Goal: Task Accomplishment & Management: Use online tool/utility

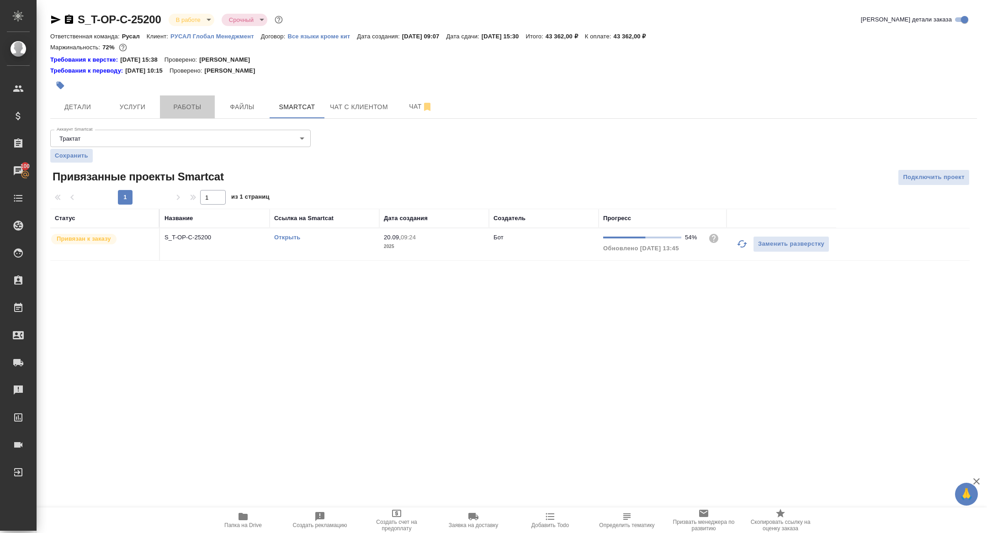
click at [201, 100] on button "Работы" at bounding box center [187, 106] width 55 height 23
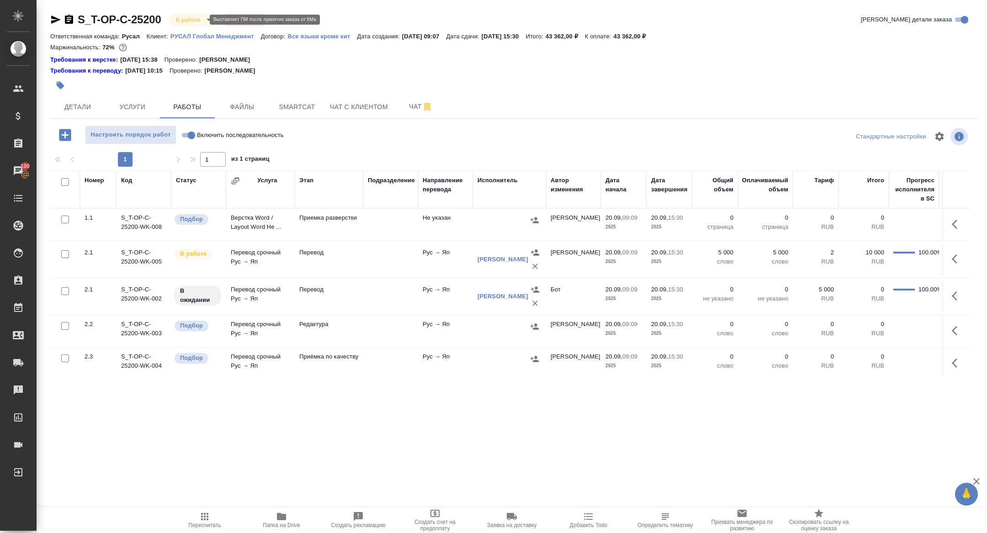
click at [191, 20] on body "🙏 .cls-1 fill:#fff; AWATERA Zhuravleva Alexandra Клиенты Спецификации Заказы 10…" at bounding box center [493, 266] width 987 height 533
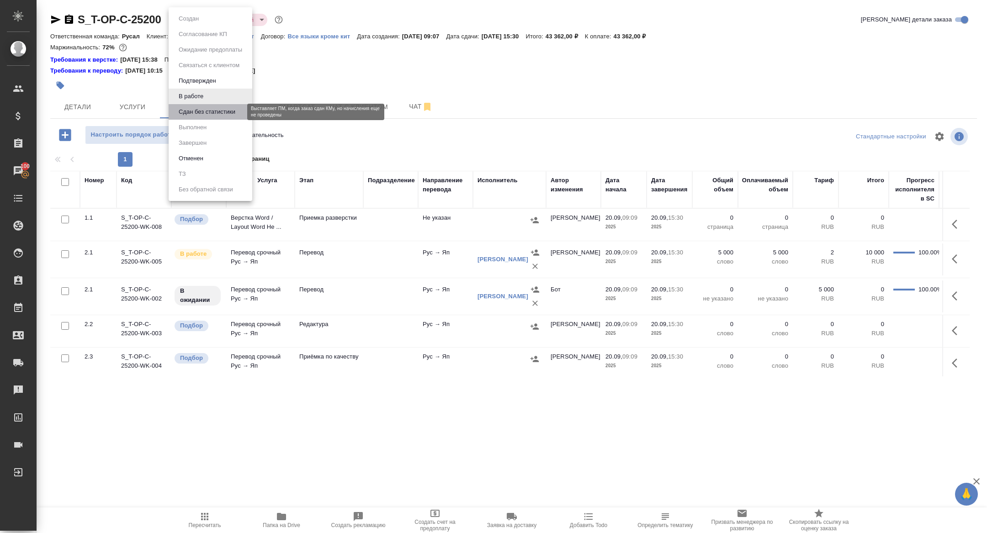
click at [190, 110] on button "Сдан без статистики" at bounding box center [207, 112] width 62 height 10
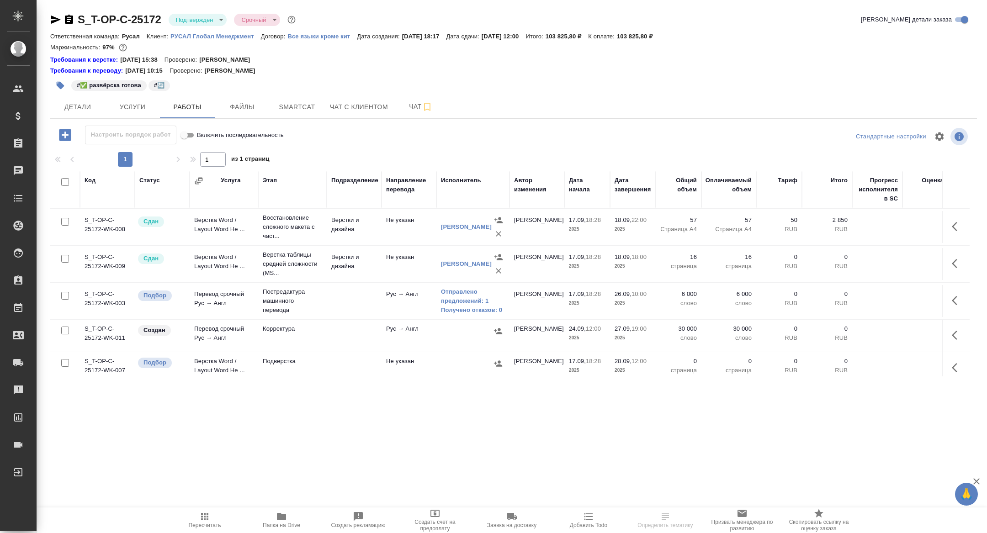
click at [954, 304] on icon "button" at bounding box center [956, 300] width 11 height 11
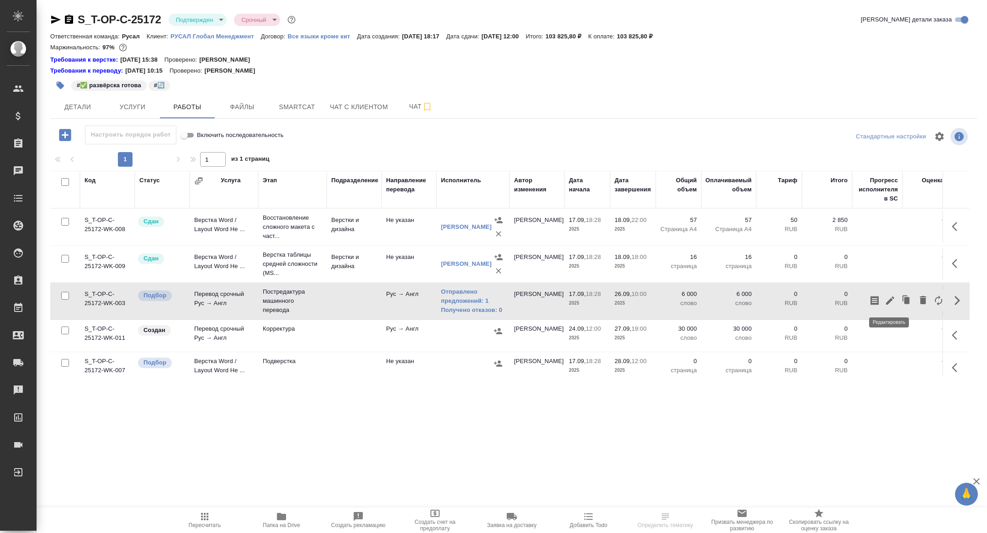
click at [889, 300] on icon "button" at bounding box center [890, 300] width 8 height 8
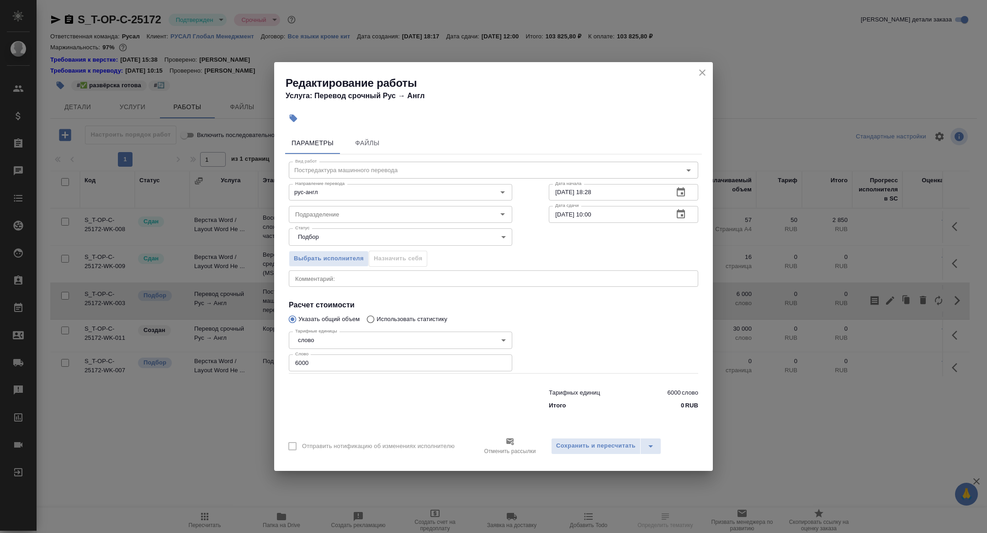
click at [686, 190] on icon "button" at bounding box center [680, 192] width 11 height 11
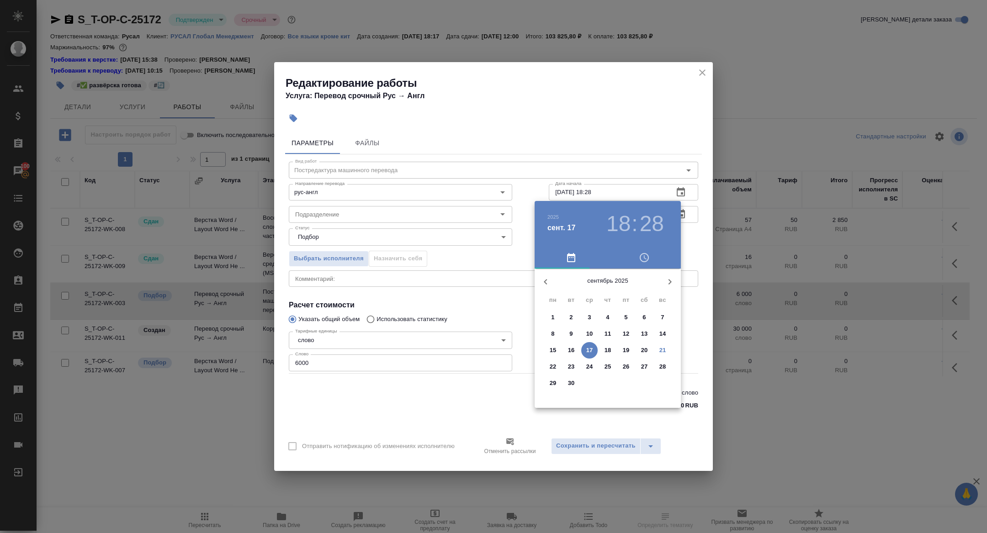
click at [659, 348] on p "21" at bounding box center [662, 350] width 7 height 9
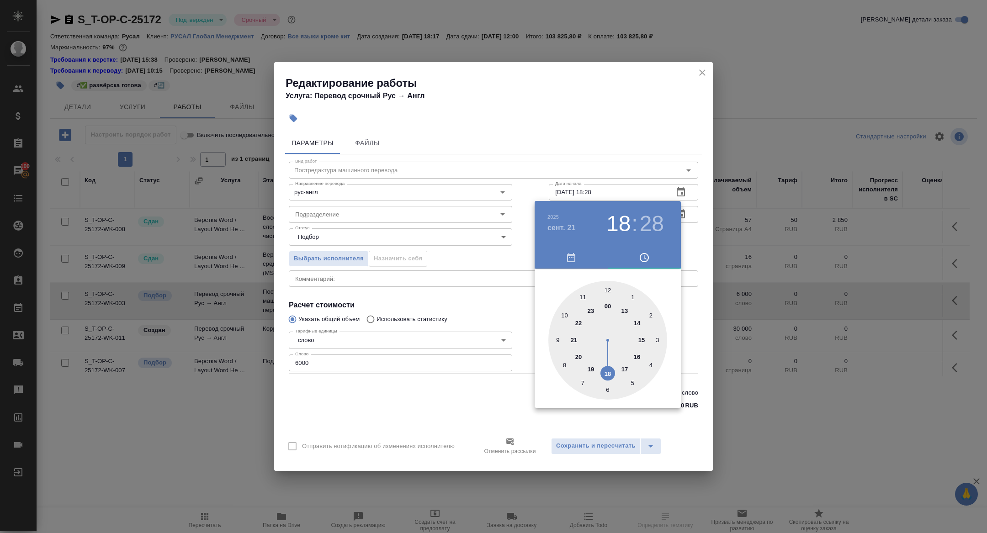
click at [514, 307] on div at bounding box center [493, 266] width 987 height 533
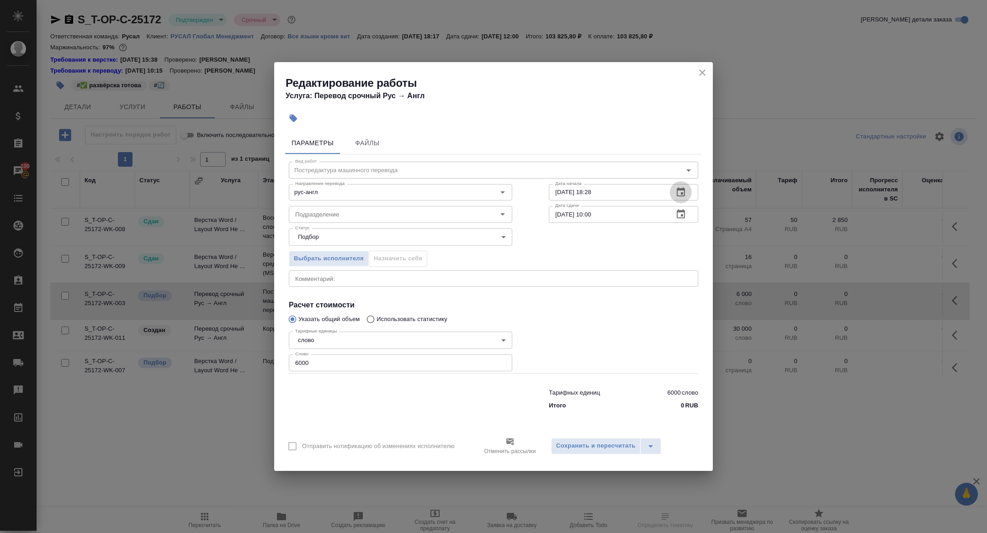
click at [683, 191] on icon "button" at bounding box center [680, 192] width 11 height 11
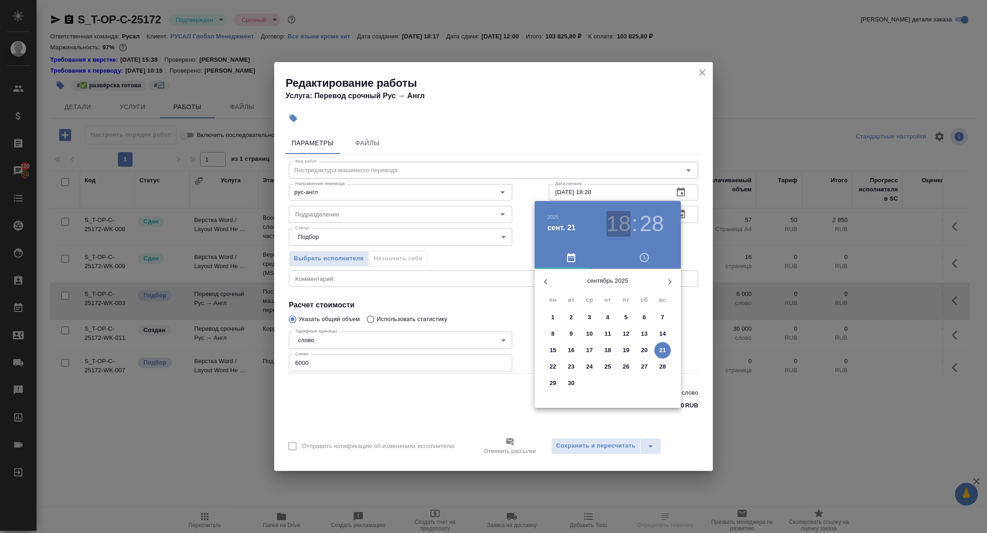
click at [628, 228] on h3 "18" at bounding box center [618, 224] width 24 height 26
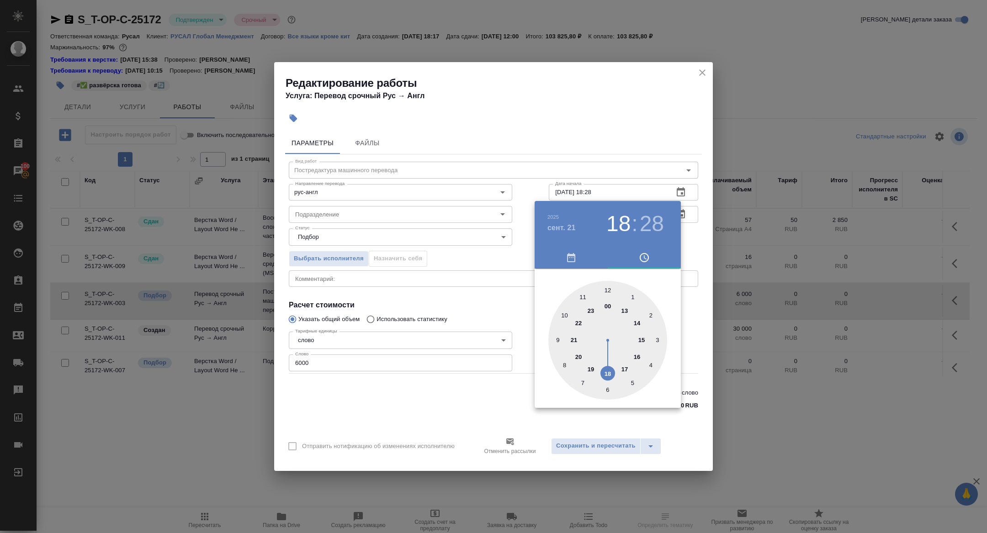
click at [607, 284] on div at bounding box center [607, 340] width 119 height 119
type input "21.09.2025 12:28"
click at [491, 287] on div at bounding box center [493, 266] width 987 height 533
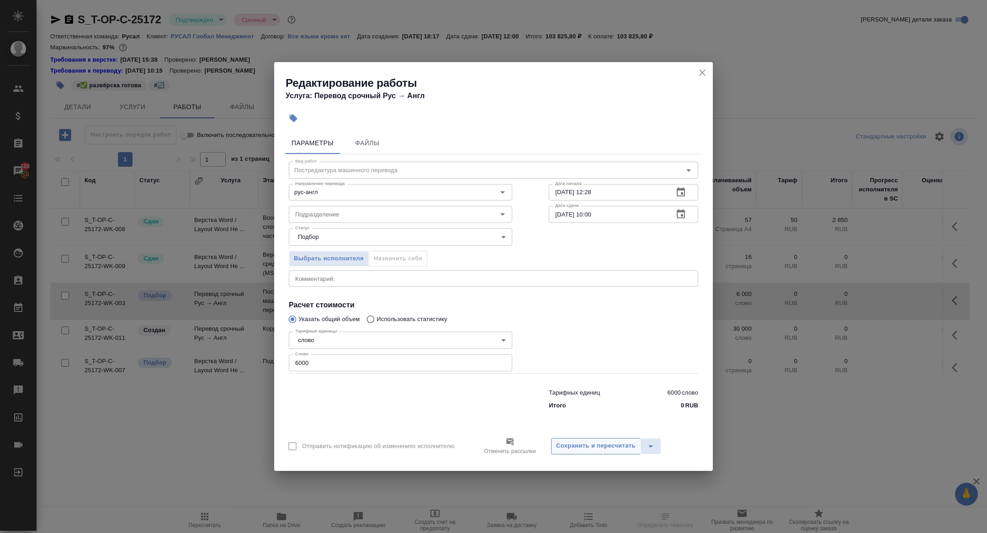
click at [606, 447] on span "Сохранить и пересчитать" at bounding box center [595, 446] width 79 height 11
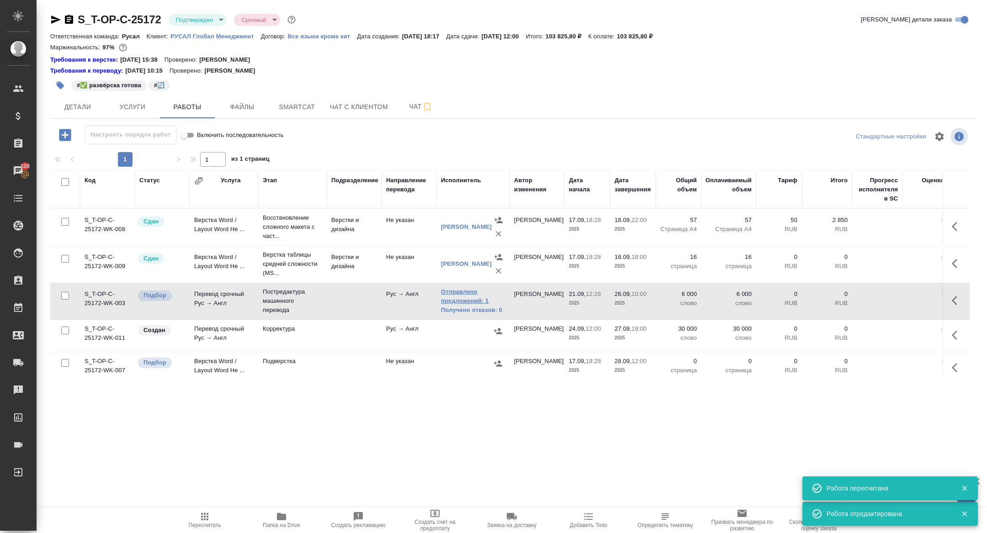
click at [459, 301] on link "Отправлено предложений: 1" at bounding box center [473, 296] width 64 height 18
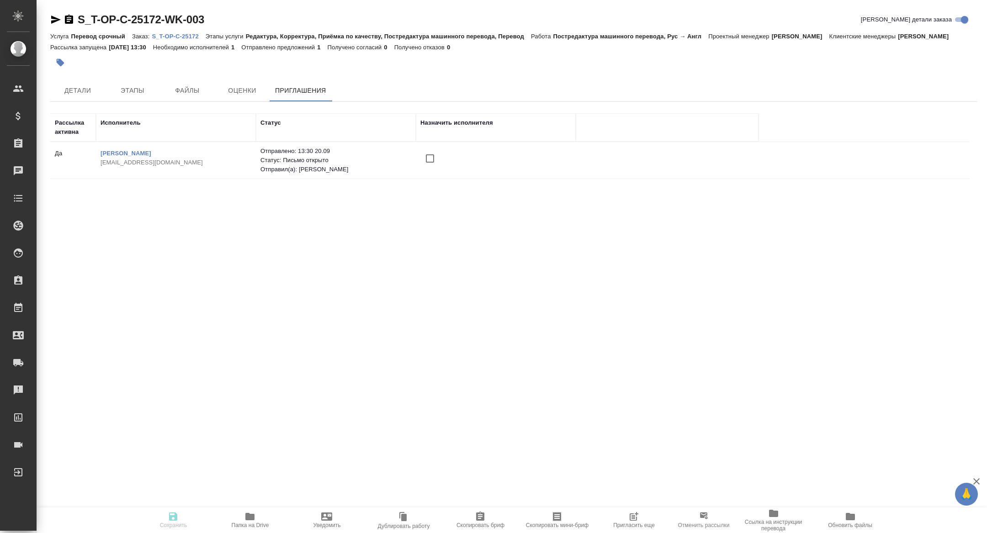
click at [641, 515] on span "Пригласить еще" at bounding box center [634, 519] width 66 height 17
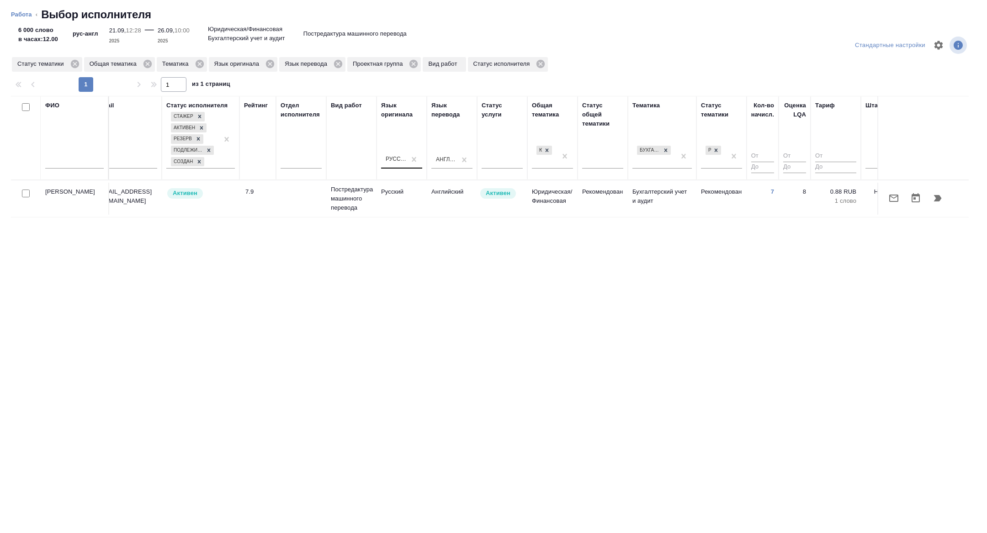
scroll to position [0, 369]
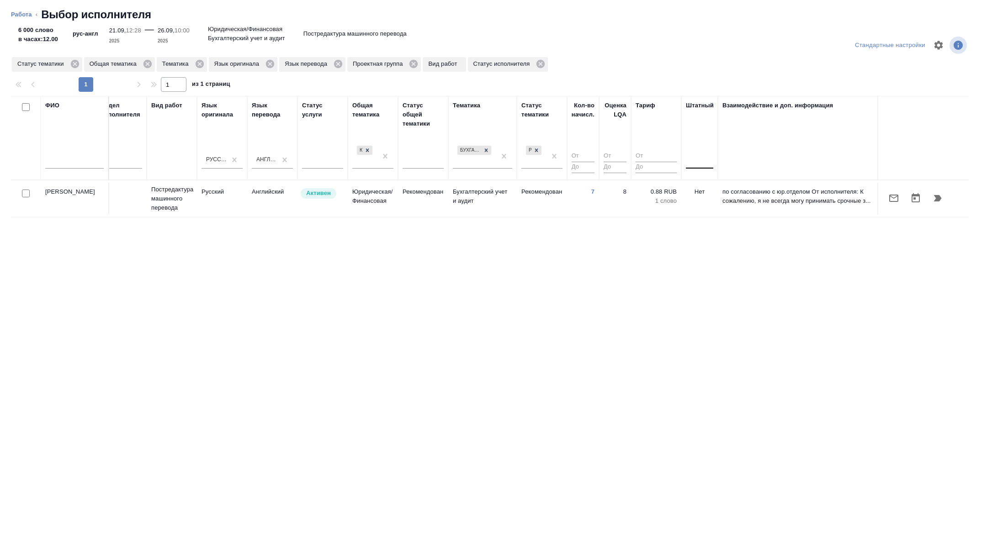
click at [693, 158] on div at bounding box center [699, 159] width 27 height 13
click at [699, 187] on div "Нет" at bounding box center [754, 188] width 137 height 16
click at [417, 61] on icon at bounding box center [413, 64] width 8 height 8
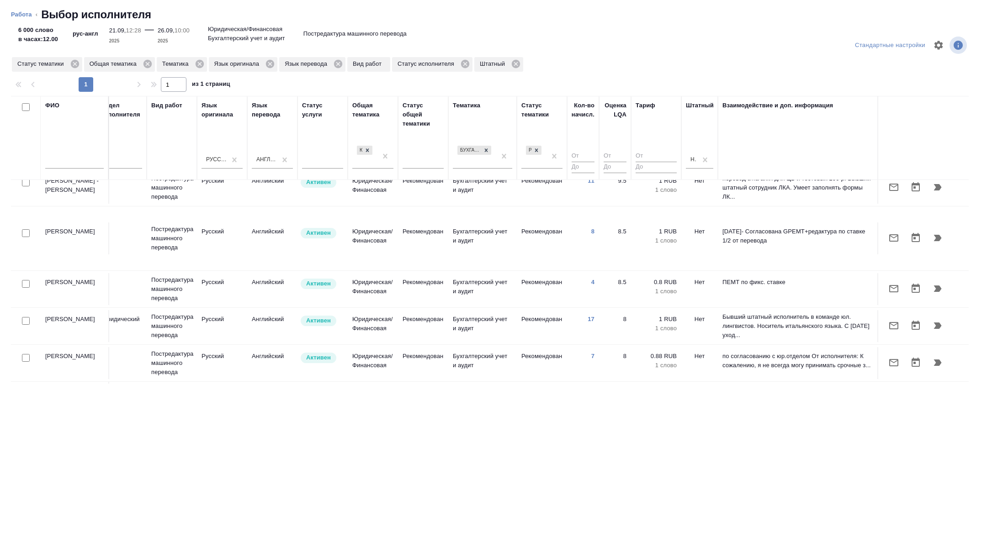
scroll to position [11, 369]
click at [22, 280] on input "checkbox" at bounding box center [26, 284] width 8 height 8
checkbox input "true"
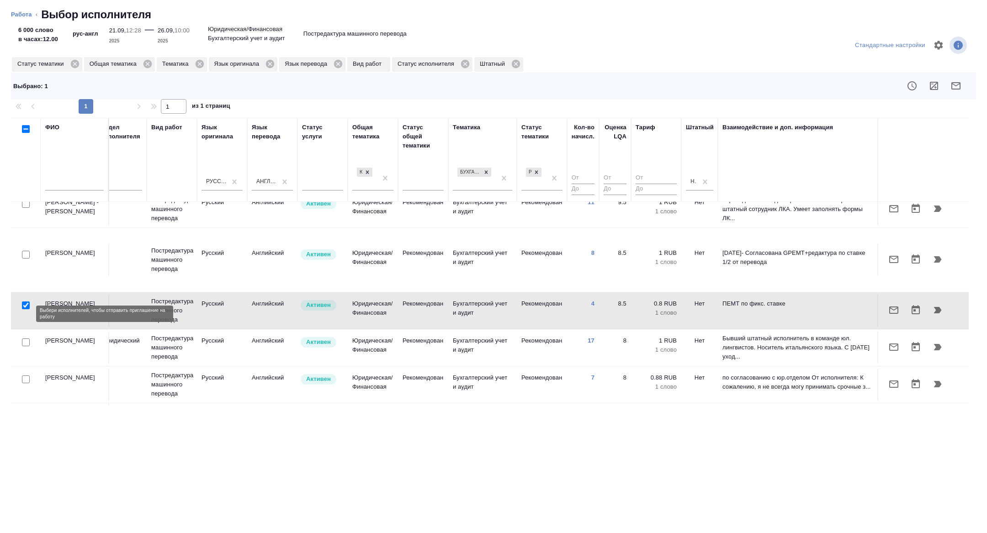
click at [26, 338] on input "checkbox" at bounding box center [26, 342] width 8 height 8
checkbox input "true"
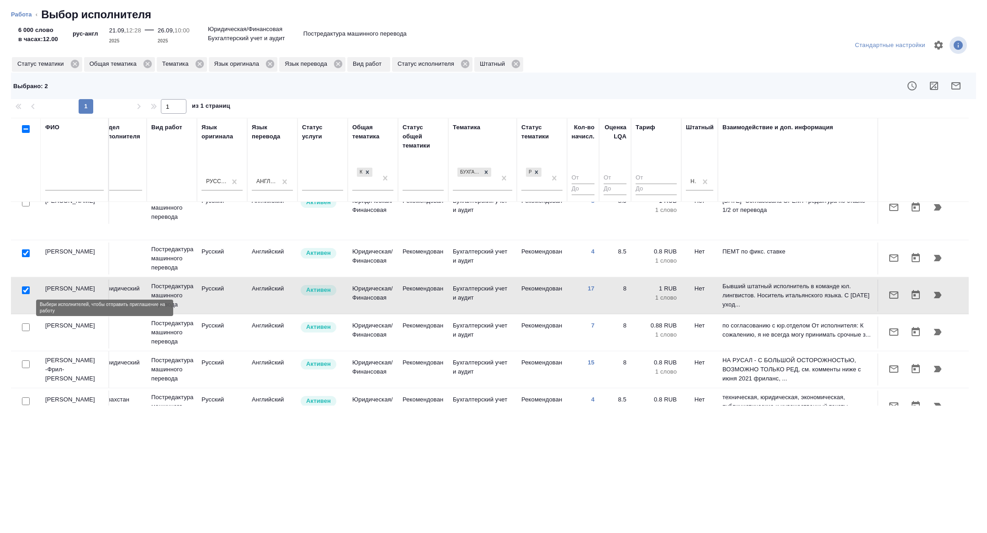
scroll to position [91, 369]
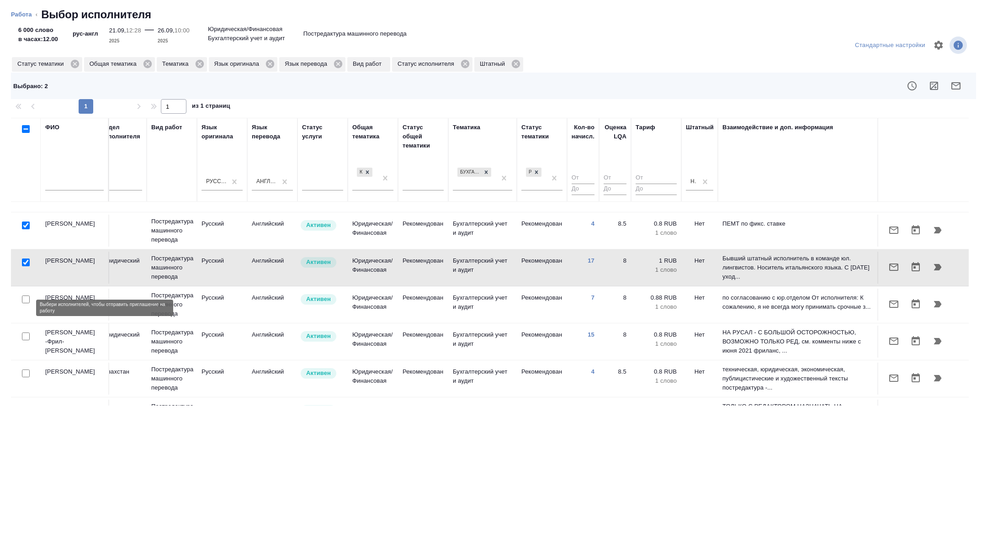
click at [26, 333] on input "checkbox" at bounding box center [26, 337] width 8 height 8
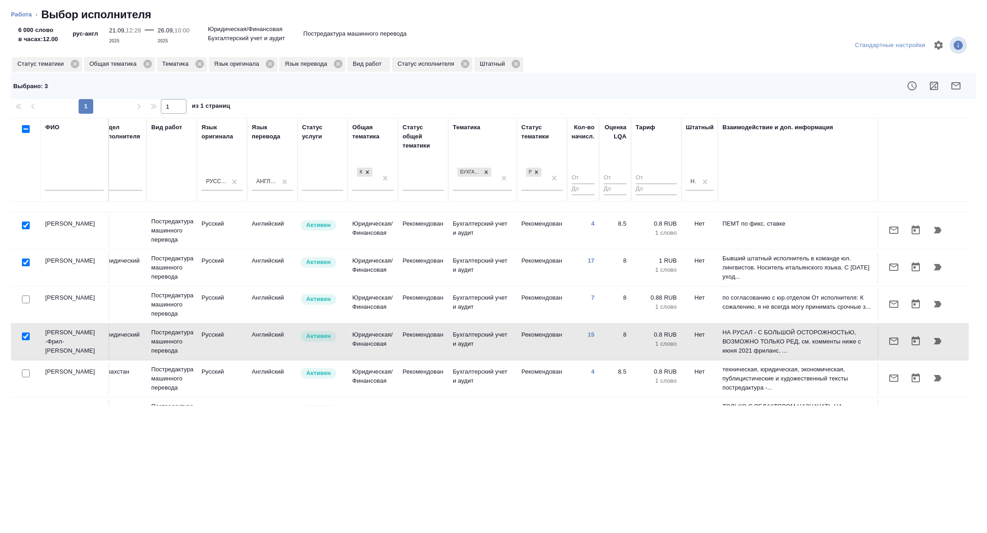
click at [26, 333] on input "checkbox" at bounding box center [26, 337] width 8 height 8
checkbox input "false"
click at [26, 370] on input "checkbox" at bounding box center [26, 374] width 8 height 8
checkbox input "true"
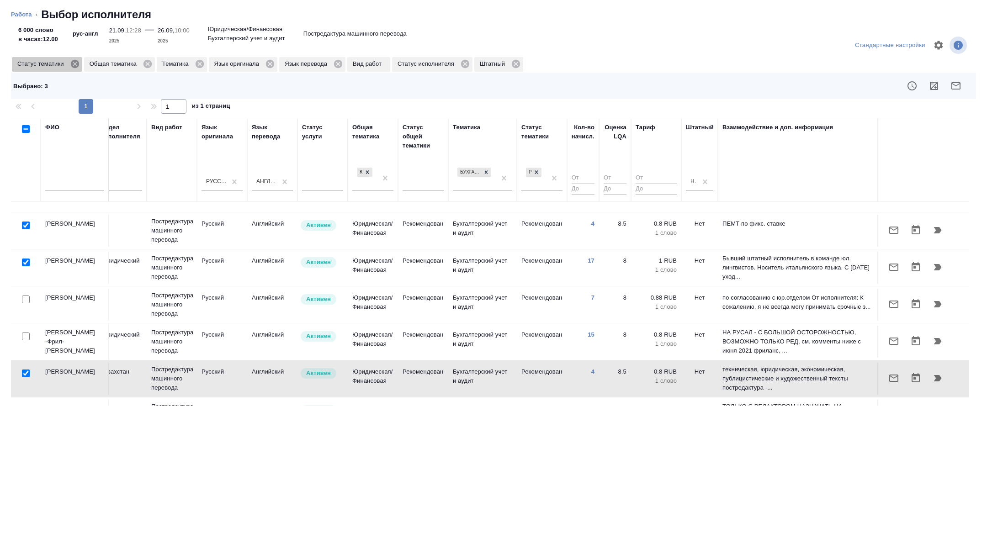
click at [77, 66] on icon at bounding box center [74, 64] width 8 height 8
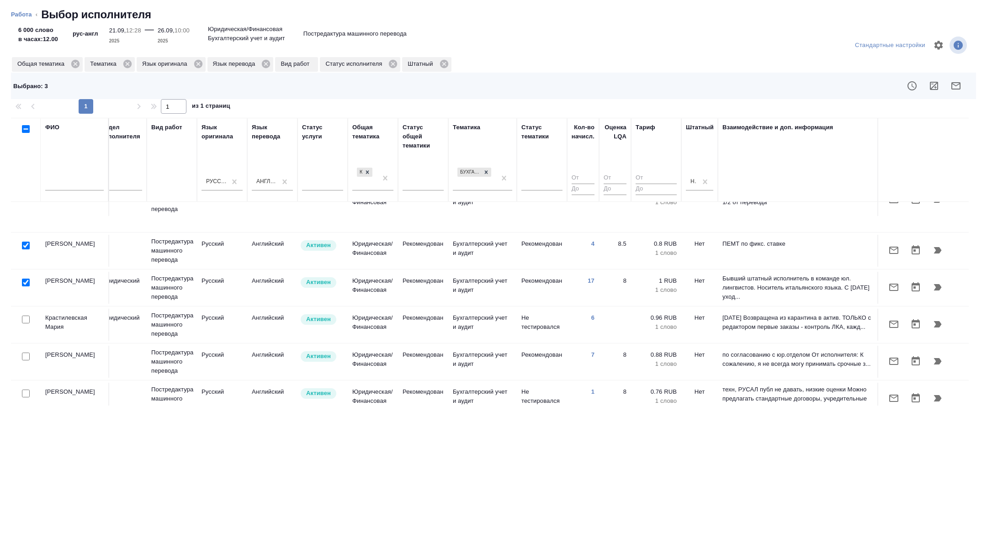
scroll to position [71, 369]
click at [25, 316] on input "checkbox" at bounding box center [26, 320] width 8 height 8
checkbox input "true"
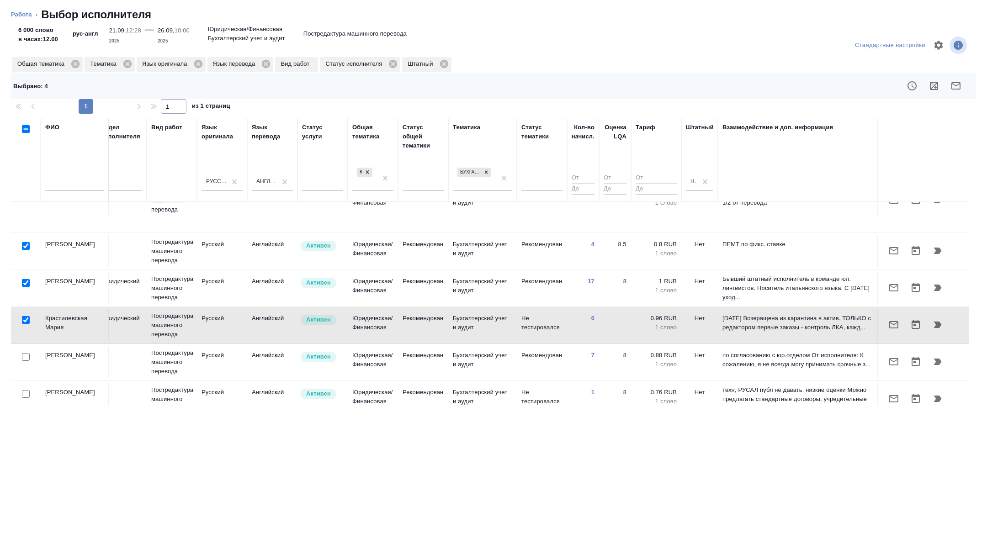
scroll to position [175, 369]
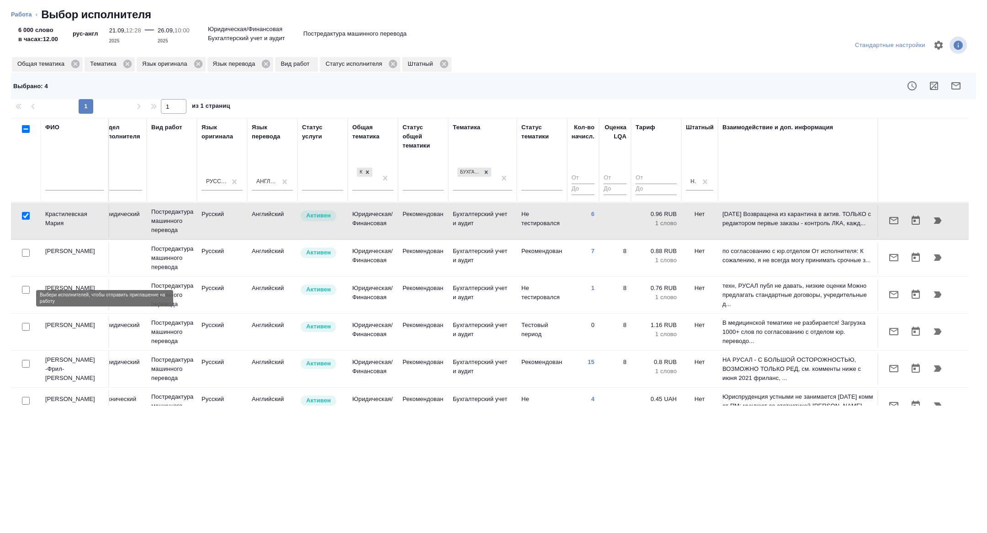
click at [26, 323] on input "checkbox" at bounding box center [26, 327] width 8 height 8
checkbox input "true"
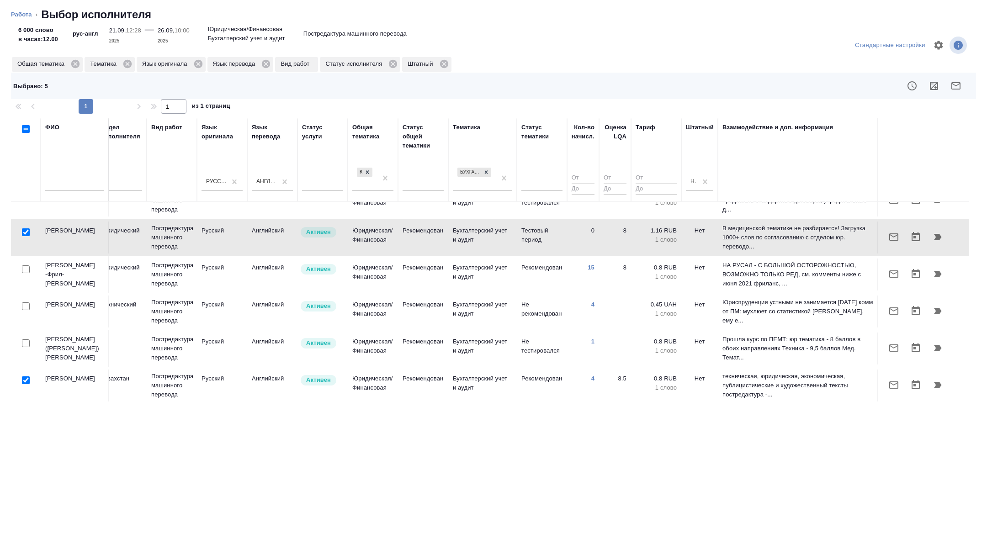
scroll to position [283, 369]
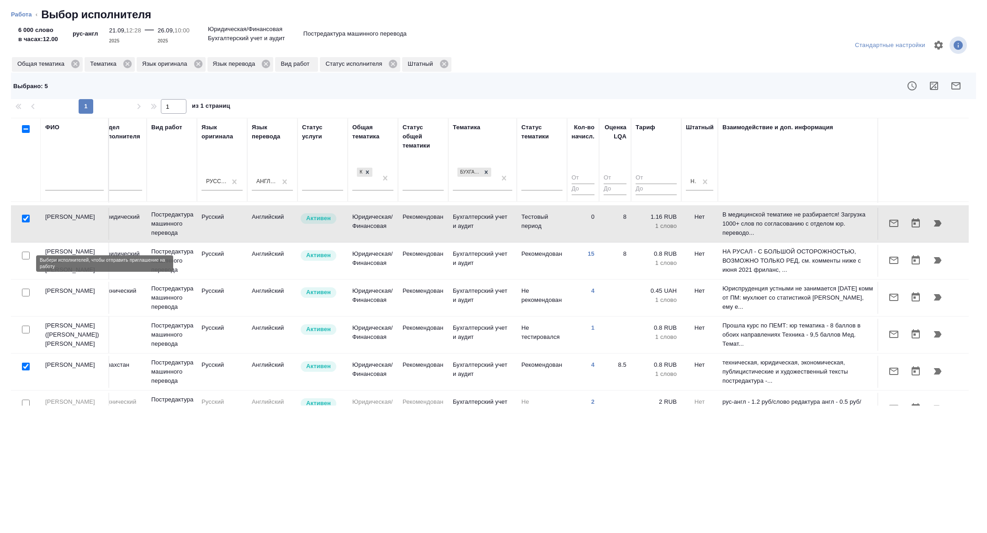
click at [29, 289] on input "checkbox" at bounding box center [26, 293] width 8 height 8
checkbox input "true"
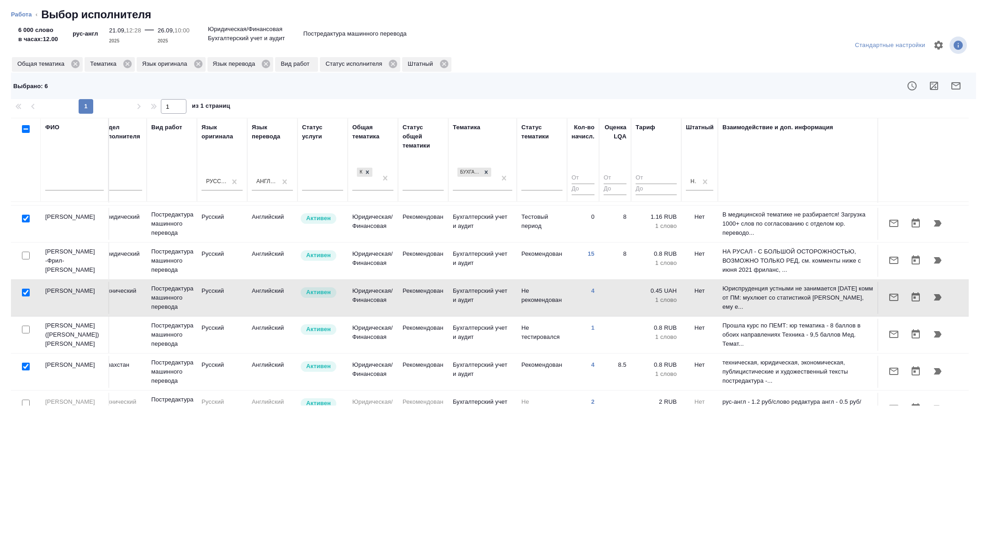
click at [962, 97] on div "Выбрано : 6" at bounding box center [493, 86] width 965 height 26
click at [961, 94] on button "button" at bounding box center [956, 86] width 22 height 22
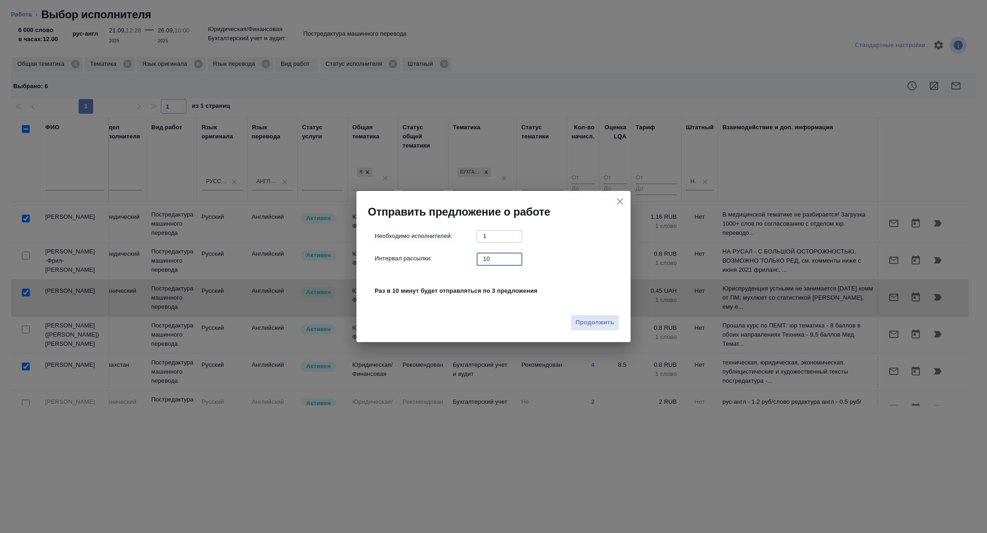
drag, startPoint x: 497, startPoint y: 256, endPoint x: 421, endPoint y: 253, distance: 76.3
click at [422, 253] on div "Интервал рассылки: 10 ​" at bounding box center [497, 258] width 245 height 11
type input "1"
click at [596, 318] on span "Продолжить" at bounding box center [595, 322] width 38 height 11
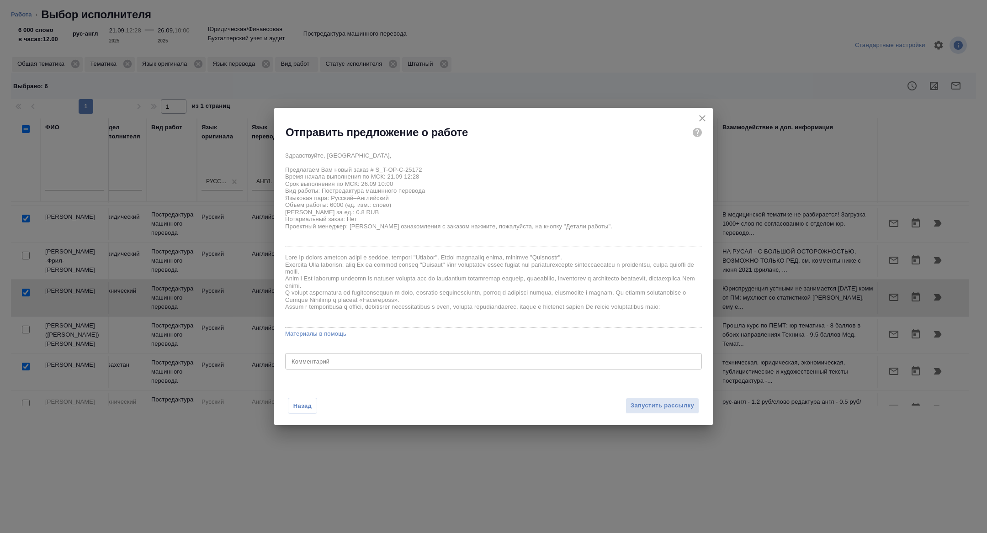
click at [396, 365] on div "x Комментарий" at bounding box center [493, 361] width 417 height 16
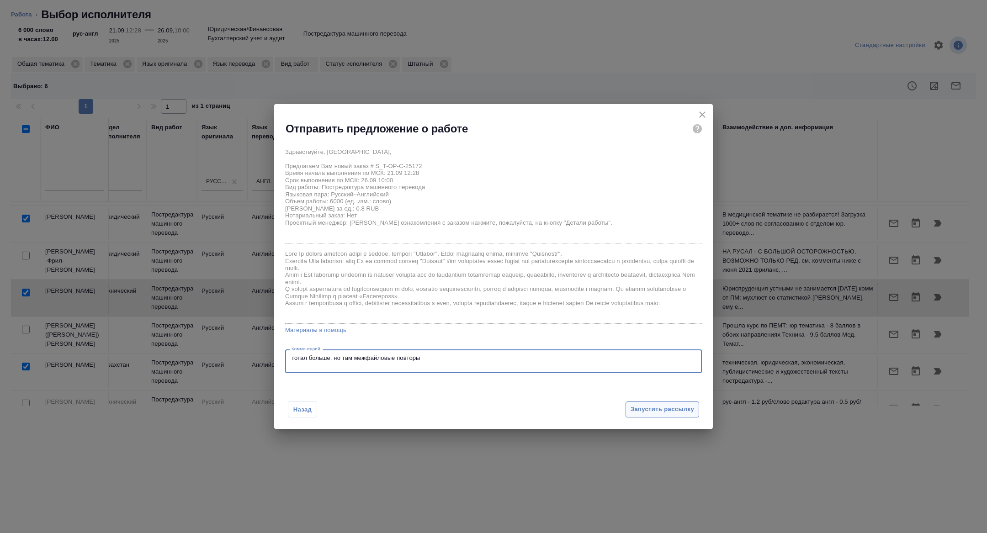
type textarea "тотал больше, но там межфайловые повторы"
click at [644, 408] on span "Запустить рассылку" at bounding box center [661, 409] width 63 height 11
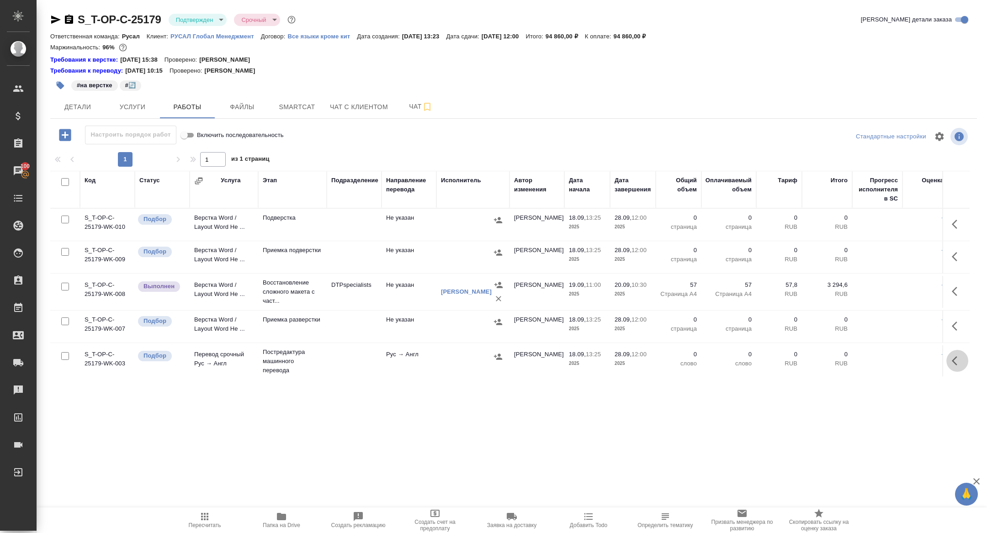
click at [955, 362] on icon "button" at bounding box center [953, 360] width 5 height 9
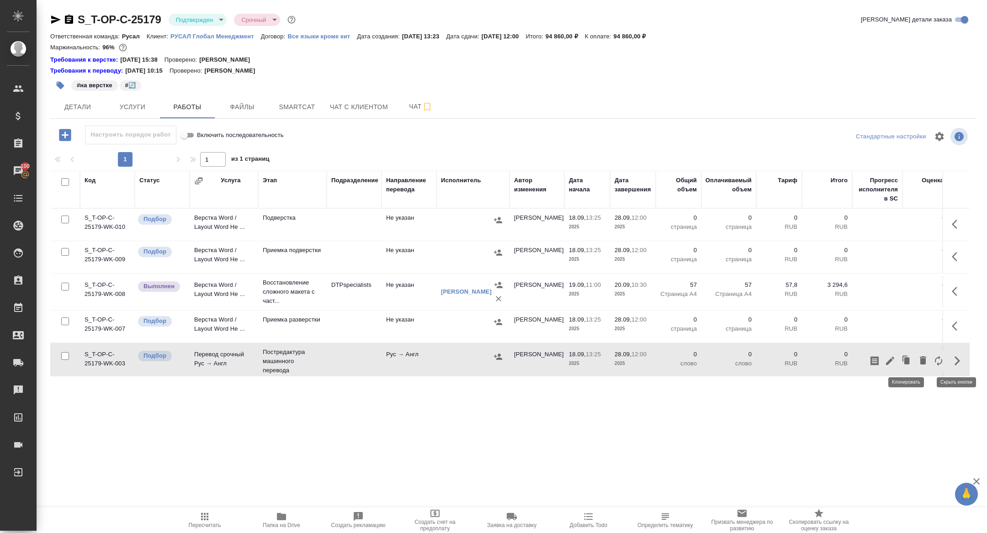
click at [893, 360] on icon "button" at bounding box center [889, 360] width 11 height 11
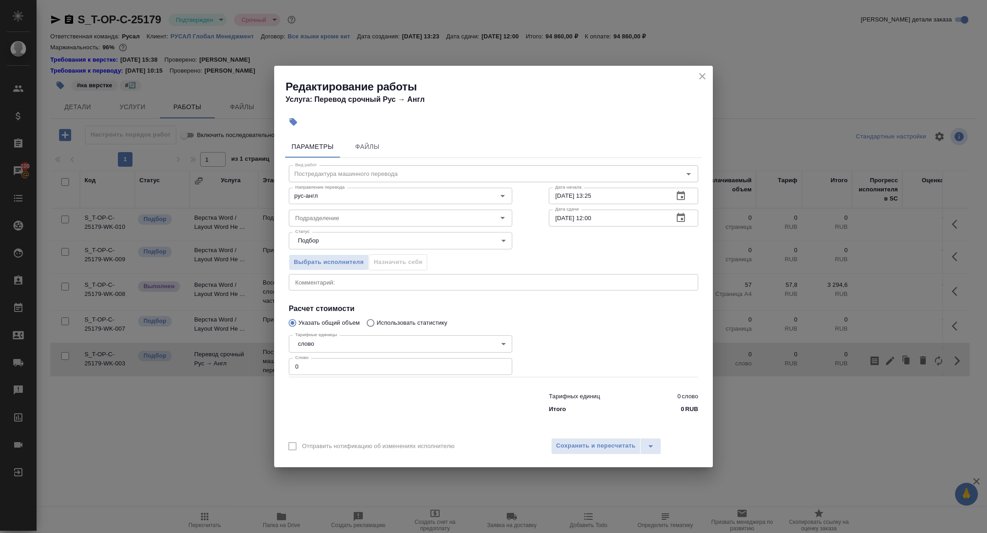
drag, startPoint x: 335, startPoint y: 369, endPoint x: 236, endPoint y: 362, distance: 99.8
click at [236, 363] on div "Редактирование работы Услуга: Перевод срочный Рус → Англ Параметры Файлы Вид ра…" at bounding box center [493, 266] width 987 height 533
click at [535, 291] on div "Вид работ Постредактура машинного перевода Вид работ Направление перевода рус-а…" at bounding box center [493, 287] width 417 height 259
click at [411, 366] on input "14" at bounding box center [400, 366] width 223 height 16
type input "14000"
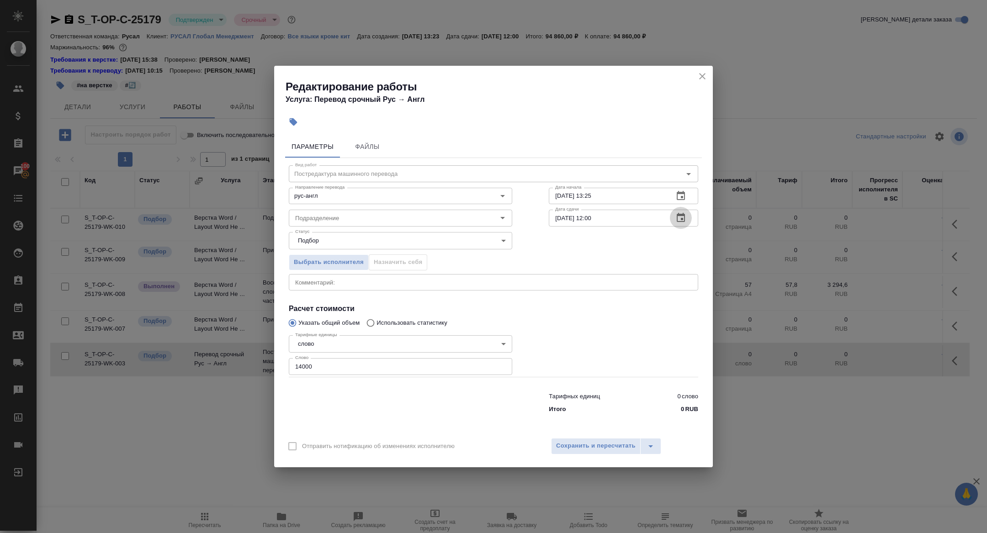
click at [683, 219] on icon "button" at bounding box center [680, 217] width 11 height 11
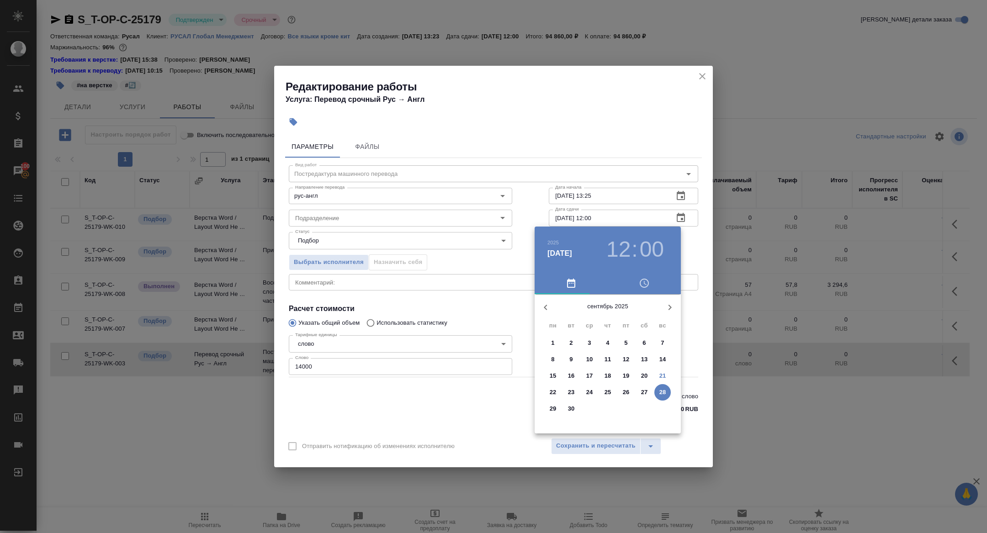
click at [644, 393] on p "27" at bounding box center [644, 392] width 7 height 9
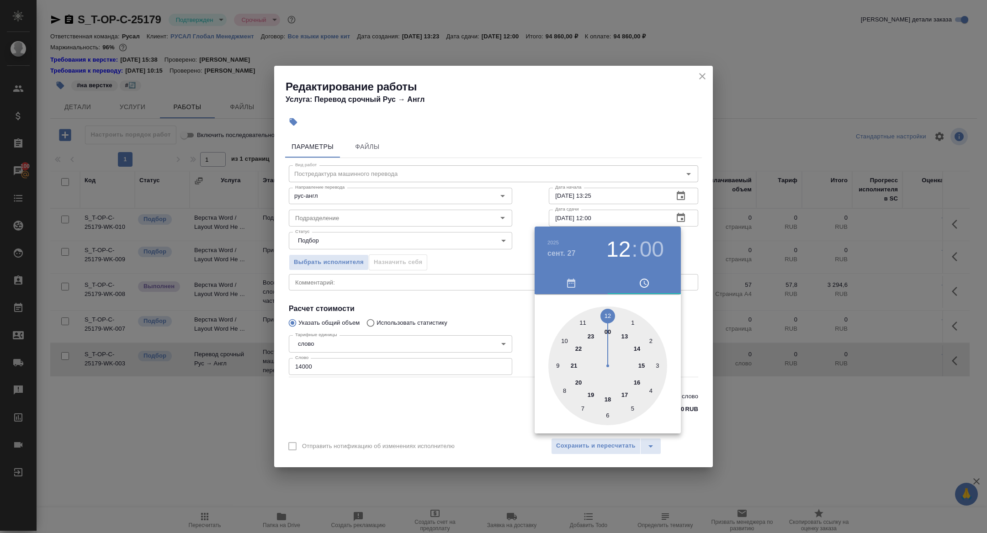
click at [555, 362] on div at bounding box center [607, 365] width 119 height 119
type input "27.09.2025 09:00"
click at [407, 312] on div at bounding box center [493, 266] width 987 height 533
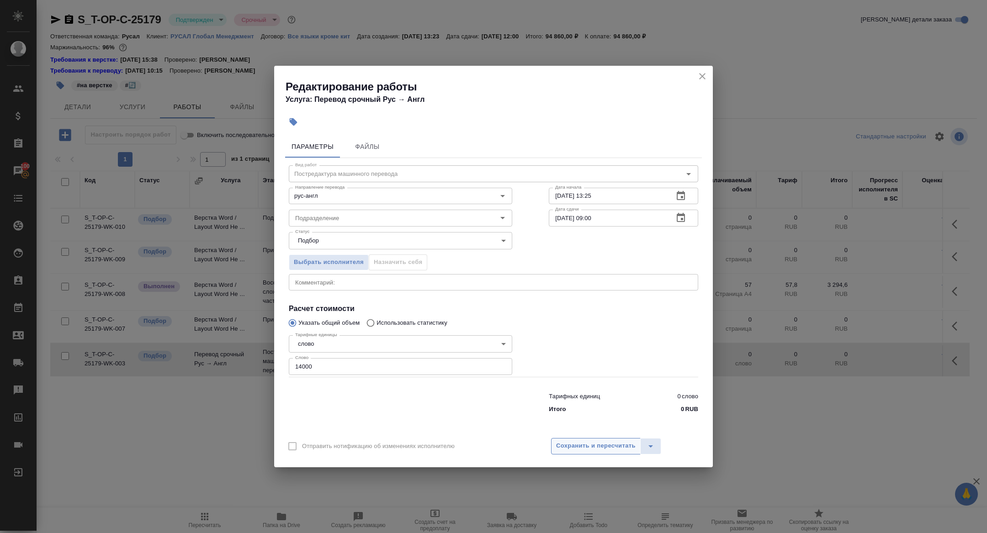
click at [568, 447] on span "Сохранить и пересчитать" at bounding box center [595, 446] width 79 height 11
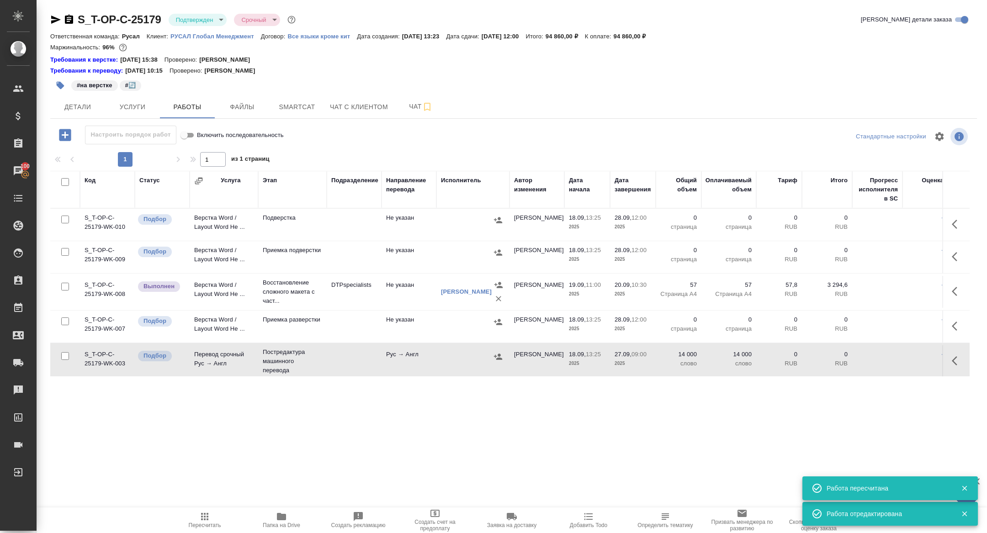
click at [65, 182] on input "checkbox" at bounding box center [65, 182] width 8 height 8
checkbox input "true"
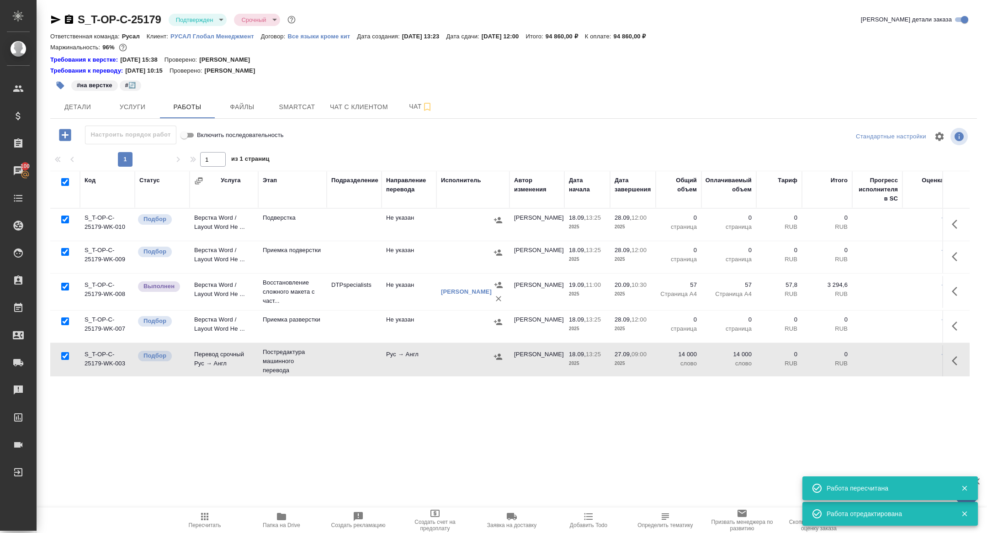
checkbox input "true"
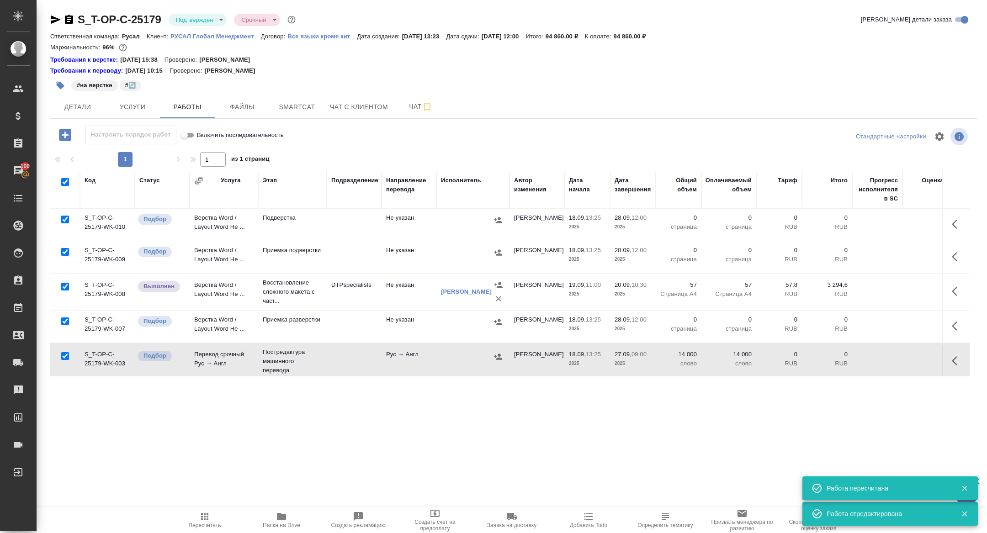
checkbox input "true"
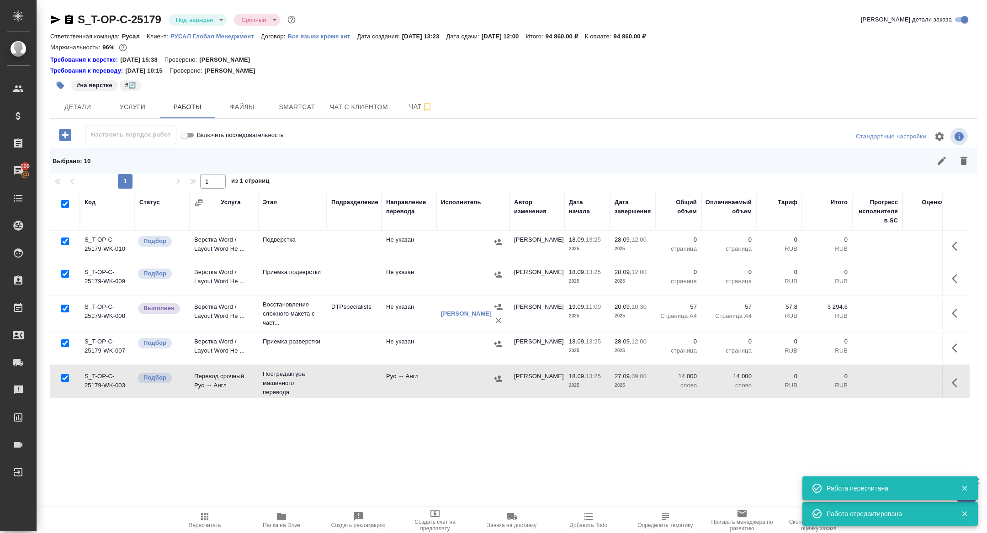
click at [63, 374] on input "checkbox" at bounding box center [65, 378] width 8 height 8
checkbox input "false"
click at [63, 310] on input "checkbox" at bounding box center [65, 309] width 8 height 8
checkbox input "false"
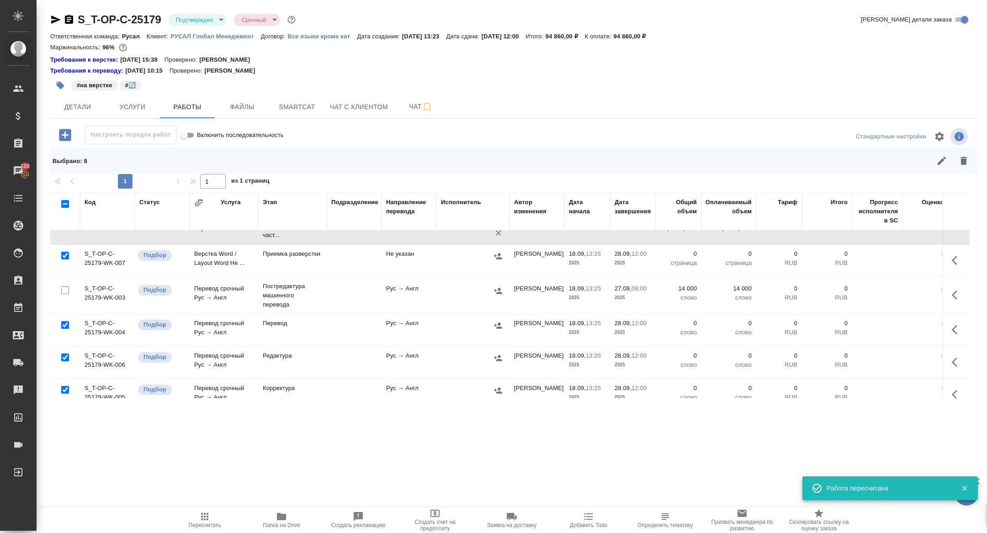
scroll to position [140, 0]
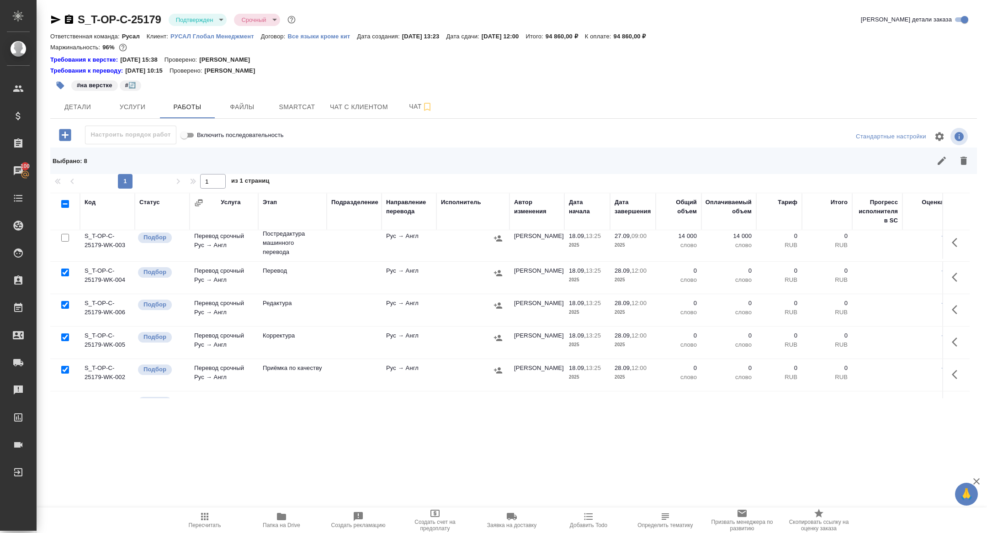
click at [67, 334] on input "checkbox" at bounding box center [65, 337] width 8 height 8
checkbox input "false"
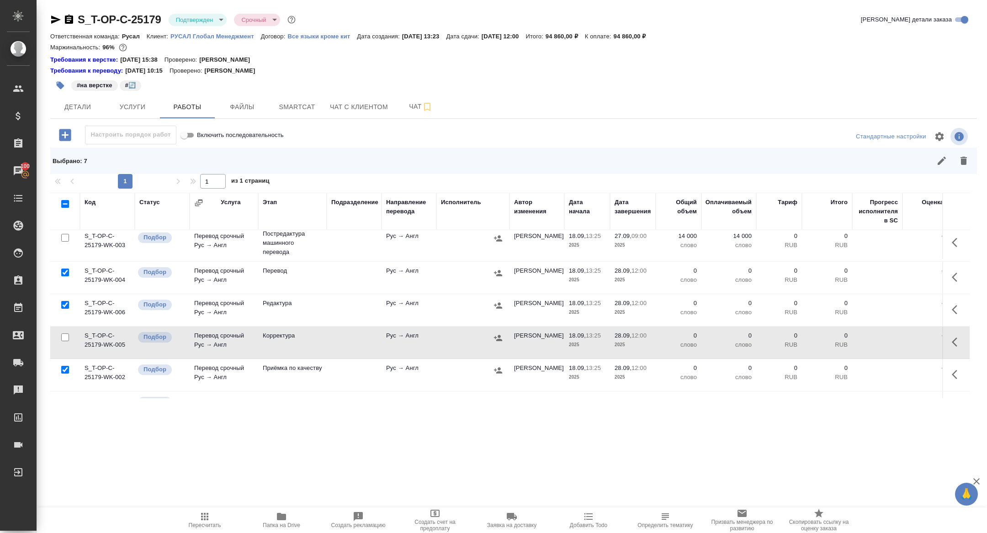
scroll to position [164, 0]
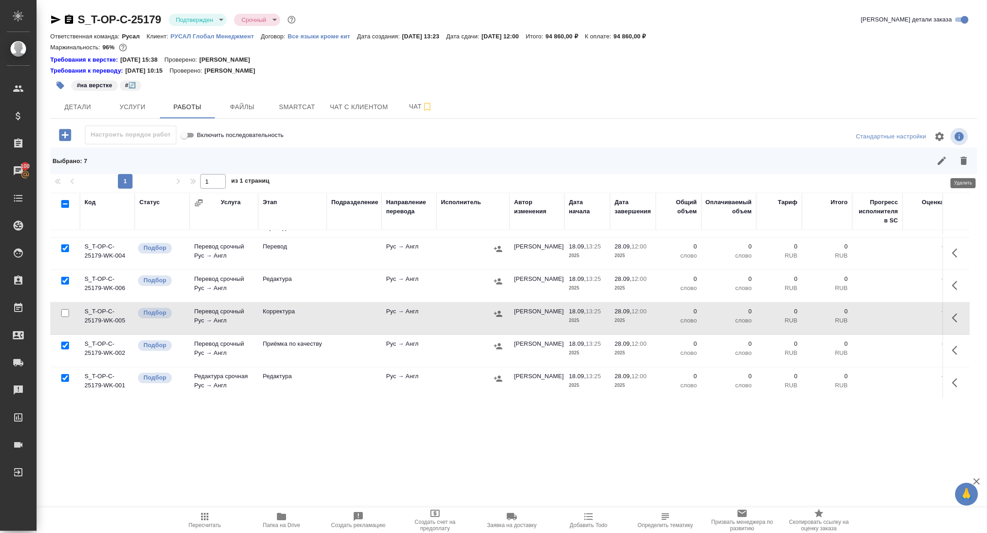
click at [967, 164] on icon "button" at bounding box center [963, 160] width 11 height 11
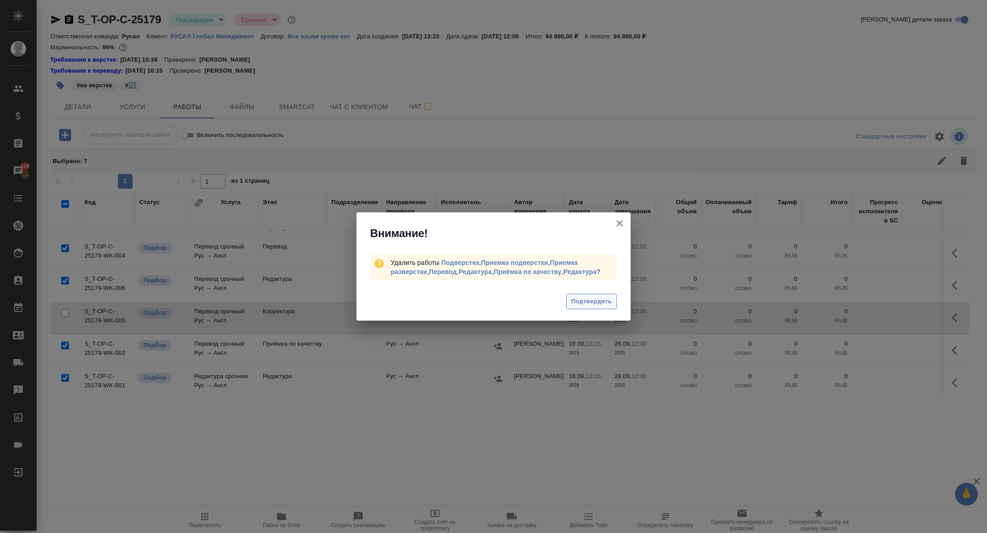
click at [582, 302] on span "Подтвердить" at bounding box center [591, 301] width 41 height 11
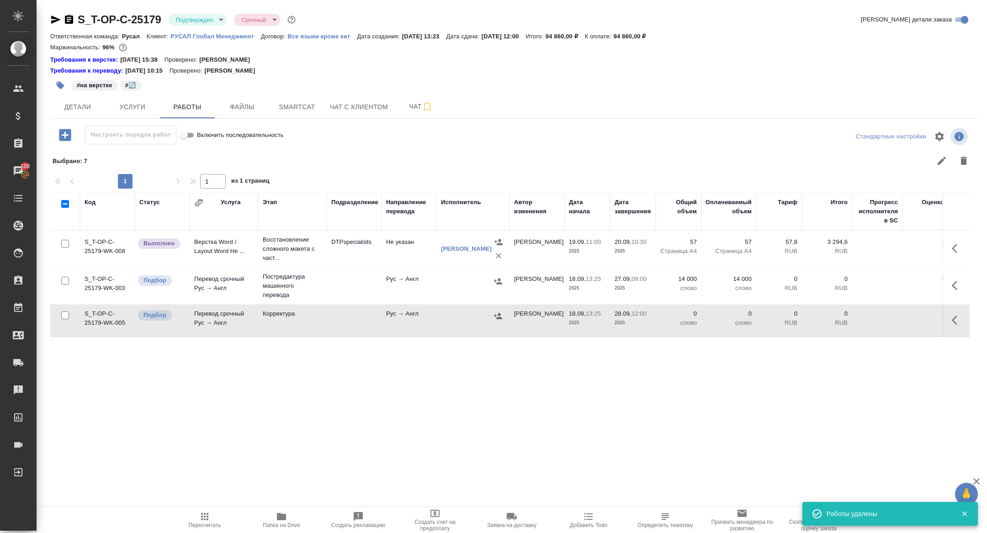
scroll to position [0, 0]
click at [951, 284] on button "button" at bounding box center [957, 286] width 22 height 22
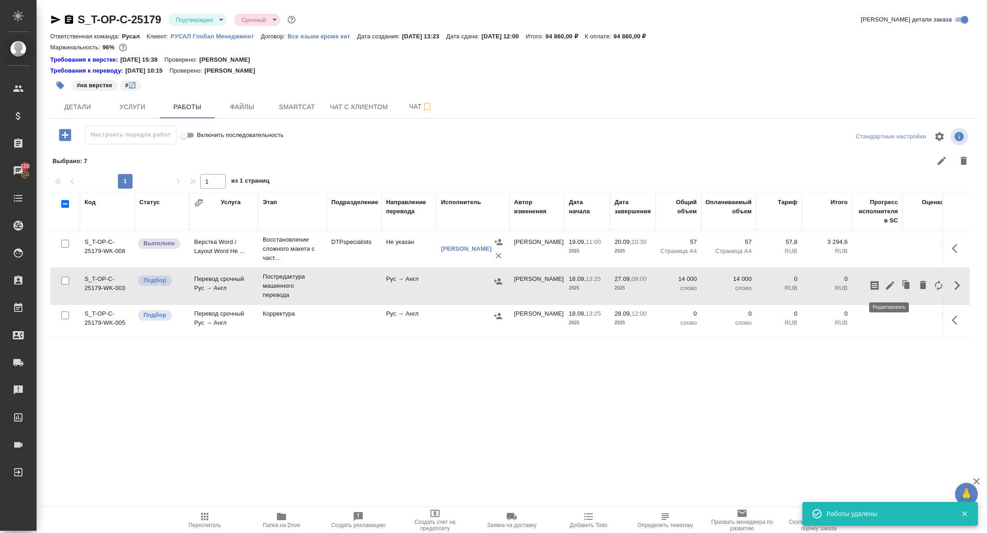
click at [890, 287] on icon "button" at bounding box center [889, 285] width 11 height 11
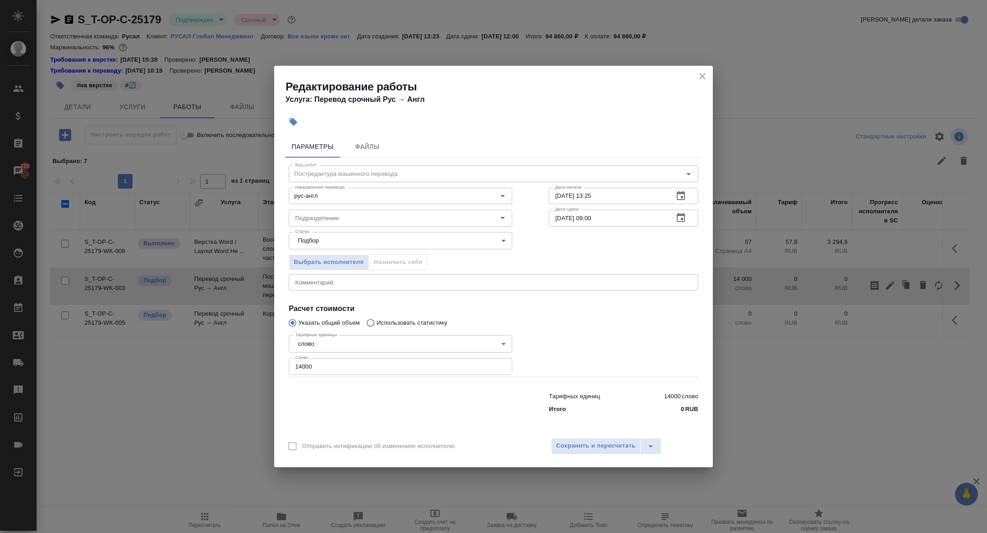
click at [701, 83] on button "close" at bounding box center [702, 76] width 14 height 14
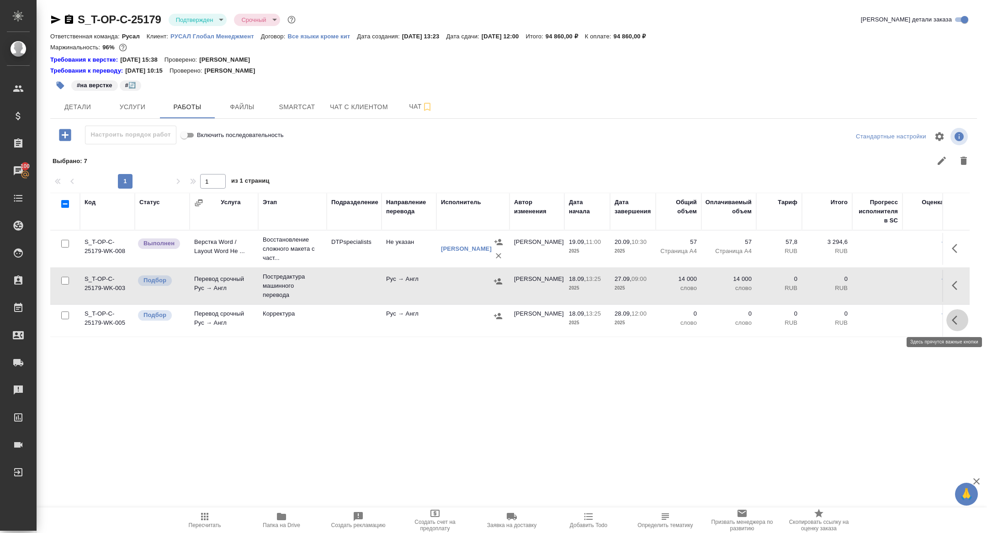
click at [958, 315] on icon "button" at bounding box center [956, 320] width 11 height 11
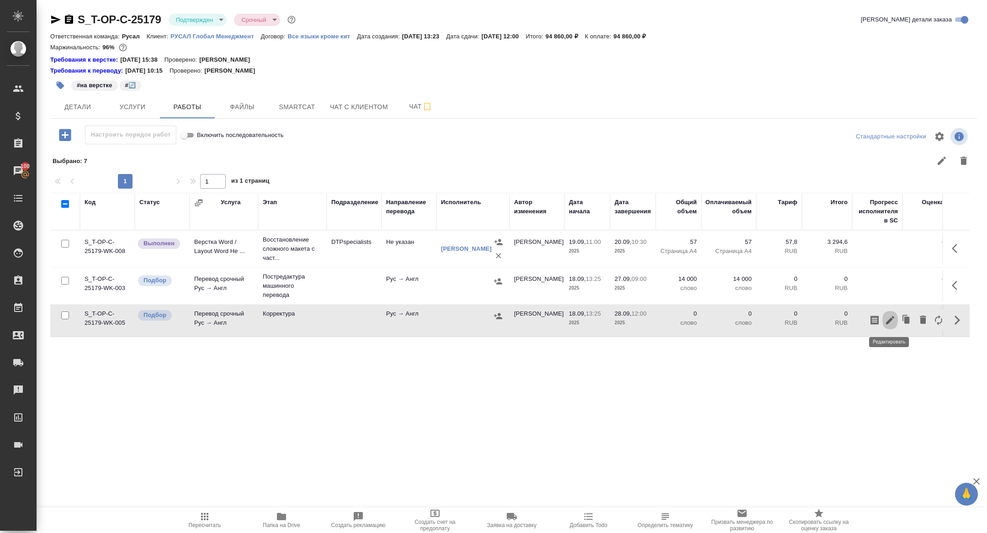
click at [891, 318] on icon "button" at bounding box center [890, 320] width 8 height 8
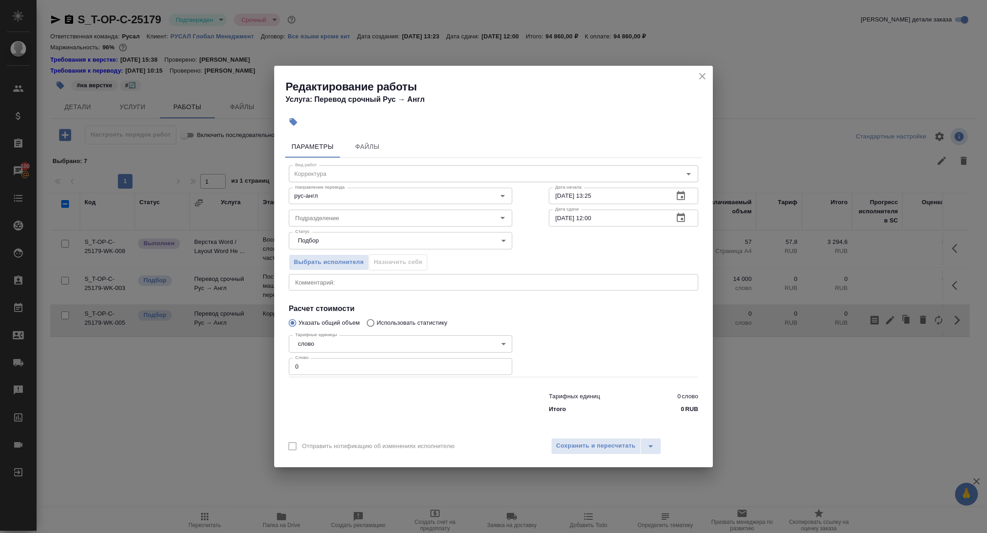
click at [680, 218] on icon "button" at bounding box center [680, 217] width 11 height 11
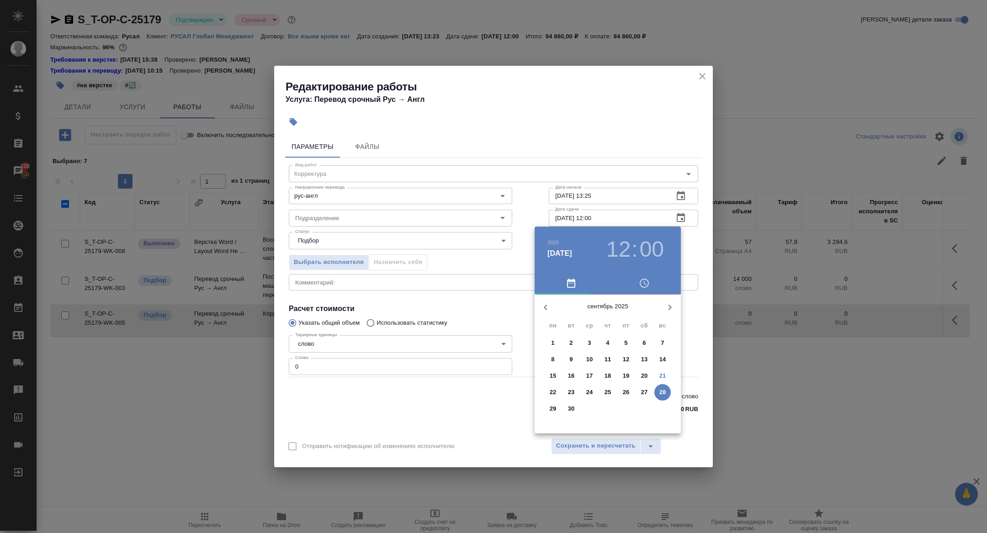
click at [645, 394] on p "27" at bounding box center [644, 392] width 7 height 9
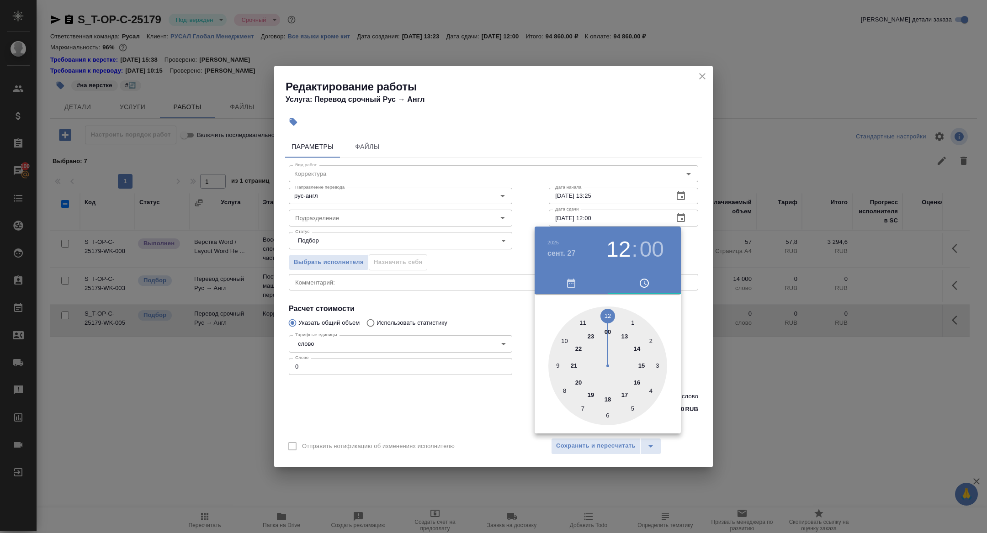
click at [605, 400] on div at bounding box center [607, 365] width 119 height 119
type input "27.09.2025 18:00"
click at [491, 311] on div at bounding box center [493, 266] width 987 height 533
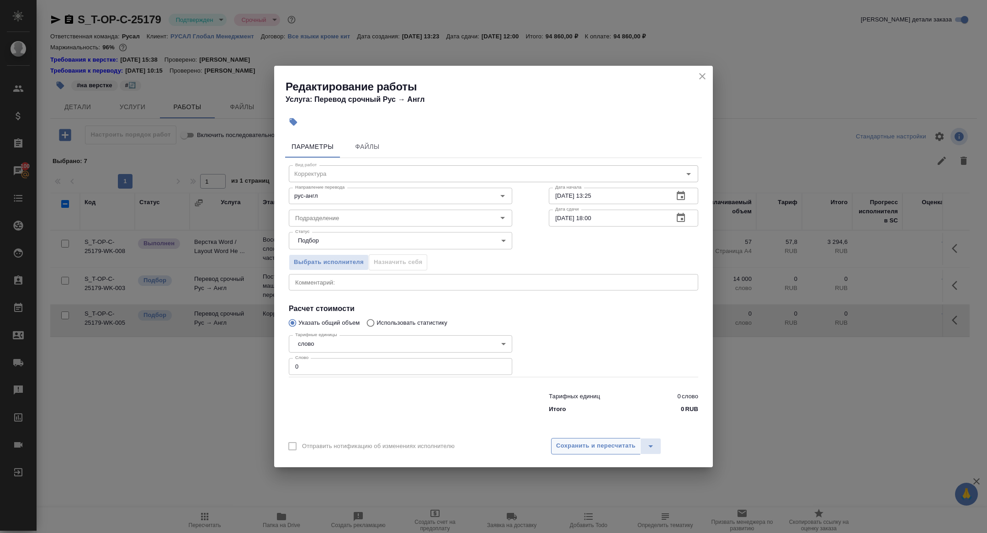
click at [606, 449] on span "Сохранить и пересчитать" at bounding box center [595, 446] width 79 height 11
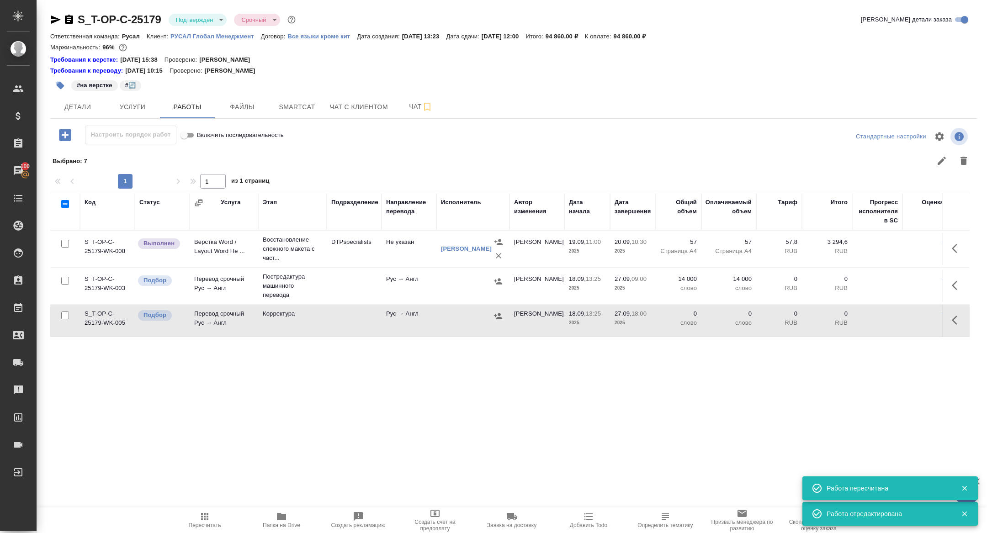
click at [951, 324] on button "button" at bounding box center [957, 320] width 22 height 22
click at [889, 324] on icon "button" at bounding box center [889, 320] width 11 height 11
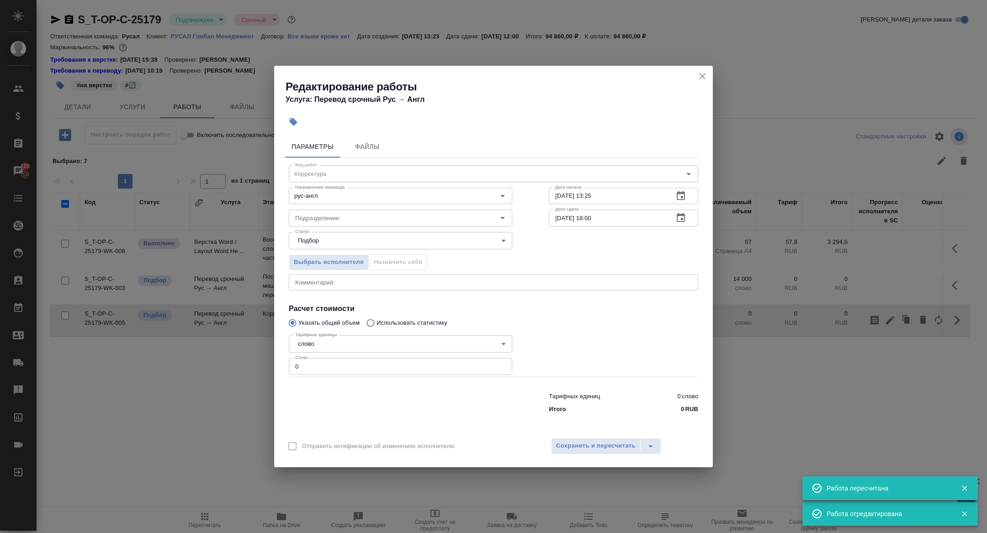
drag, startPoint x: 315, startPoint y: 379, endPoint x: 309, endPoint y: 377, distance: 6.5
click at [309, 377] on div "Тарифных единиц 0 слово Итого 0 RUB" at bounding box center [493, 401] width 446 height 62
drag, startPoint x: 307, startPoint y: 368, endPoint x: 262, endPoint y: 364, distance: 45.9
click at [262, 364] on div "Редактирование работы Услуга: Перевод срочный Рус → Англ Параметры Файлы Вид ра…" at bounding box center [493, 266] width 987 height 533
type input "30000"
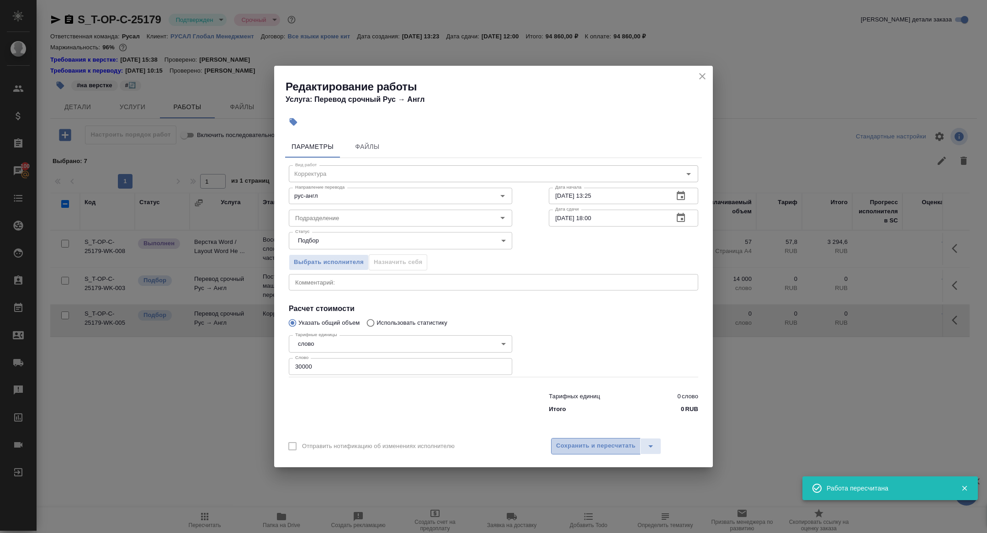
click at [588, 441] on span "Сохранить и пересчитать" at bounding box center [595, 446] width 79 height 11
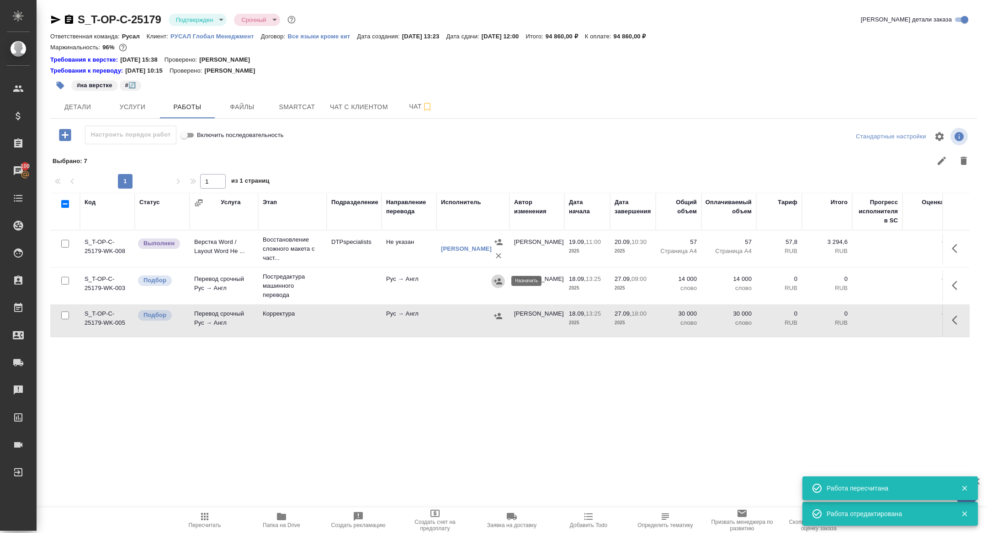
click at [495, 280] on icon "button" at bounding box center [498, 281] width 8 height 6
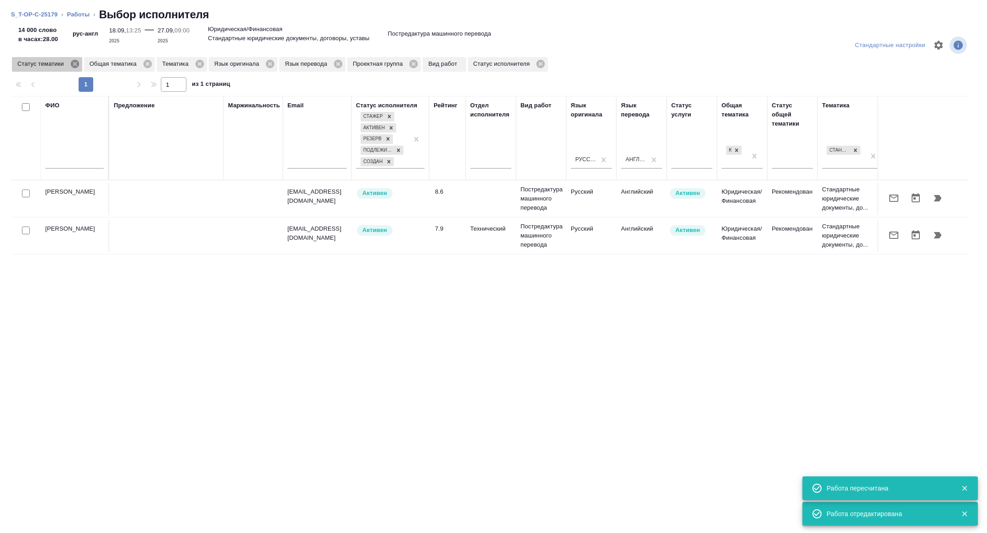
click at [78, 62] on icon at bounding box center [74, 64] width 8 height 8
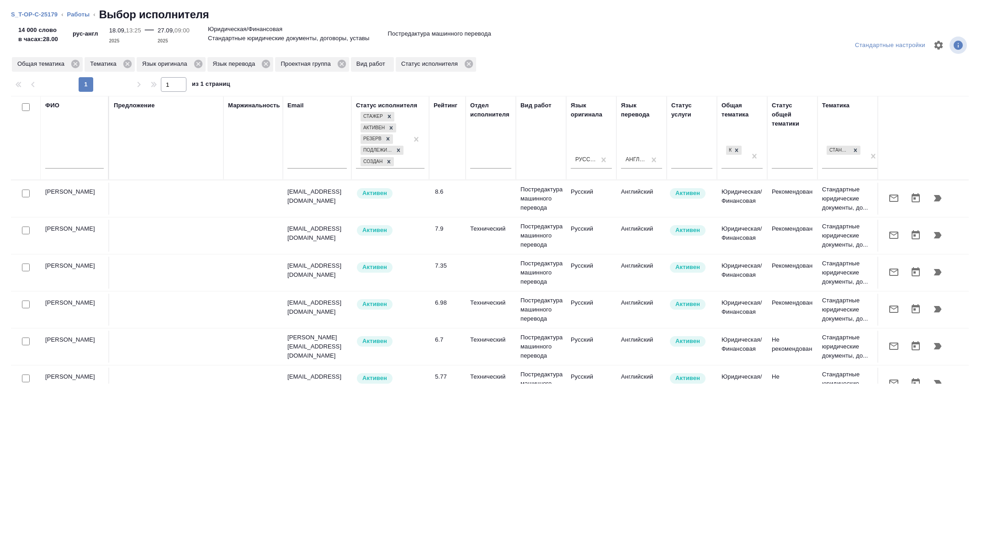
click at [31, 229] on div at bounding box center [26, 230] width 21 height 13
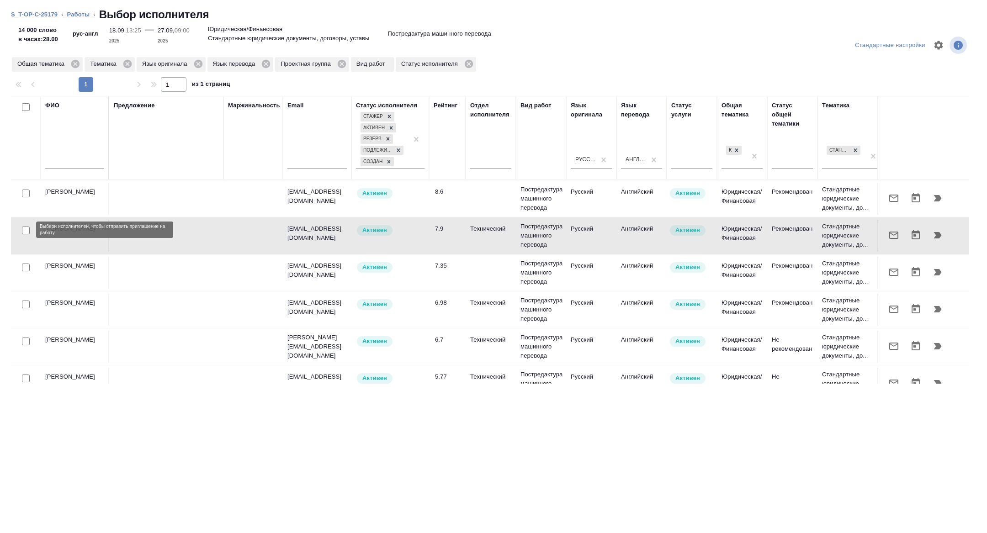
click at [24, 229] on input "checkbox" at bounding box center [26, 231] width 8 height 8
checkbox input "true"
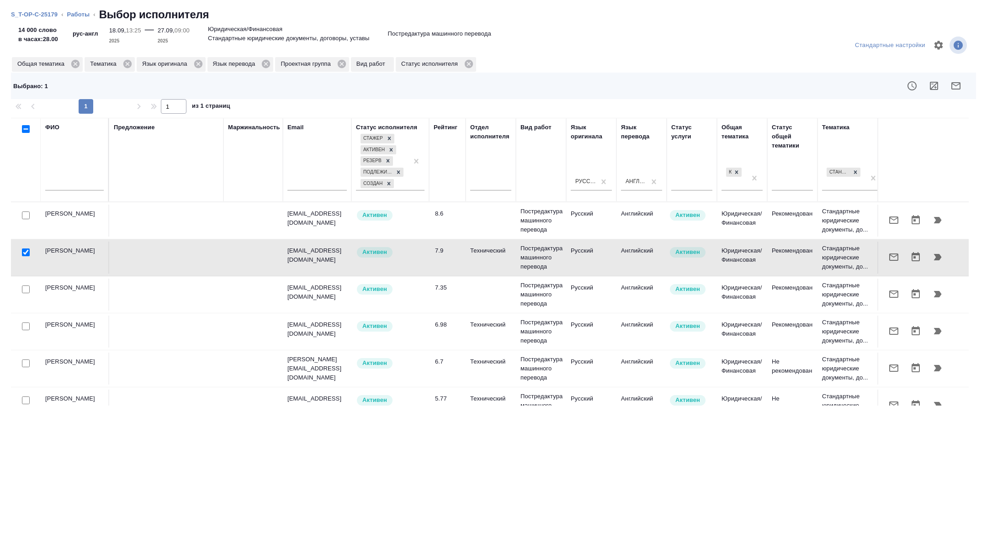
scroll to position [18, 0]
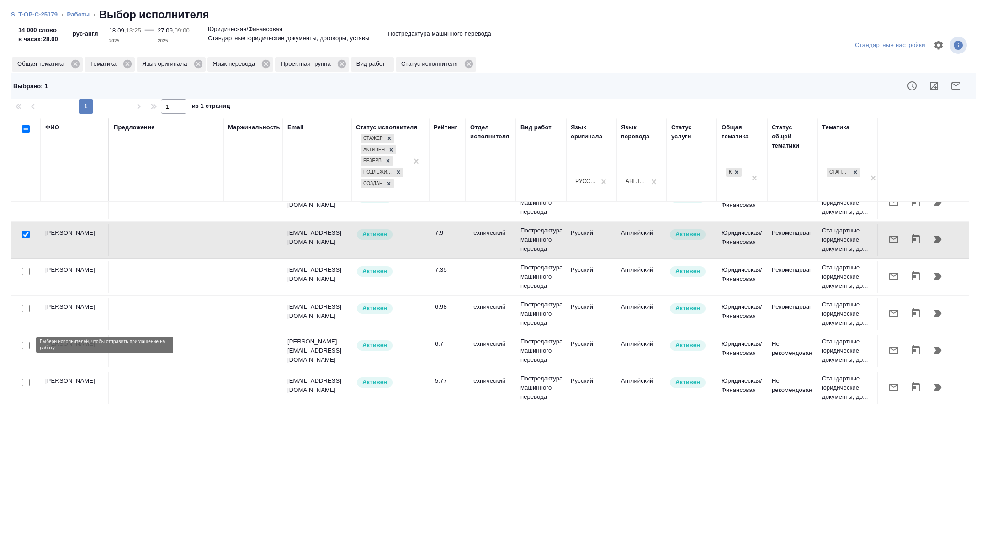
click at [24, 342] on input "checkbox" at bounding box center [26, 346] width 8 height 8
checkbox input "true"
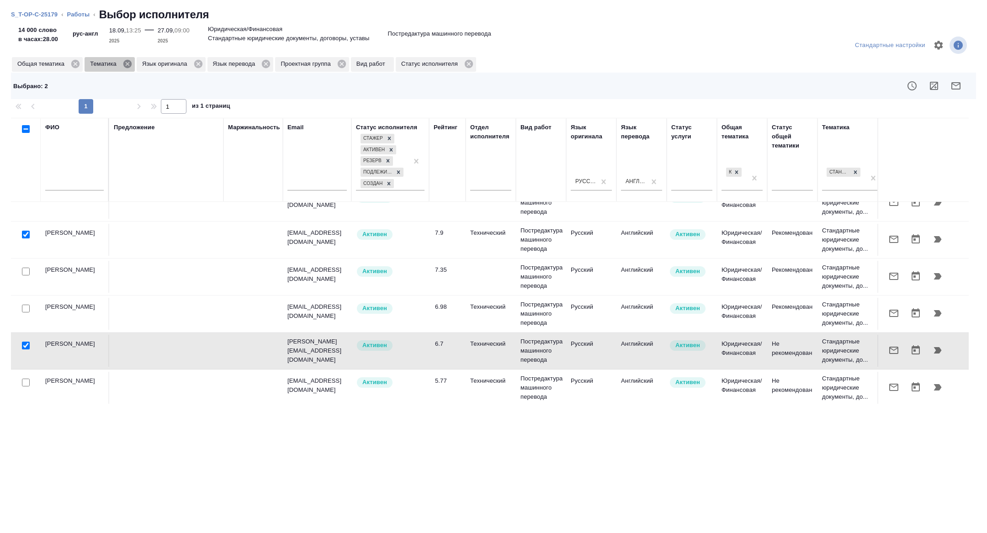
click at [129, 66] on icon at bounding box center [127, 64] width 8 height 8
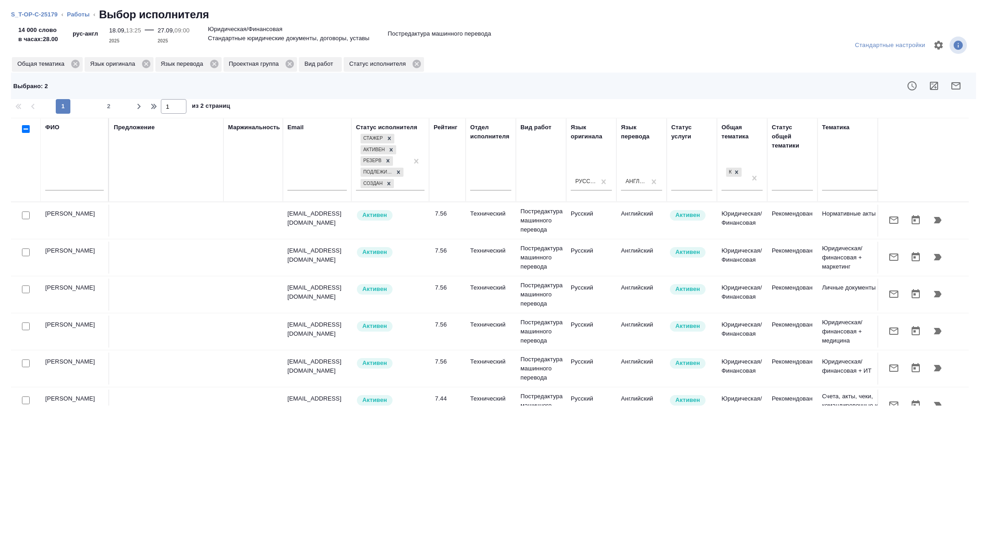
scroll to position [718, 0]
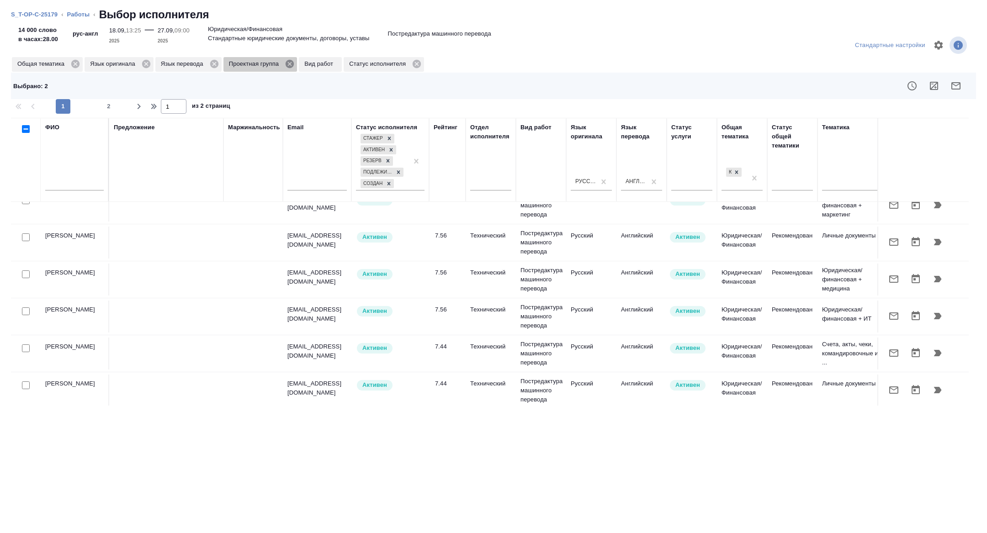
click at [292, 59] on icon at bounding box center [290, 64] width 10 height 10
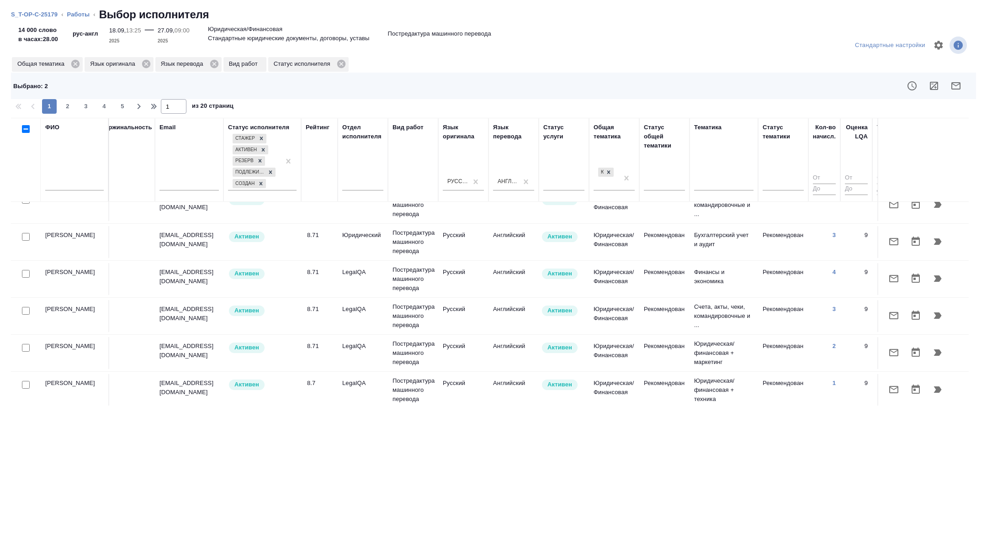
scroll to position [718, 369]
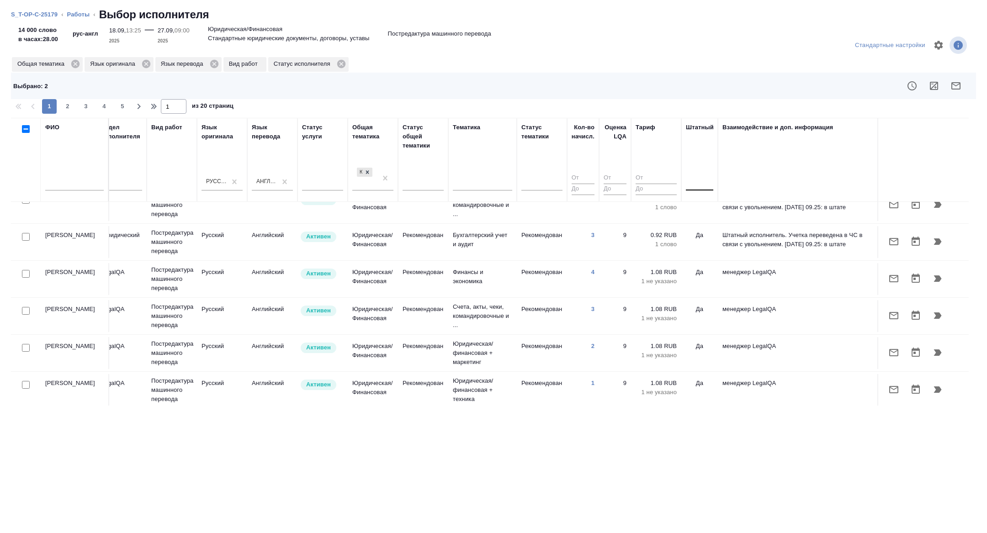
click at [704, 184] on div at bounding box center [699, 181] width 27 height 13
click at [704, 205] on div "Нет" at bounding box center [754, 210] width 137 height 16
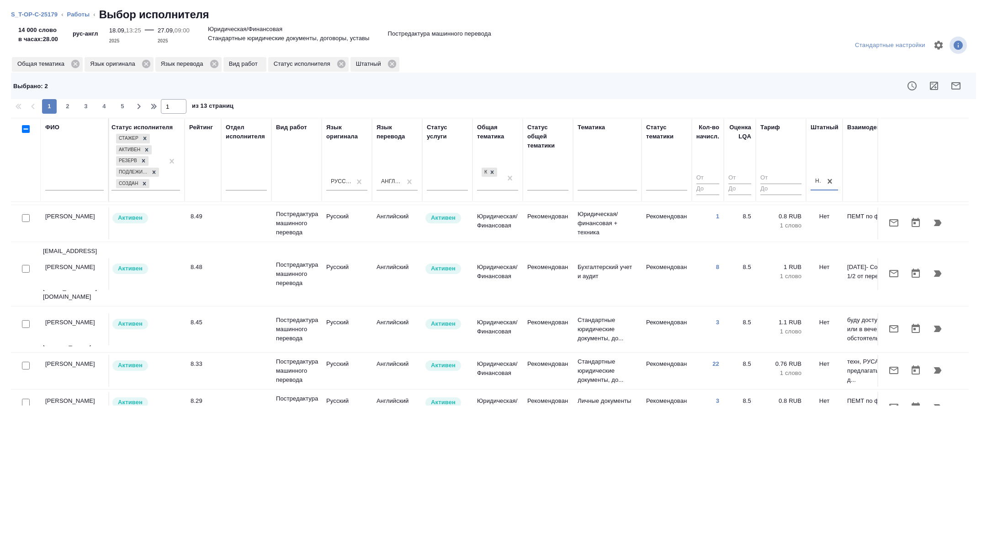
scroll to position [718, 0]
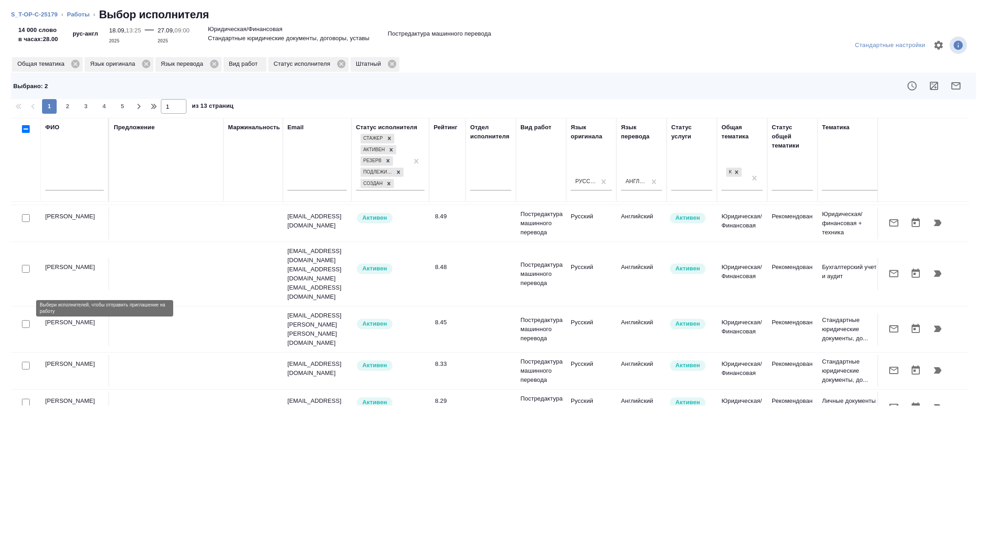
click at [26, 399] on input "checkbox" at bounding box center [26, 403] width 8 height 8
checkbox input "true"
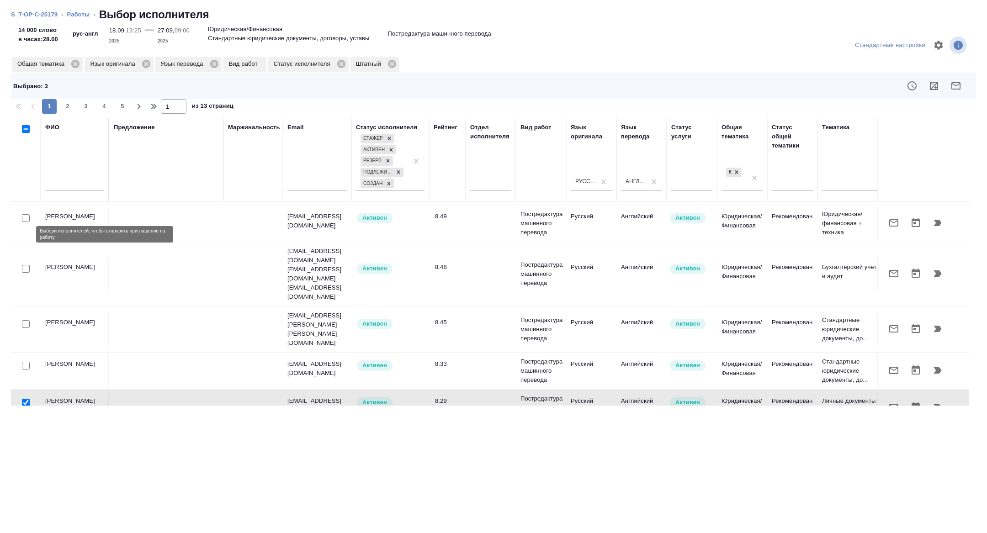
click at [26, 320] on input "checkbox" at bounding box center [26, 324] width 8 height 8
checkbox input "true"
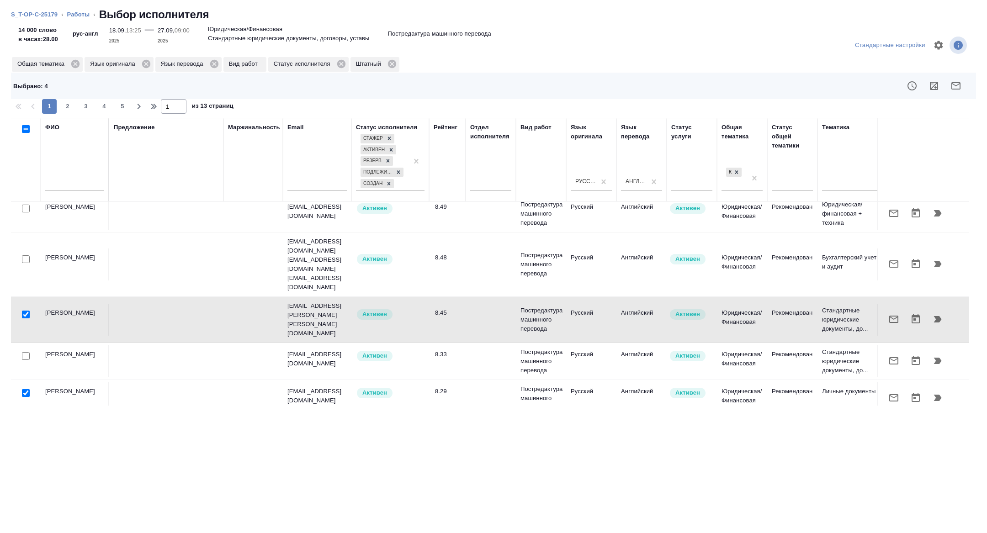
scroll to position [463, 0]
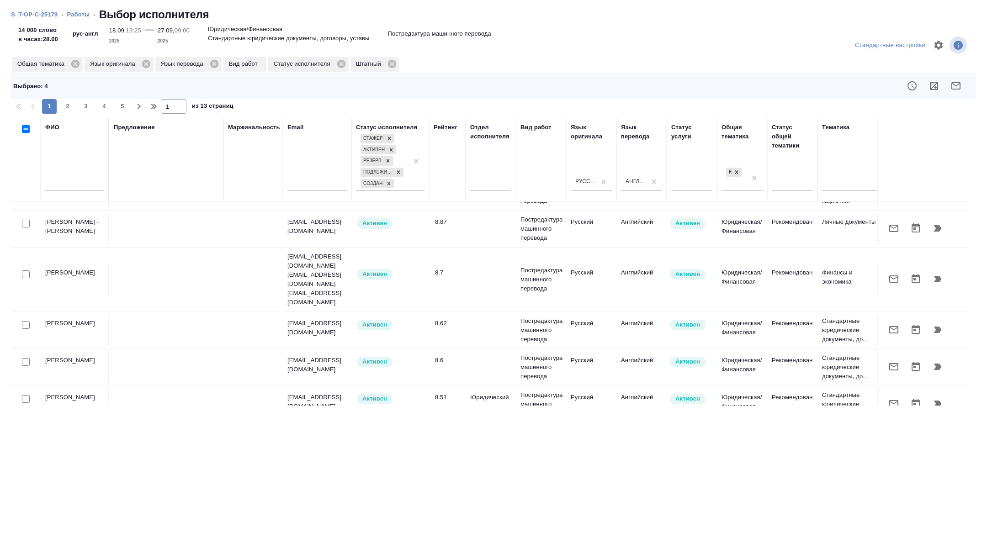
click at [61, 184] on input "text" at bounding box center [74, 184] width 58 height 11
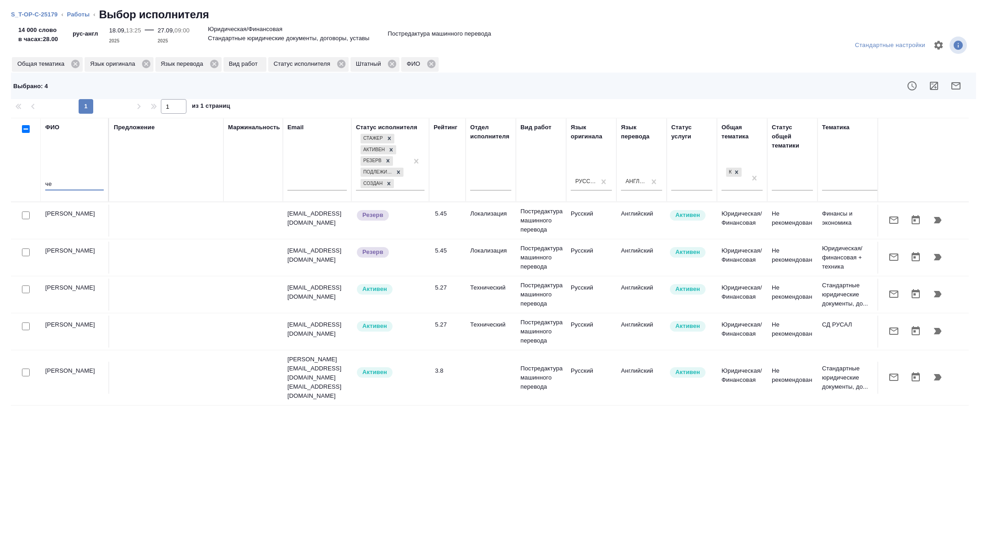
scroll to position [184, 0]
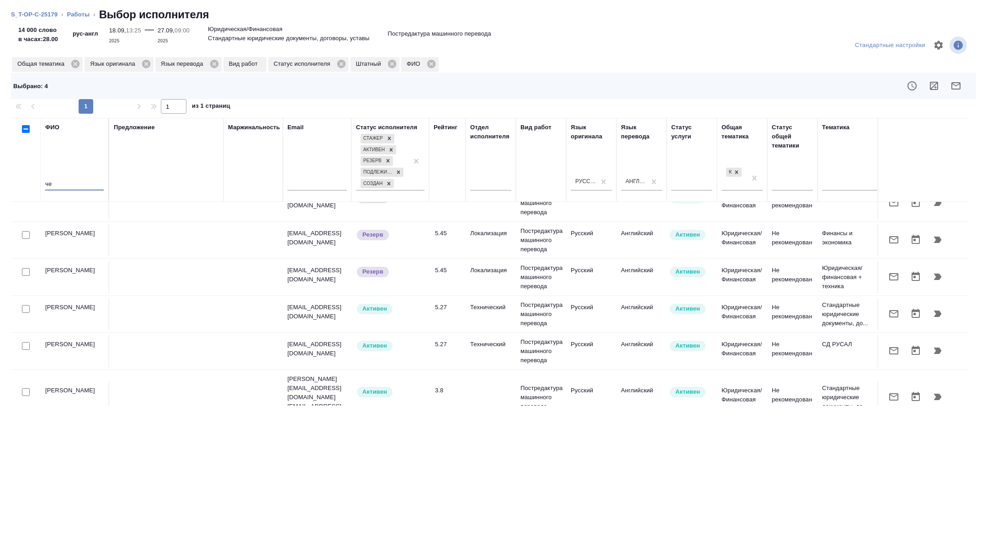
type input "че"
click at [28, 235] on input "checkbox" at bounding box center [26, 235] width 8 height 8
checkbox input "true"
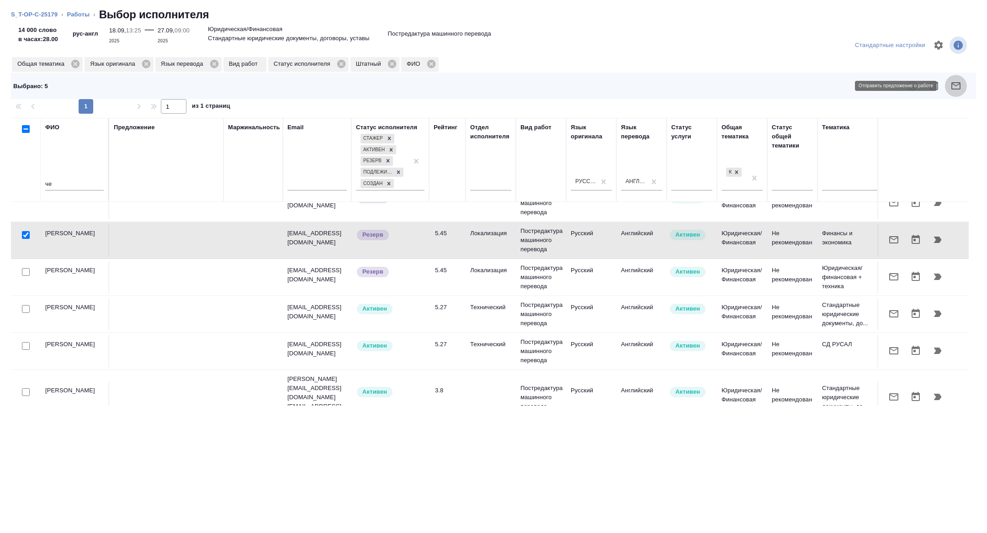
click at [957, 85] on icon "button" at bounding box center [955, 85] width 9 height 7
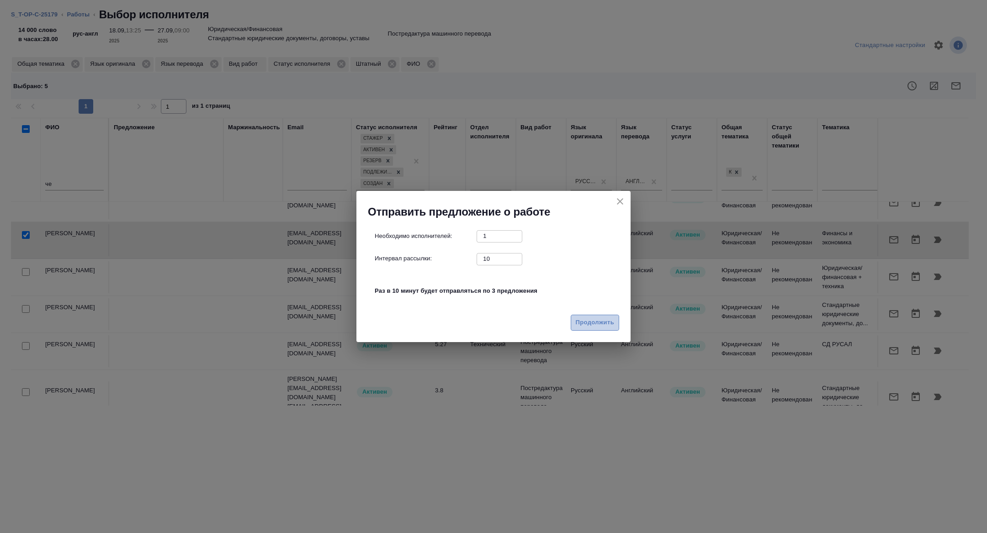
click at [593, 328] on span "Продолжить" at bounding box center [595, 322] width 38 height 11
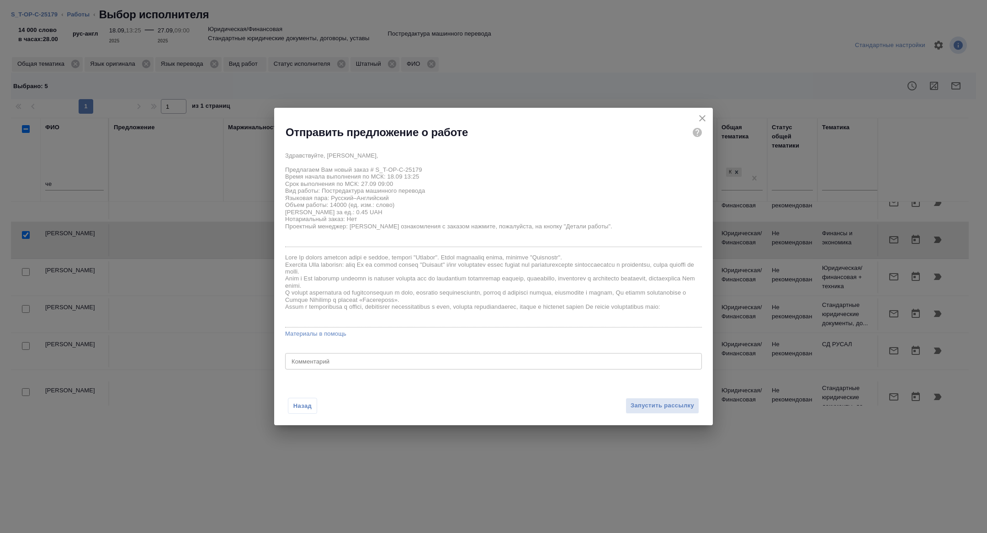
click at [402, 366] on div "x Комментарий" at bounding box center [493, 361] width 417 height 16
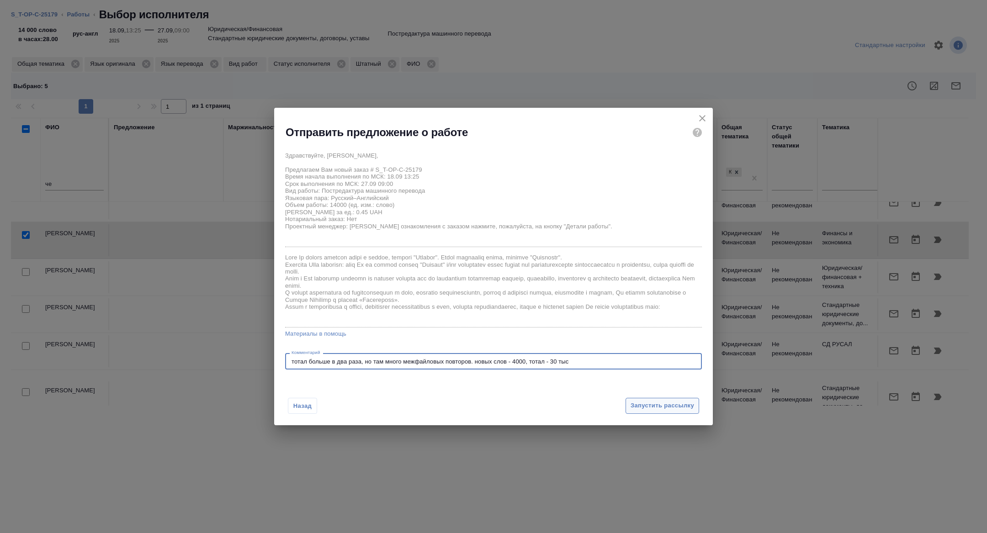
type textarea "тотал больше в два раза, но там много межфайловых повторов. новых слов - 4000, …"
click at [661, 401] on span "Запустить рассылку" at bounding box center [661, 406] width 63 height 11
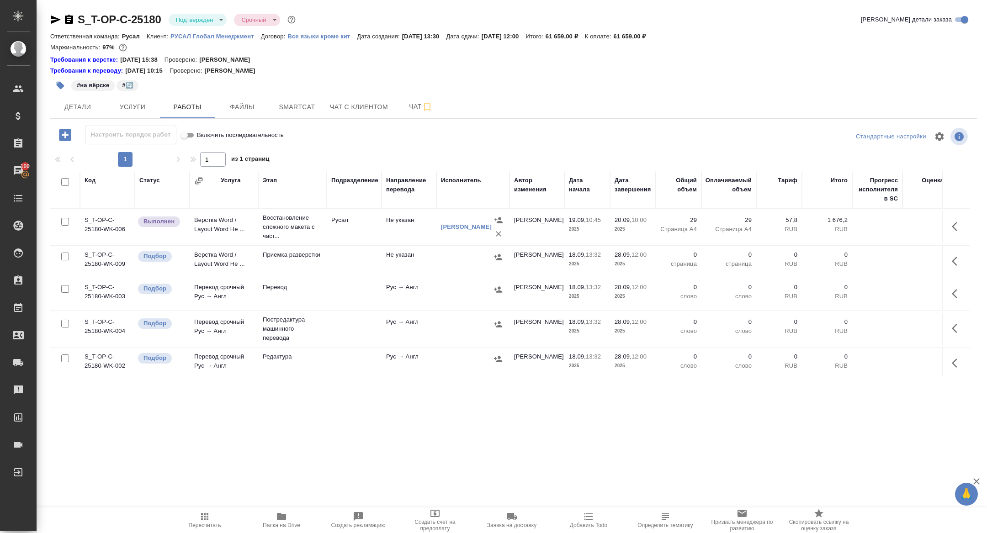
click at [62, 179] on input "checkbox" at bounding box center [65, 182] width 8 height 8
checkbox input "true"
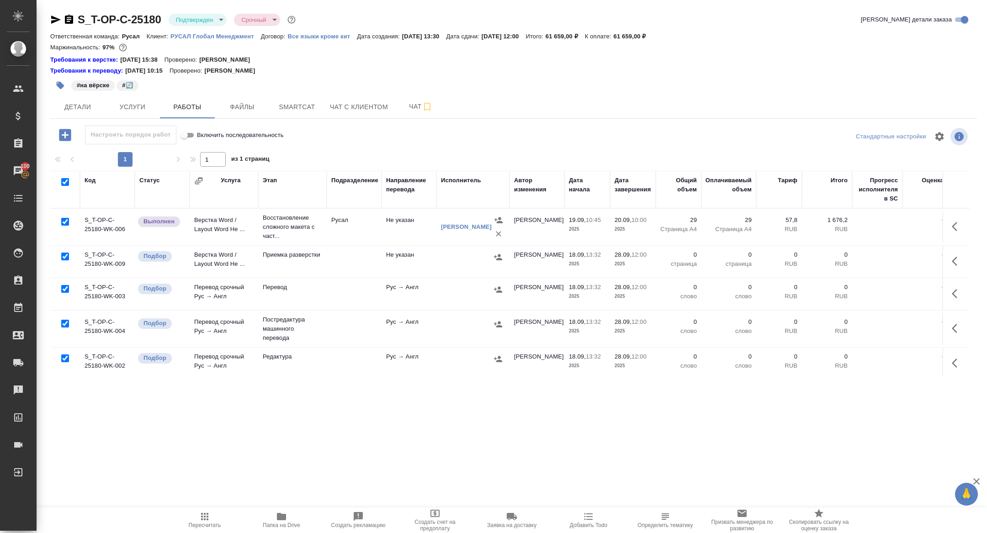
checkbox input "true"
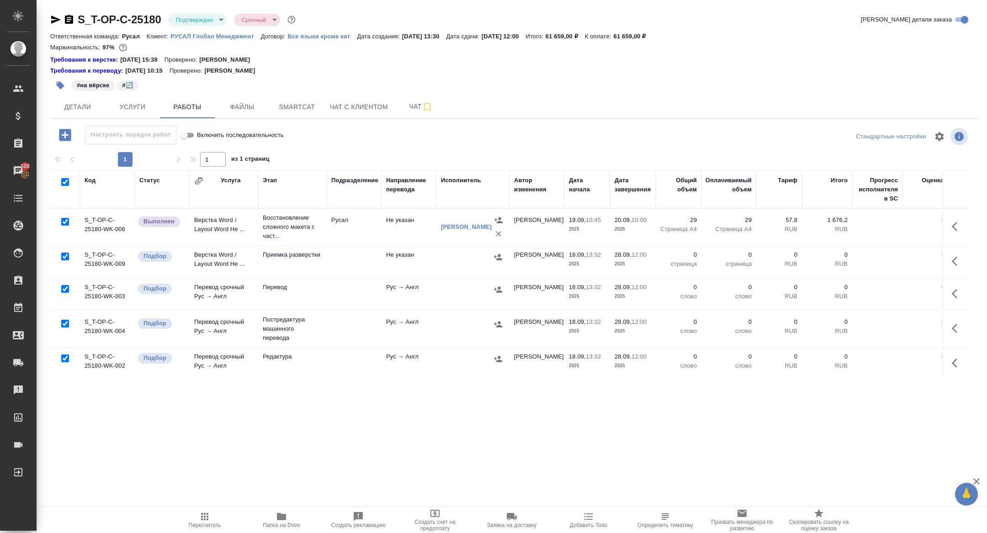
checkbox input "true"
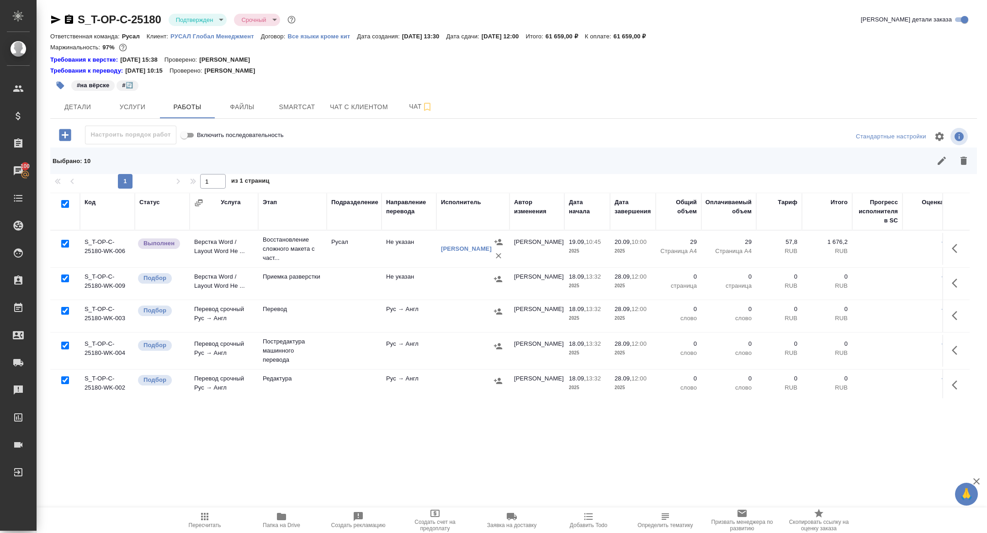
click at [65, 243] on input "checkbox" at bounding box center [65, 244] width 8 height 8
checkbox input "false"
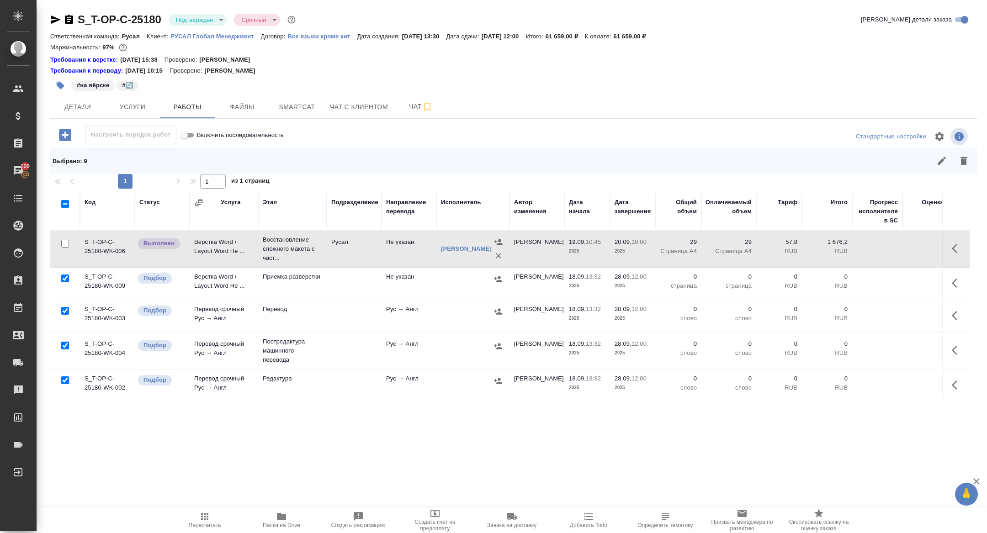
click at [65, 346] on input "checkbox" at bounding box center [65, 346] width 8 height 8
checkbox input "false"
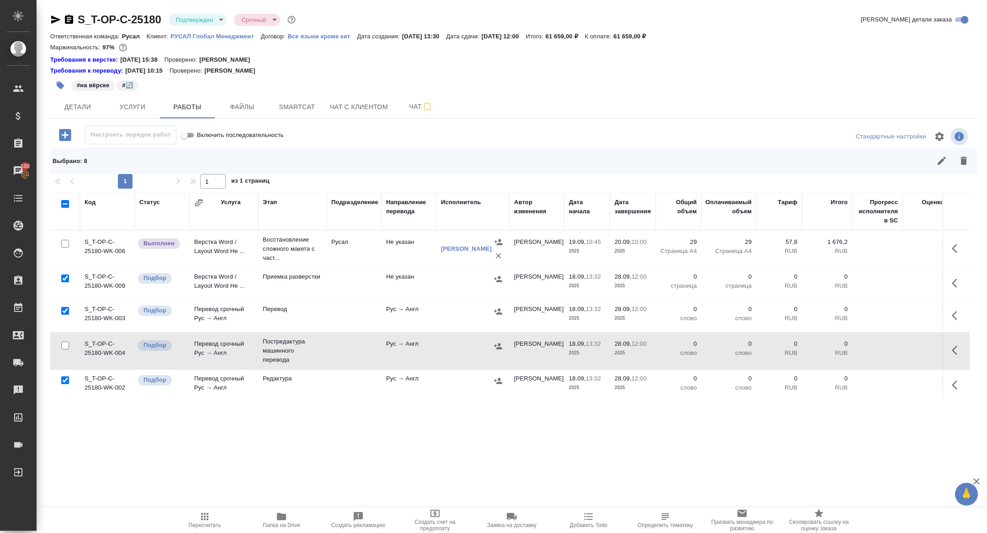
click at [65, 380] on input "checkbox" at bounding box center [65, 380] width 8 height 8
checkbox input "false"
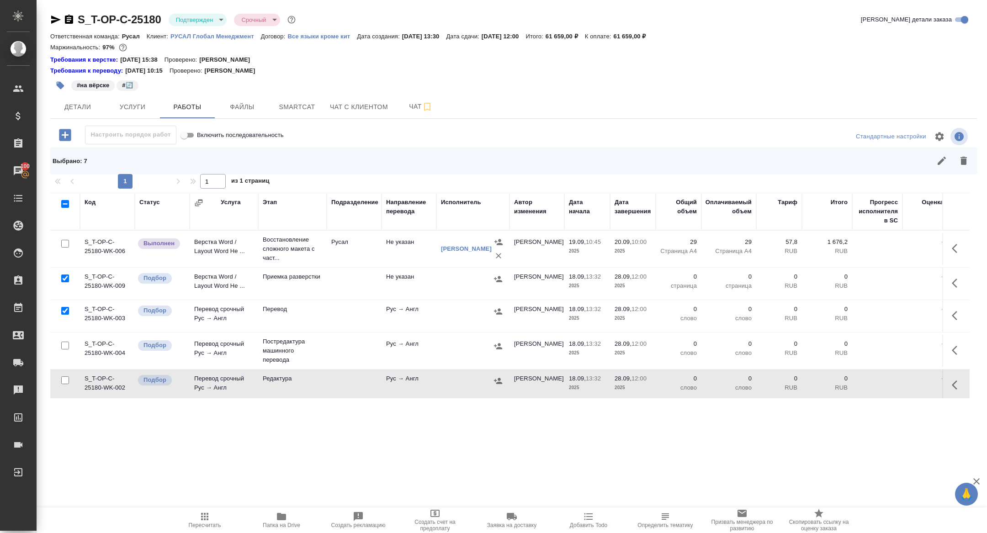
scroll to position [164, 0]
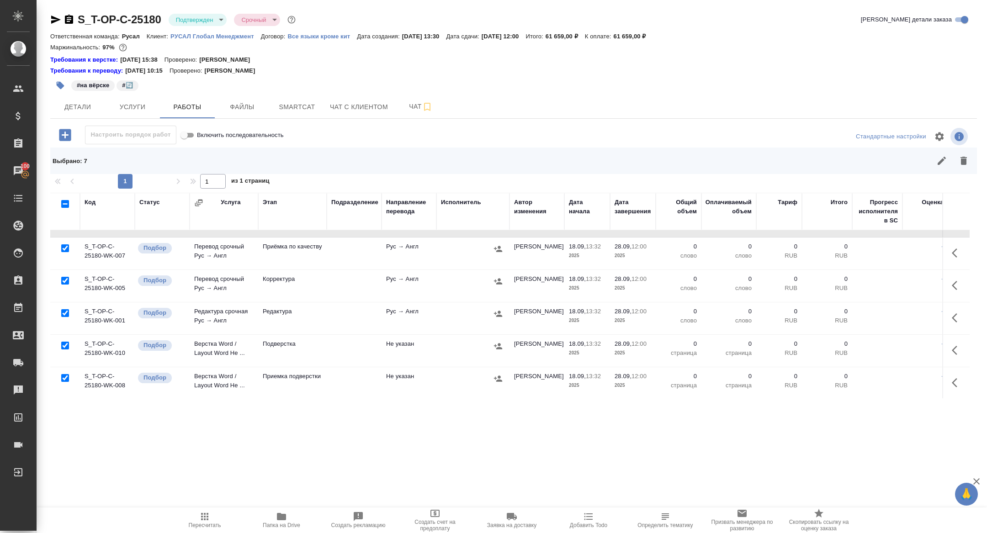
click at [66, 343] on input "checkbox" at bounding box center [65, 346] width 8 height 8
checkbox input "false"
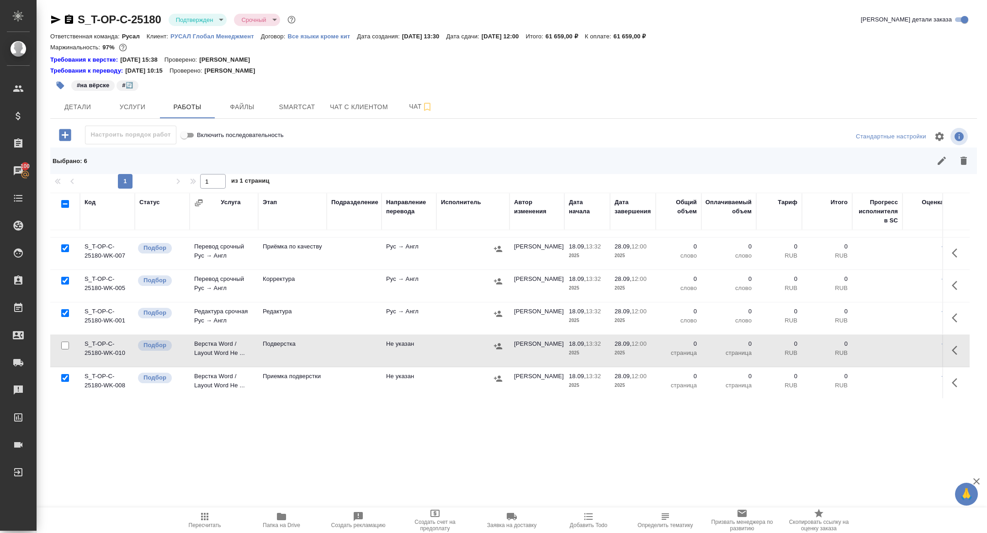
click at [65, 279] on input "checkbox" at bounding box center [65, 281] width 8 height 8
checkbox input "false"
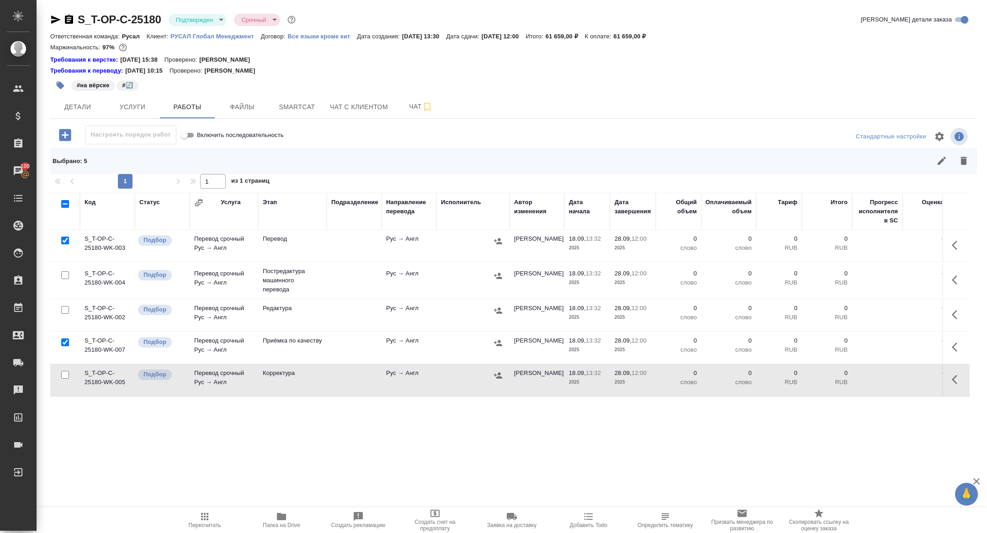
scroll to position [59, 0]
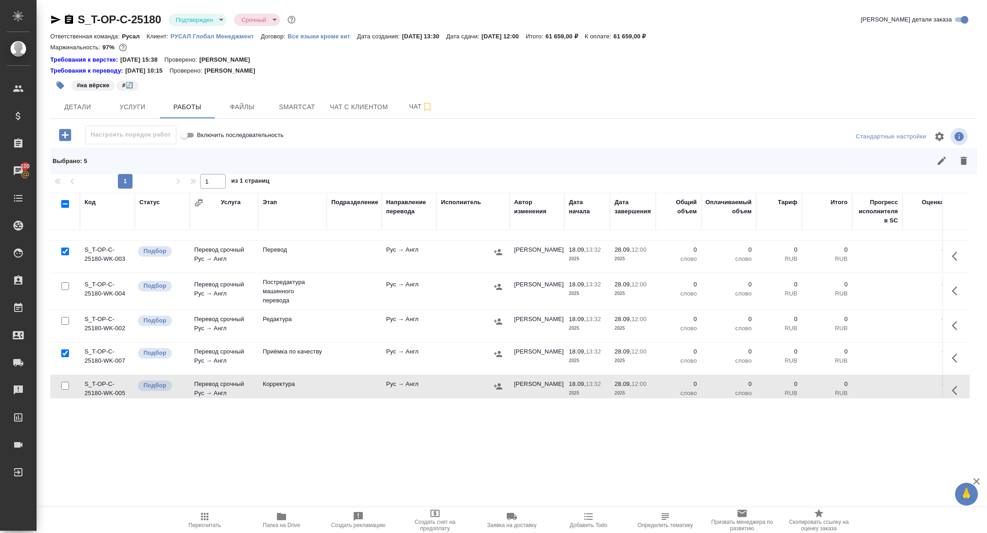
click at [63, 319] on input "checkbox" at bounding box center [65, 321] width 8 height 8
checkbox input "true"
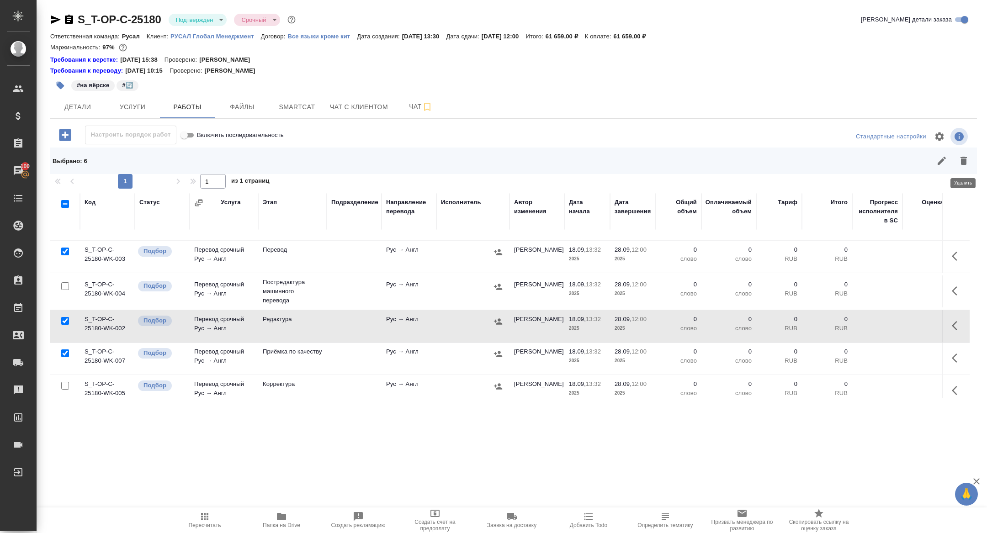
click at [961, 158] on icon "button" at bounding box center [963, 161] width 6 height 8
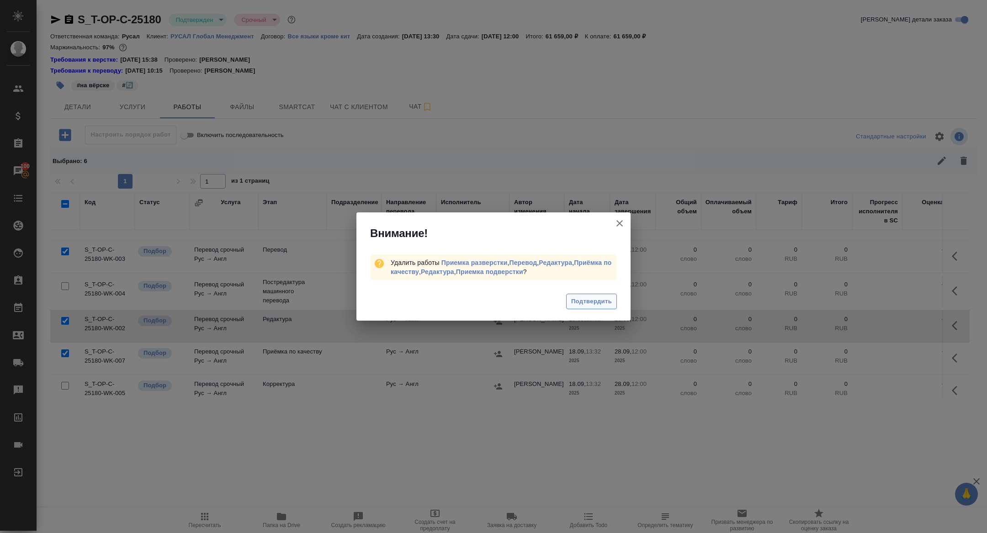
click at [593, 305] on span "Подтвердить" at bounding box center [591, 301] width 41 height 11
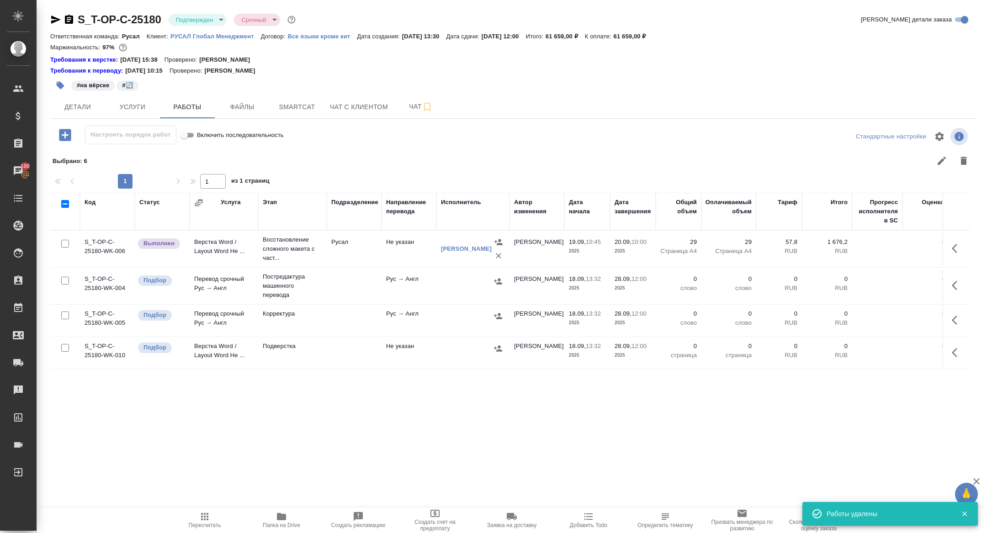
scroll to position [0, 0]
click at [949, 288] on button "button" at bounding box center [957, 286] width 22 height 22
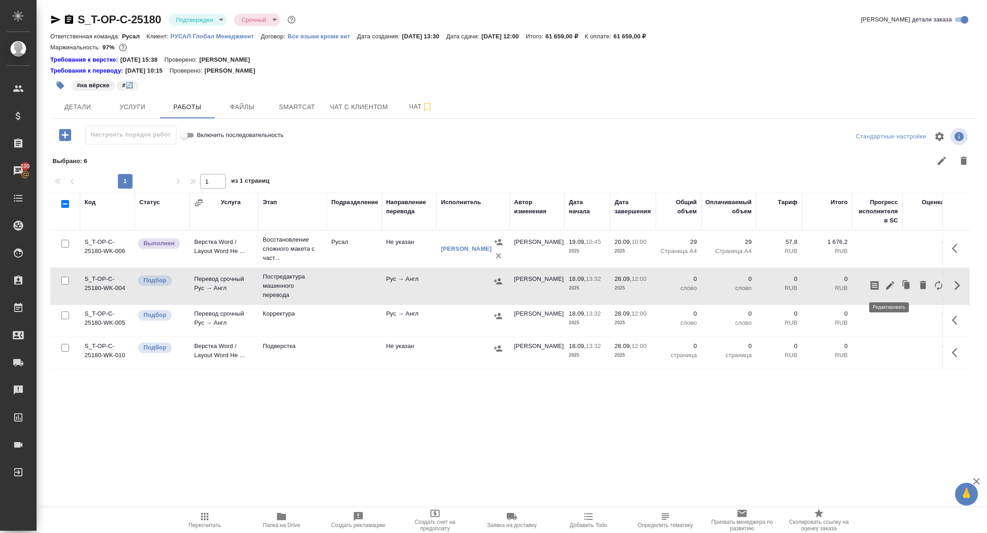
click at [894, 287] on icon "button" at bounding box center [889, 285] width 11 height 11
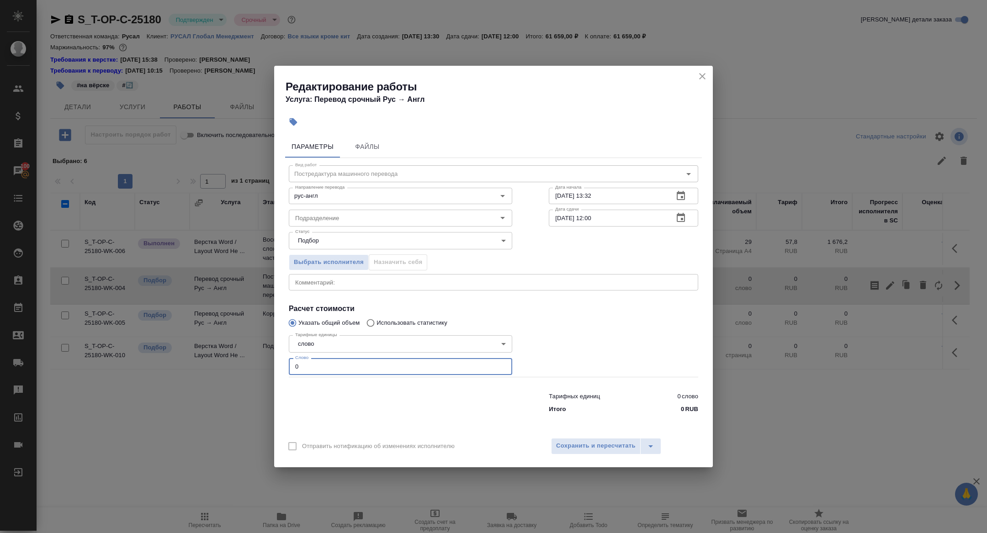
drag, startPoint x: 305, startPoint y: 365, endPoint x: 198, endPoint y: 356, distance: 107.7
click at [198, 356] on div "Редактирование работы Услуга: Перевод срочный Рус → Англ Параметры Файлы Вид ра…" at bounding box center [493, 266] width 987 height 533
type input "6000"
click at [669, 217] on div "28.09.2025 12:00 Дата сдачи" at bounding box center [623, 218] width 149 height 16
click at [683, 218] on icon "button" at bounding box center [680, 217] width 11 height 11
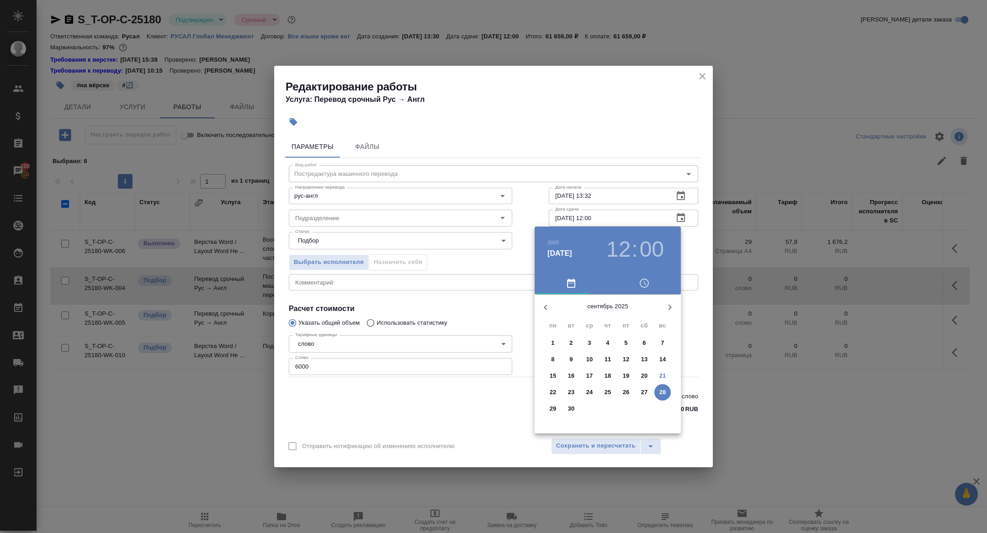
click at [644, 391] on p "27" at bounding box center [644, 392] width 7 height 9
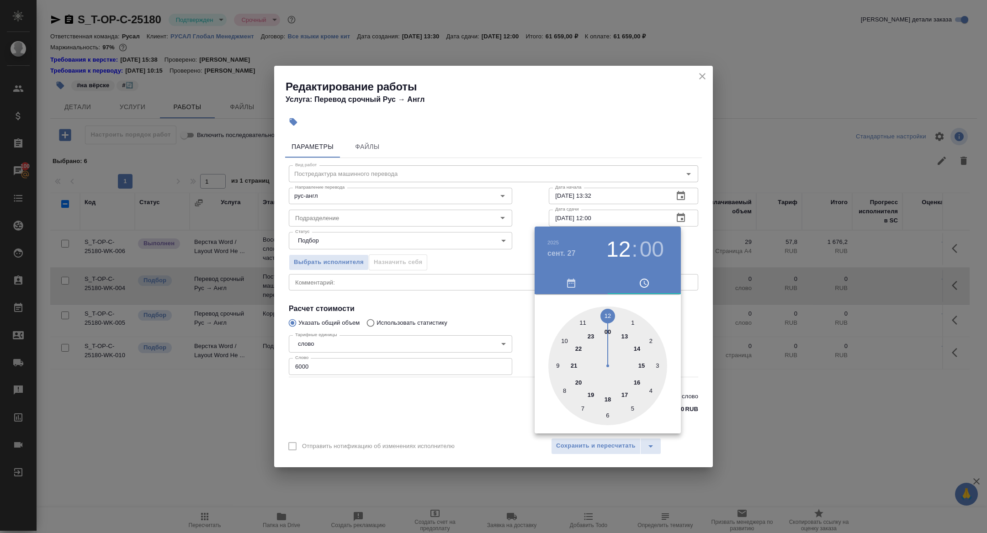
click at [558, 372] on div at bounding box center [607, 365] width 119 height 119
type input "27.09.2025 09:00"
click at [455, 313] on div at bounding box center [493, 266] width 987 height 533
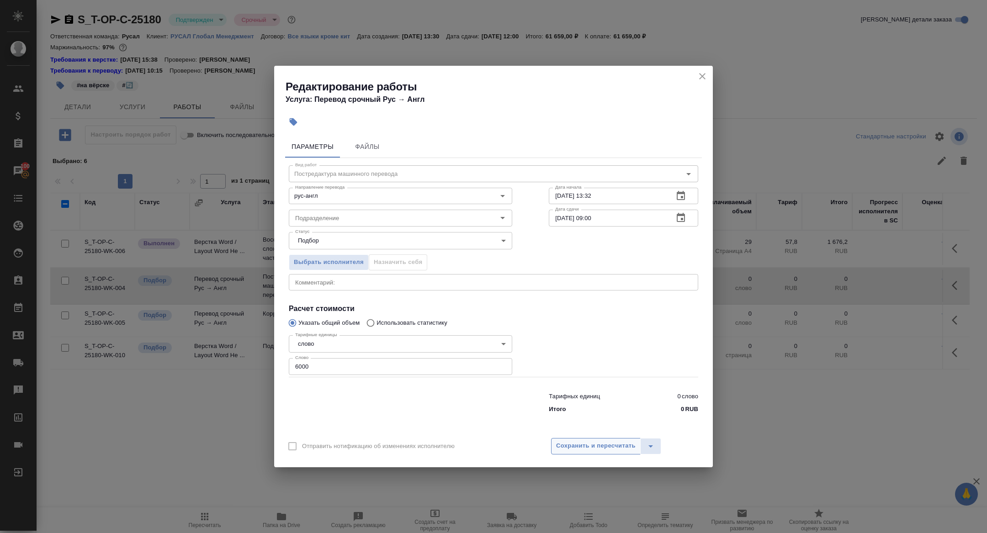
click at [606, 450] on span "Сохранить и пересчитать" at bounding box center [595, 446] width 79 height 11
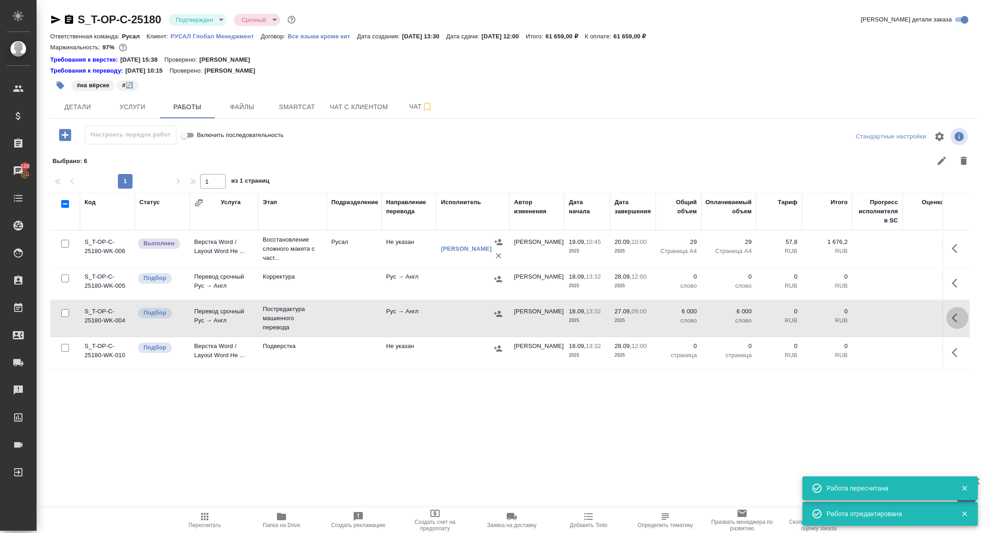
click at [959, 320] on icon "button" at bounding box center [956, 317] width 11 height 11
click at [956, 278] on icon "button" at bounding box center [956, 283] width 11 height 11
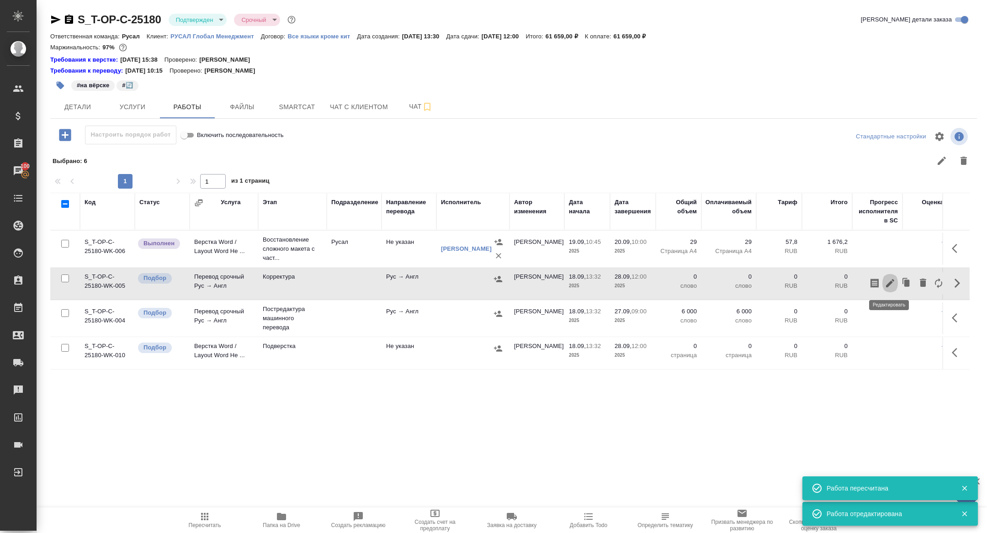
click at [890, 284] on icon "button" at bounding box center [889, 283] width 11 height 11
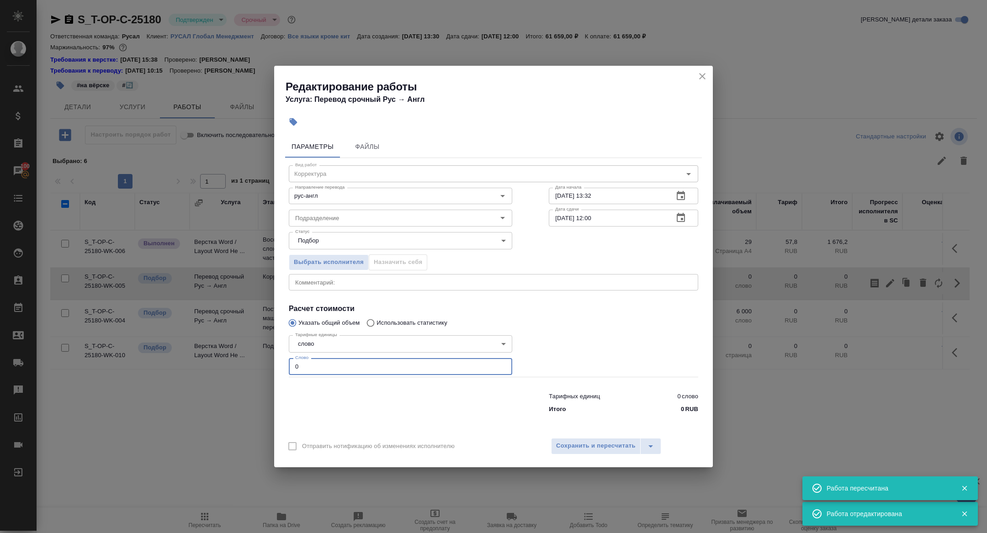
drag, startPoint x: 330, startPoint y: 366, endPoint x: 216, endPoint y: 357, distance: 114.5
click at [217, 358] on div "Редактирование работы Услуга: Перевод срочный Рус → Англ Параметры Файлы Вид ра…" at bounding box center [493, 266] width 987 height 533
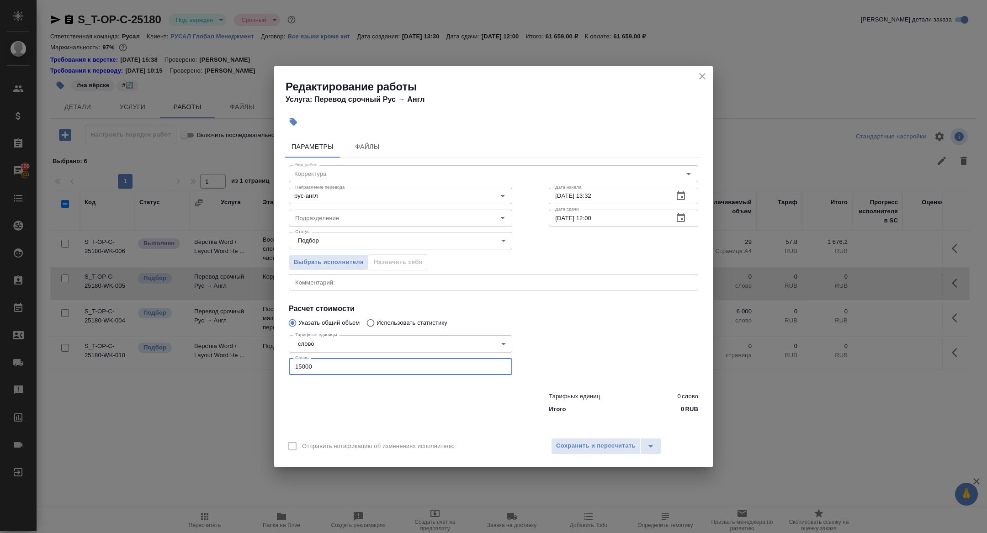
type input "15000"
click at [683, 200] on icon "button" at bounding box center [680, 195] width 8 height 9
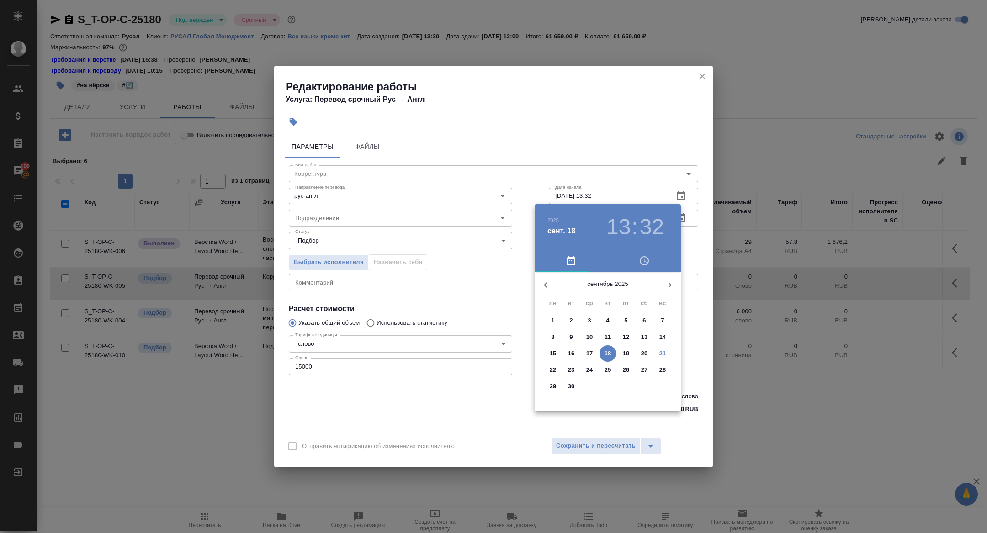
click at [609, 370] on p "25" at bounding box center [607, 369] width 7 height 9
type input "25.09.2025 13:32"
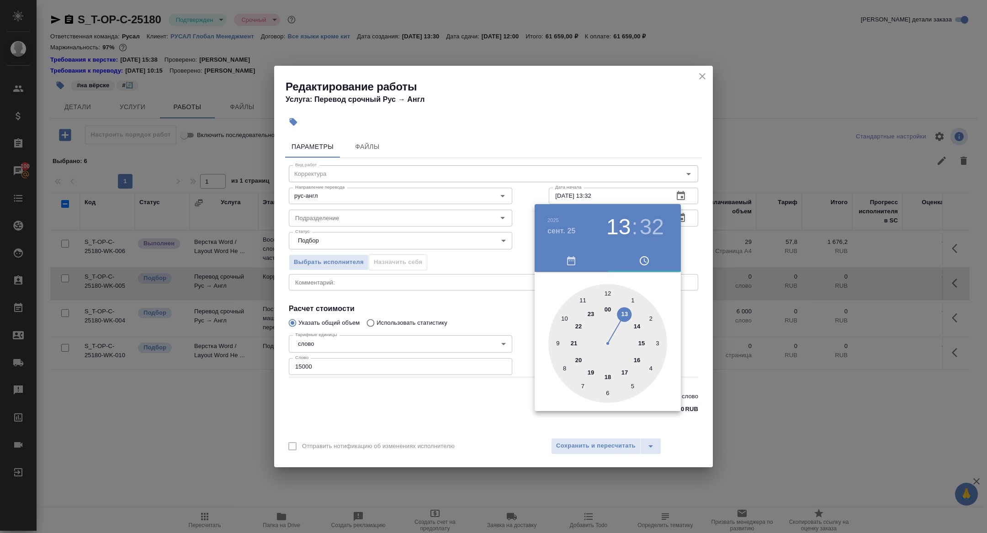
click at [475, 296] on div at bounding box center [493, 266] width 987 height 533
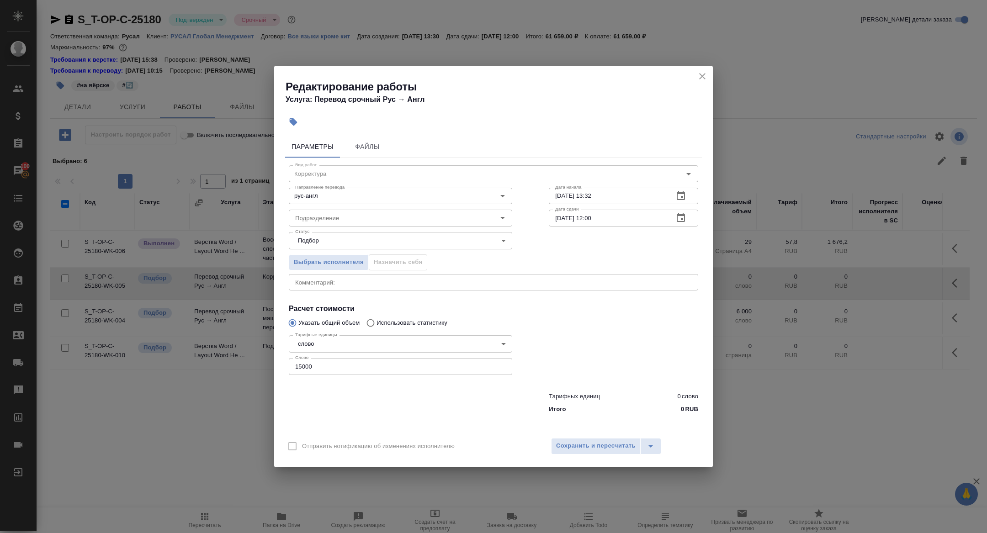
click at [680, 217] on icon "button" at bounding box center [680, 217] width 11 height 11
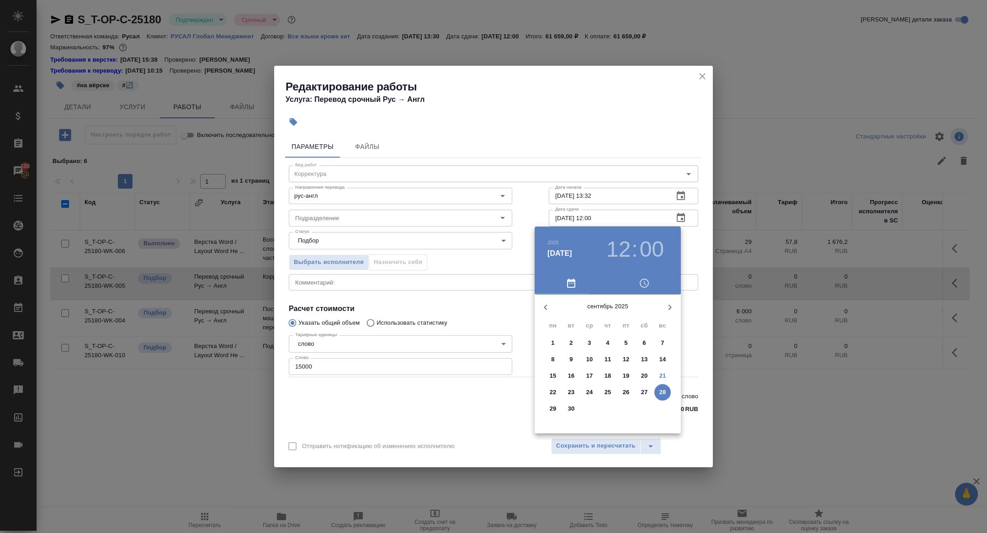
click at [643, 394] on p "27" at bounding box center [644, 392] width 7 height 9
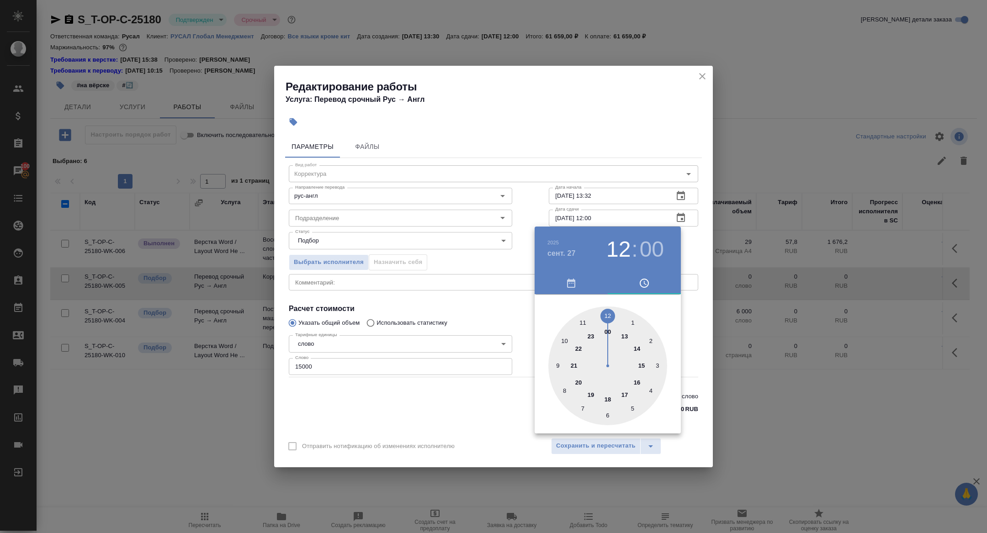
click at [624, 396] on div at bounding box center [607, 365] width 119 height 119
type input "27.09.2025 17:00"
click at [483, 313] on div at bounding box center [493, 266] width 987 height 533
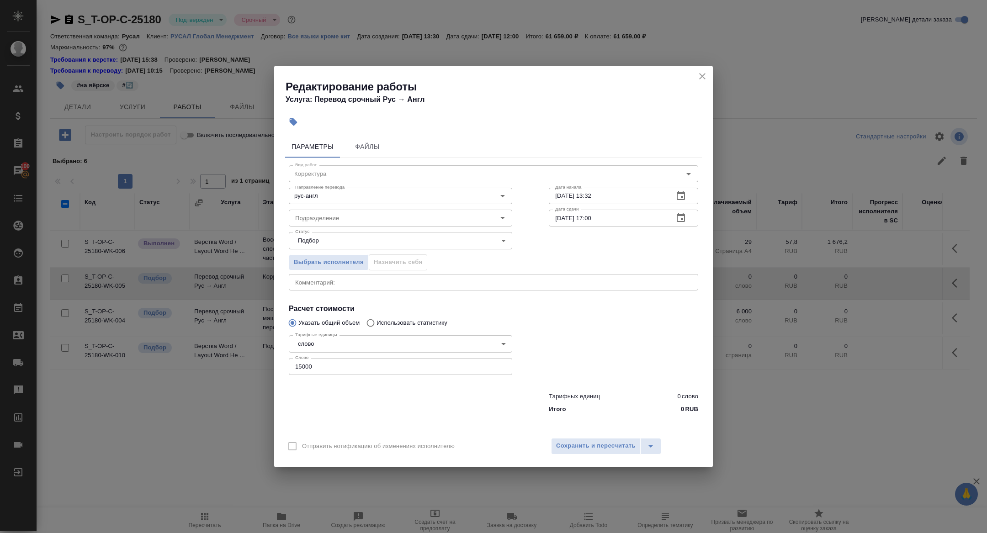
click at [573, 437] on div "Отправить нотификацию об изменениях исполнителю Сохранить и пересчитать" at bounding box center [493, 449] width 439 height 35
click at [573, 444] on span "Сохранить и пересчитать" at bounding box center [595, 446] width 79 height 11
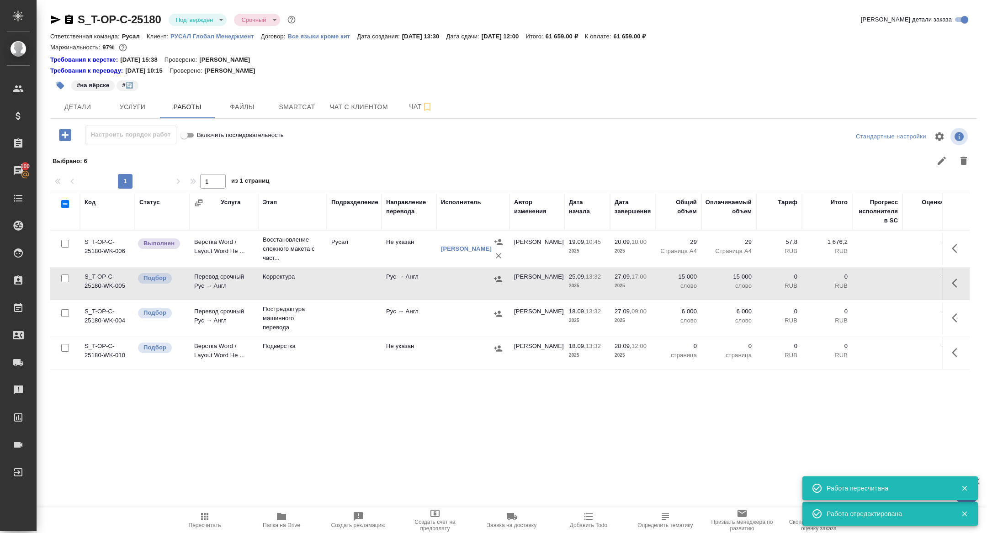
click at [501, 312] on icon "button" at bounding box center [497, 313] width 9 height 9
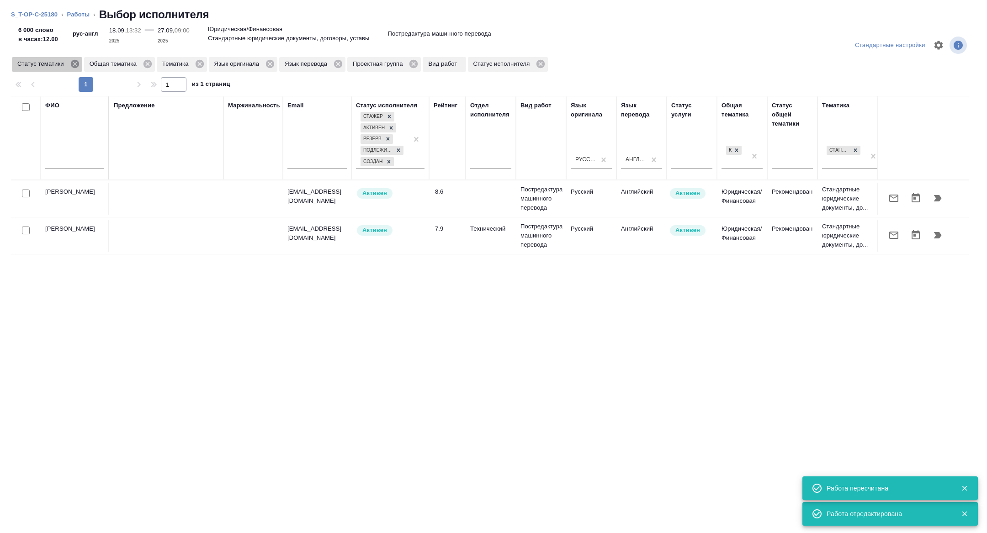
click at [76, 65] on icon at bounding box center [75, 64] width 10 height 10
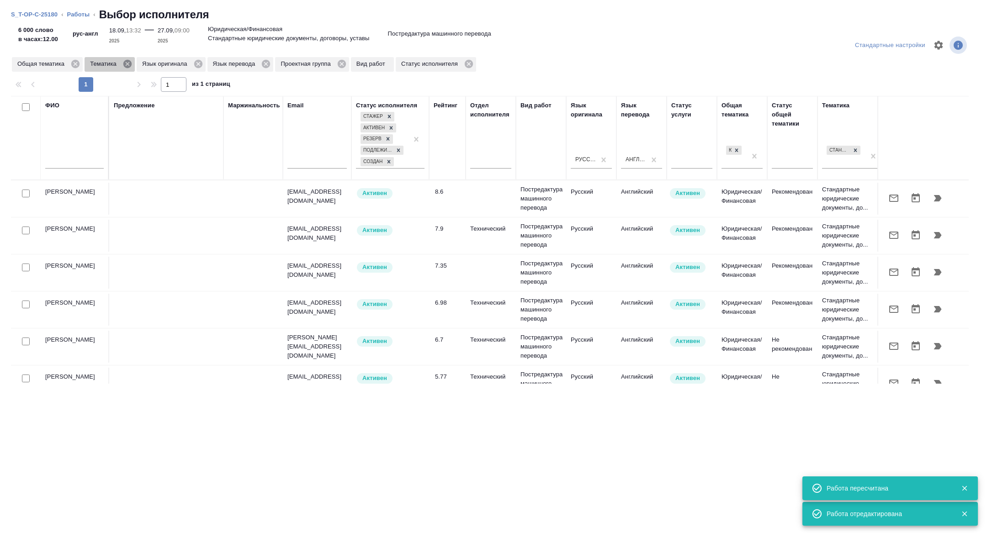
click at [131, 65] on icon at bounding box center [127, 64] width 10 height 10
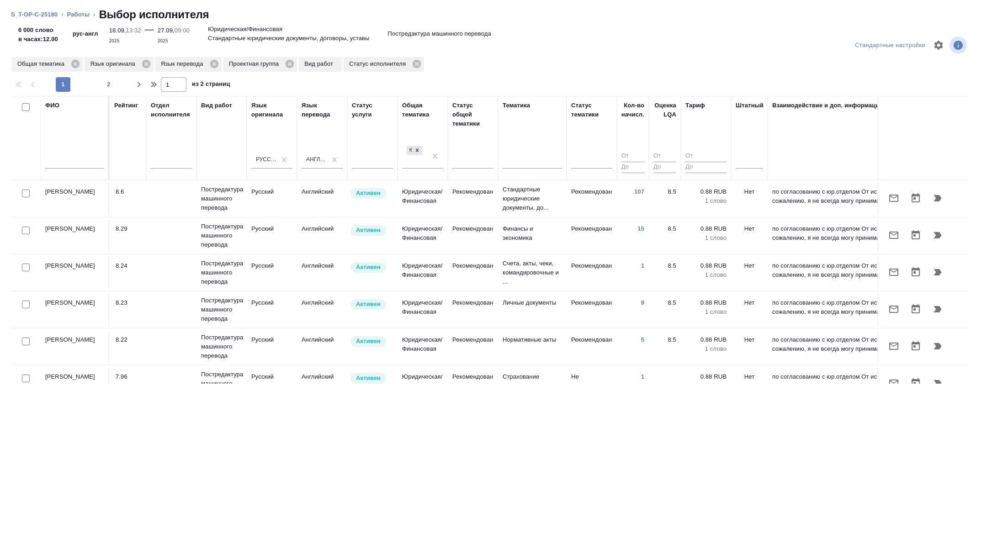
scroll to position [0, 369]
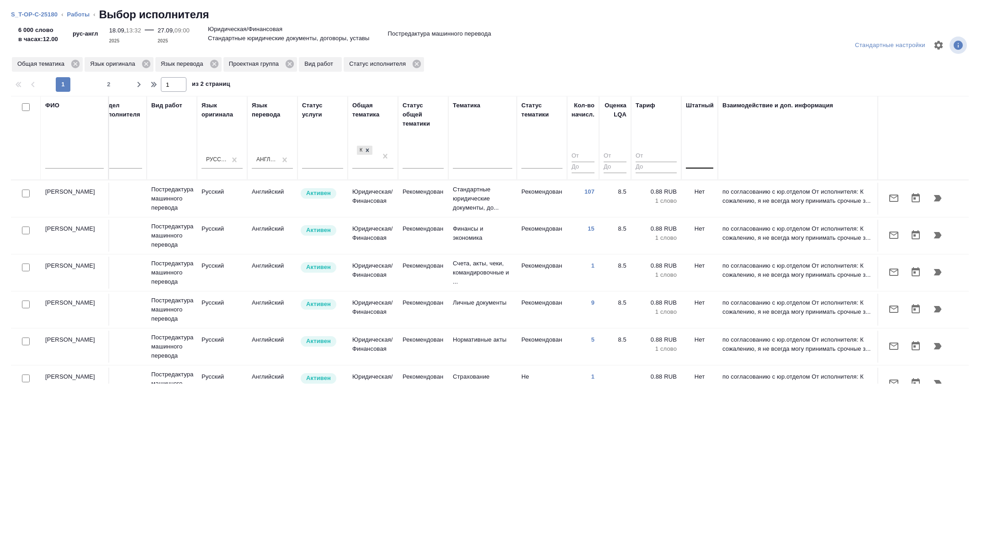
click at [696, 160] on div at bounding box center [699, 159] width 27 height 13
click at [697, 186] on div "Нет" at bounding box center [754, 188] width 137 height 16
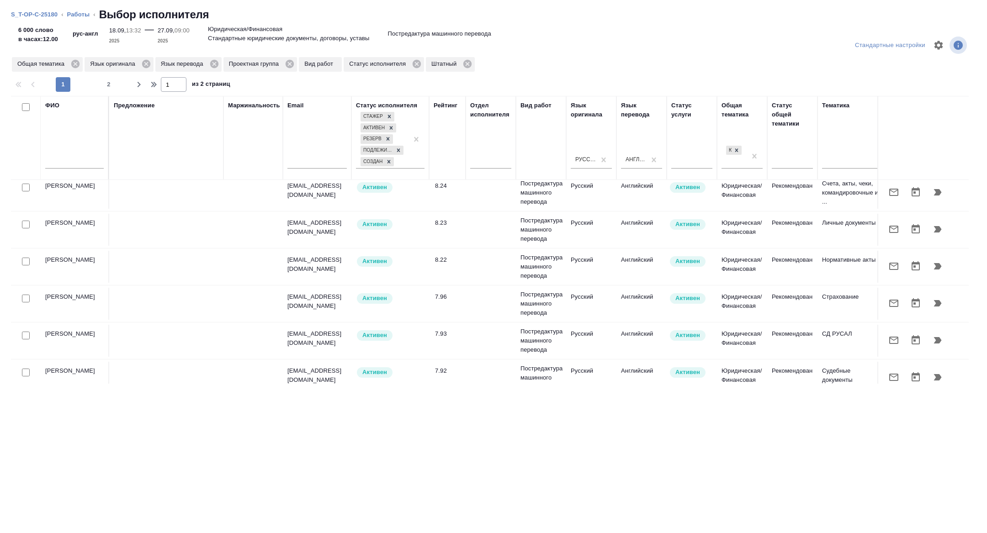
scroll to position [88, 0]
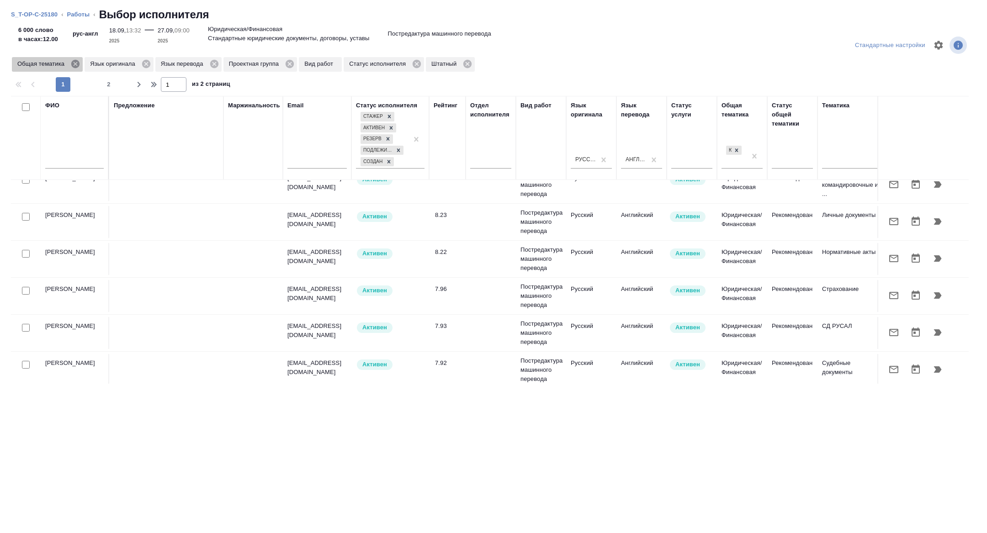
click at [78, 63] on icon at bounding box center [75, 64] width 8 height 8
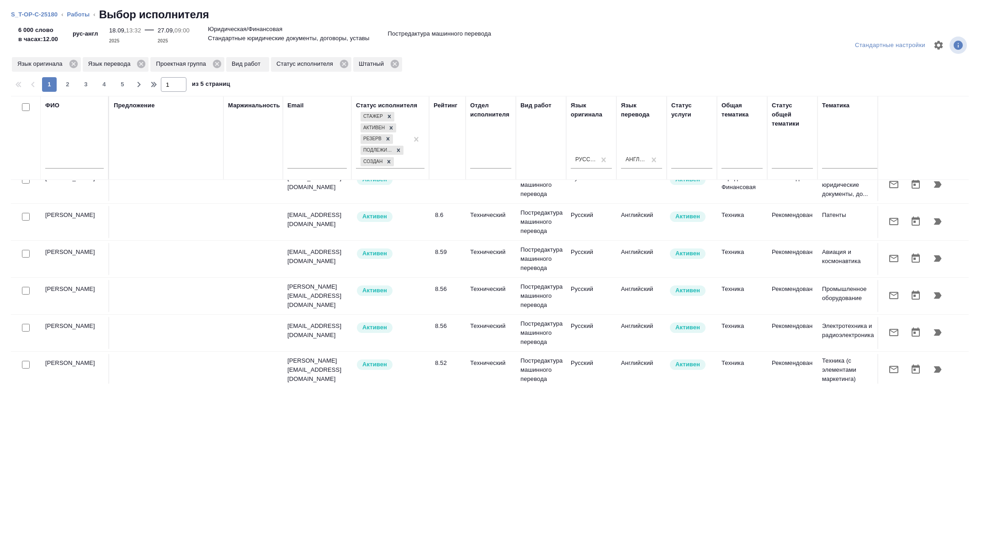
scroll to position [0, 0]
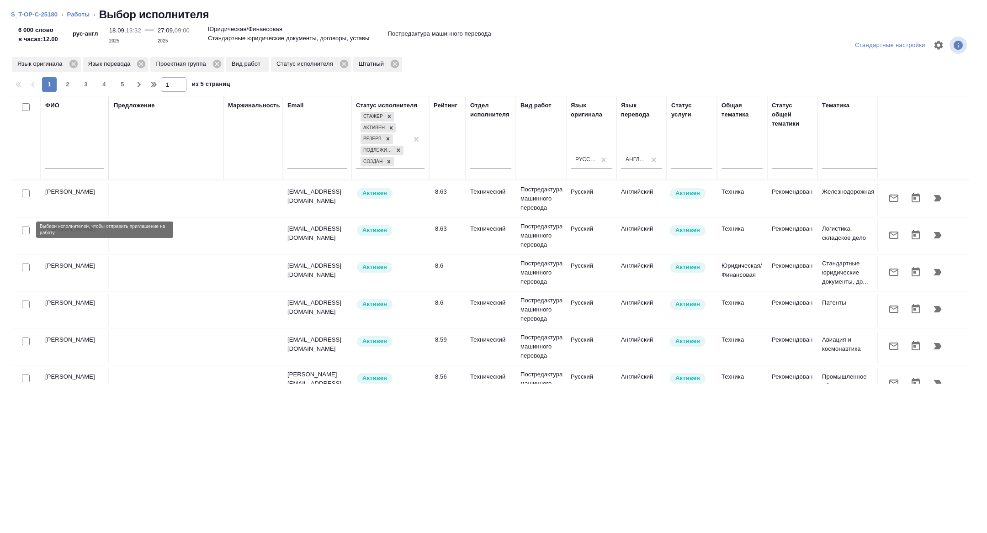
click at [23, 231] on input "checkbox" at bounding box center [26, 231] width 8 height 8
checkbox input "true"
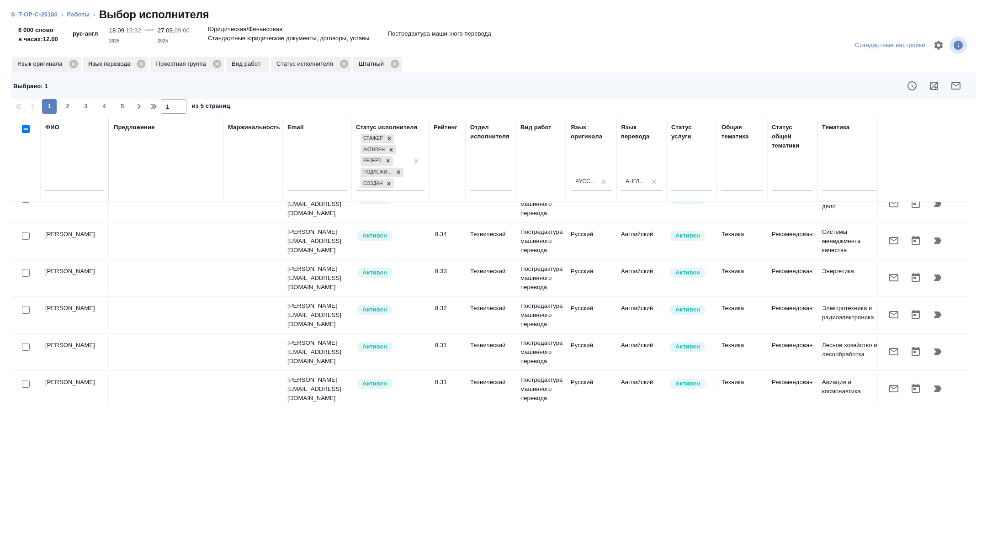
scroll to position [336, 0]
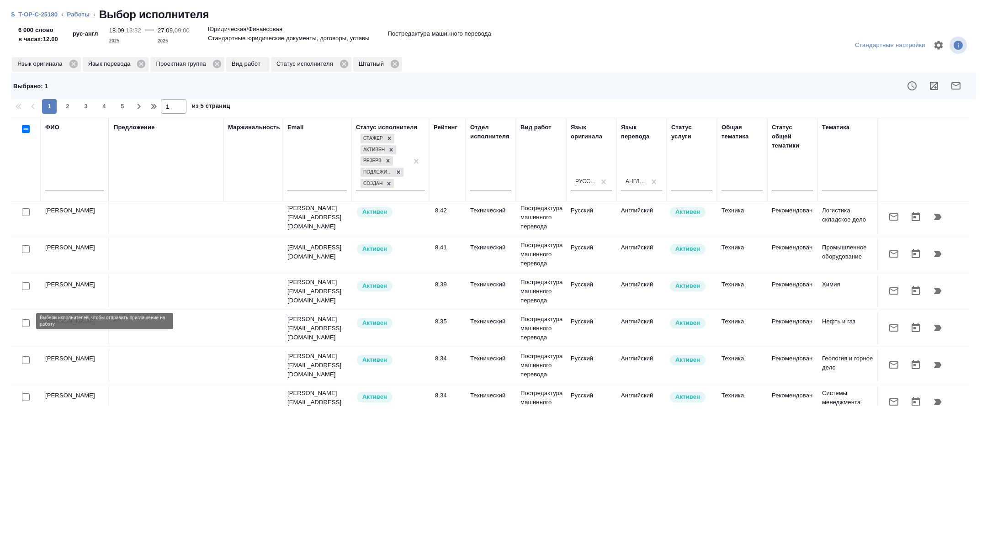
click at [24, 319] on input "checkbox" at bounding box center [26, 323] width 8 height 8
checkbox input "true"
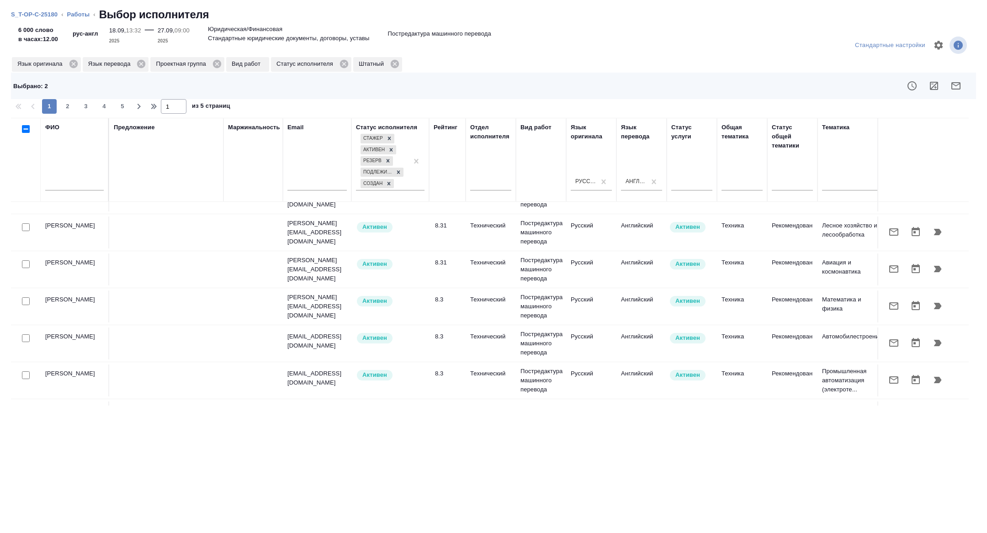
scroll to position [718, 0]
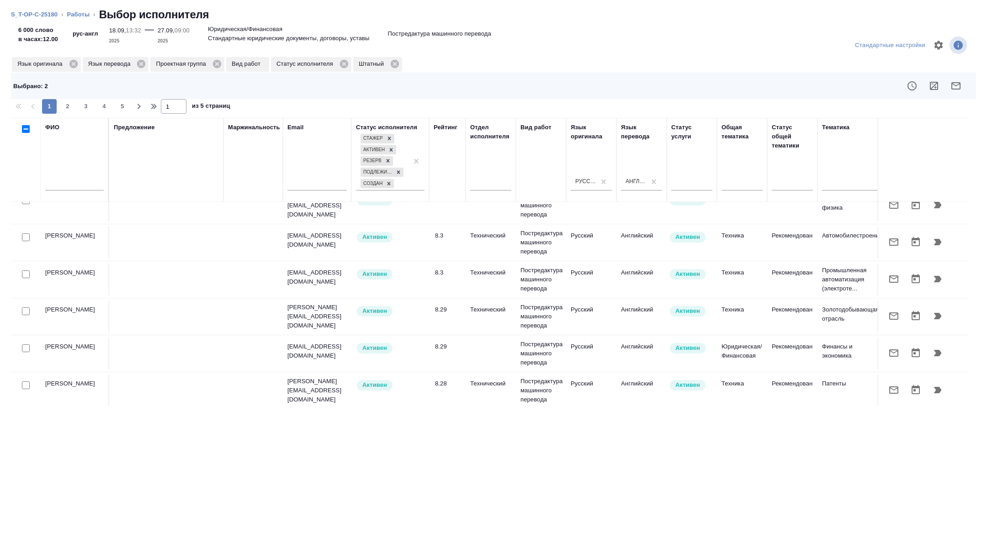
click at [64, 117] on div "Стандартные настройки Язык оригинала Язык перевода Проектная группа Вид работ С…" at bounding box center [493, 280] width 987 height 506
click at [64, 100] on button "2" at bounding box center [67, 106] width 15 height 15
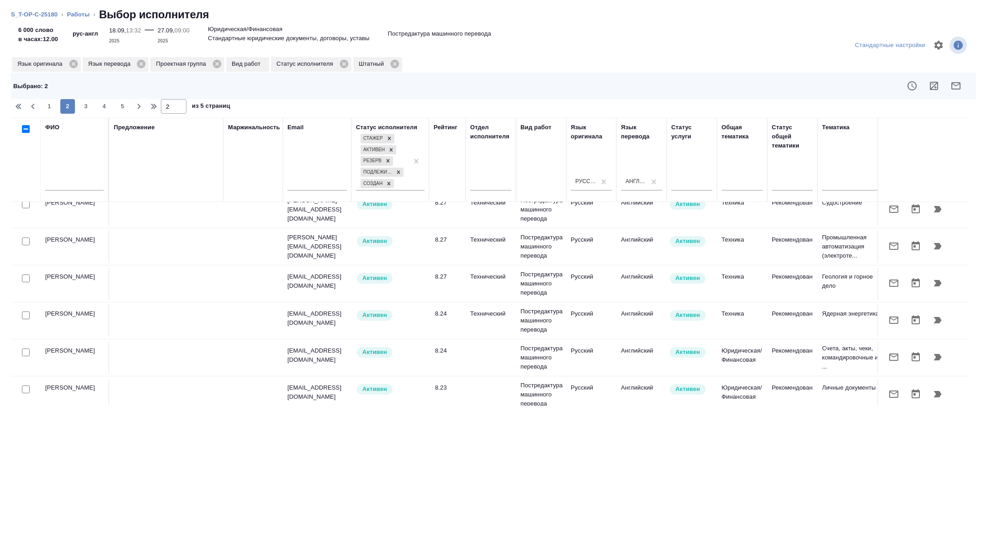
scroll to position [0, 0]
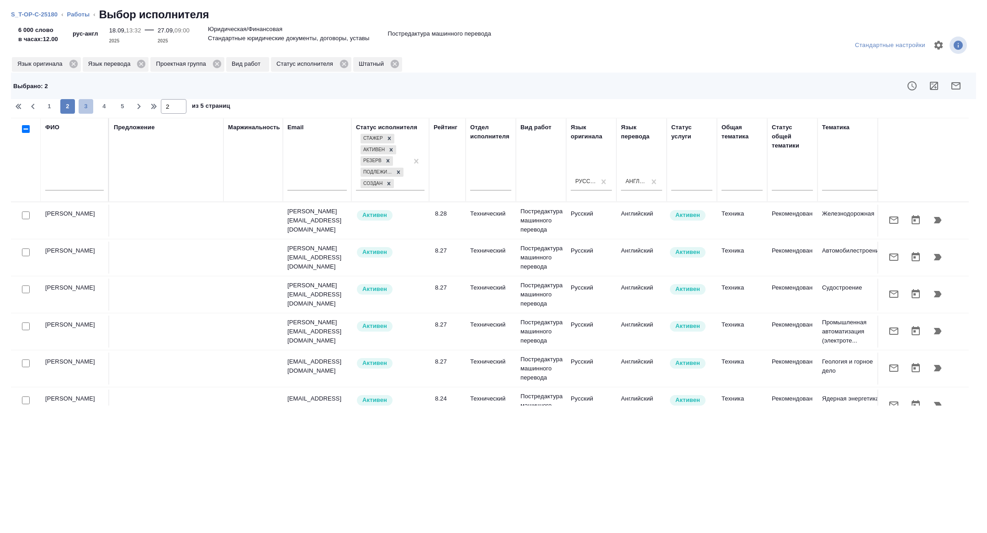
click at [83, 104] on span "3" at bounding box center [86, 106] width 15 height 9
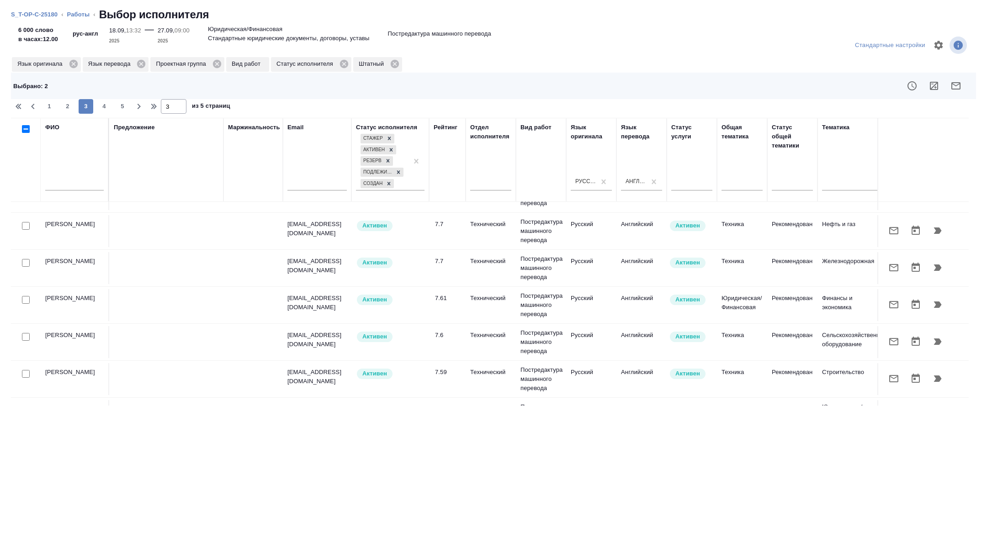
scroll to position [718, 0]
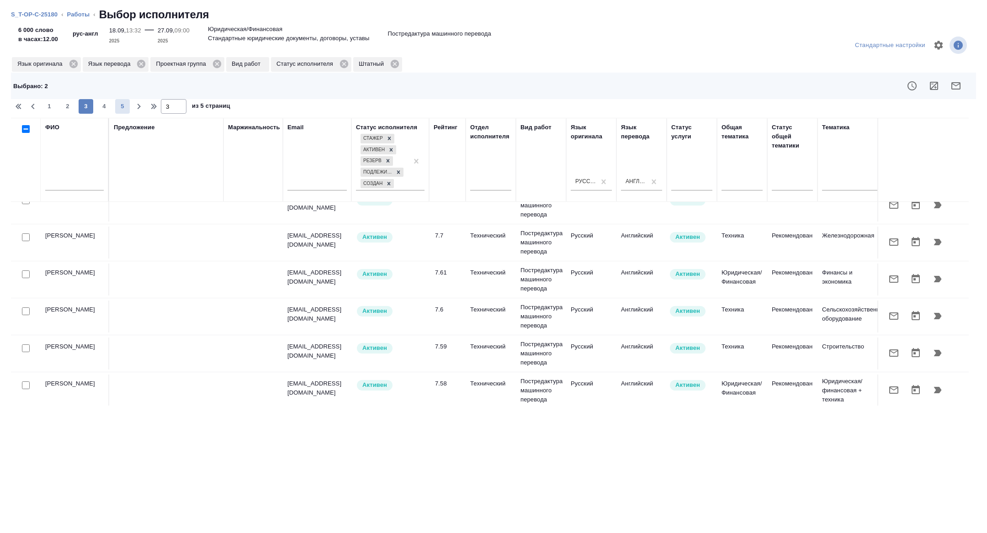
click at [118, 105] on span "5" at bounding box center [122, 106] width 15 height 9
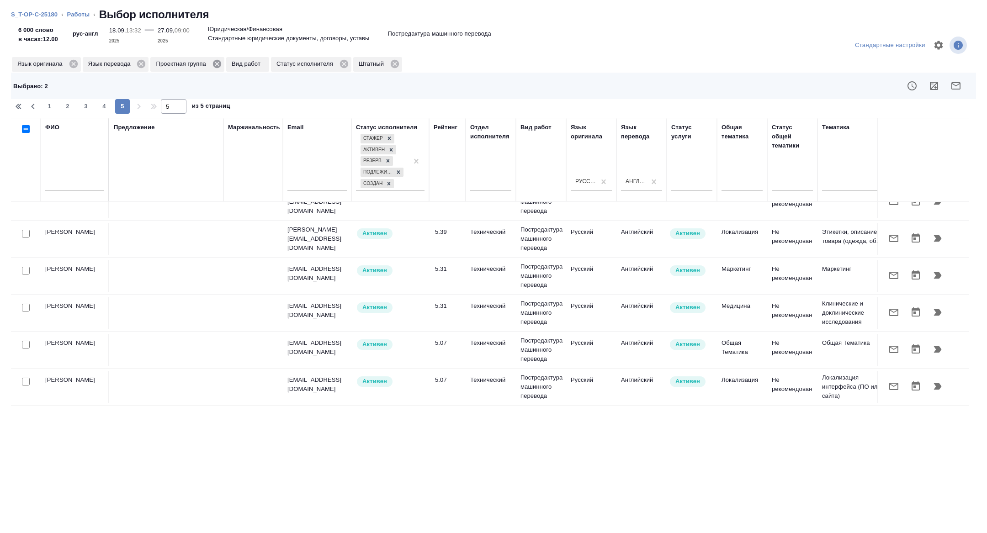
scroll to position [54, 0]
click at [221, 62] on icon at bounding box center [217, 64] width 8 height 8
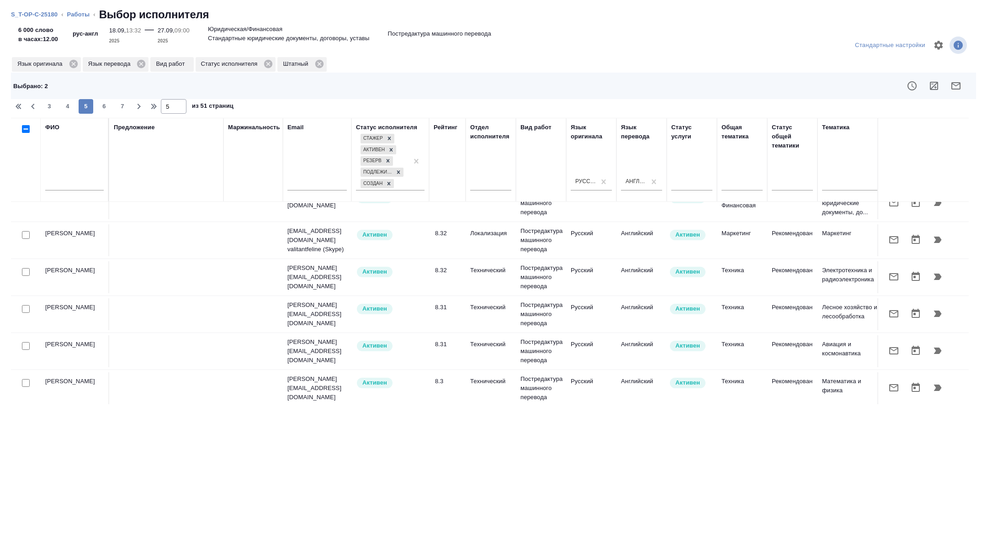
scroll to position [718, 0]
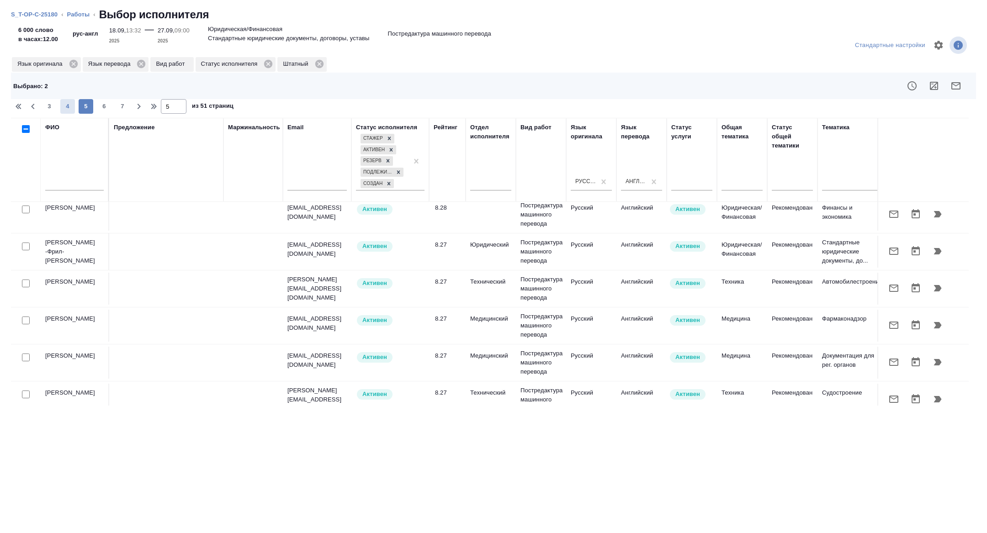
click at [70, 105] on span "4" at bounding box center [67, 106] width 15 height 9
type input "4"
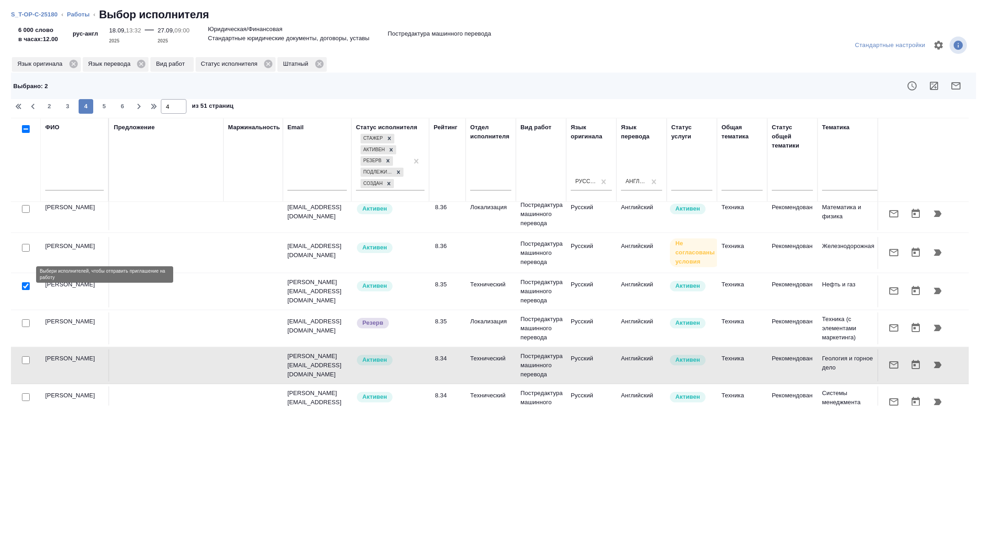
click at [26, 319] on input "checkbox" at bounding box center [26, 323] width 8 height 8
checkbox input "true"
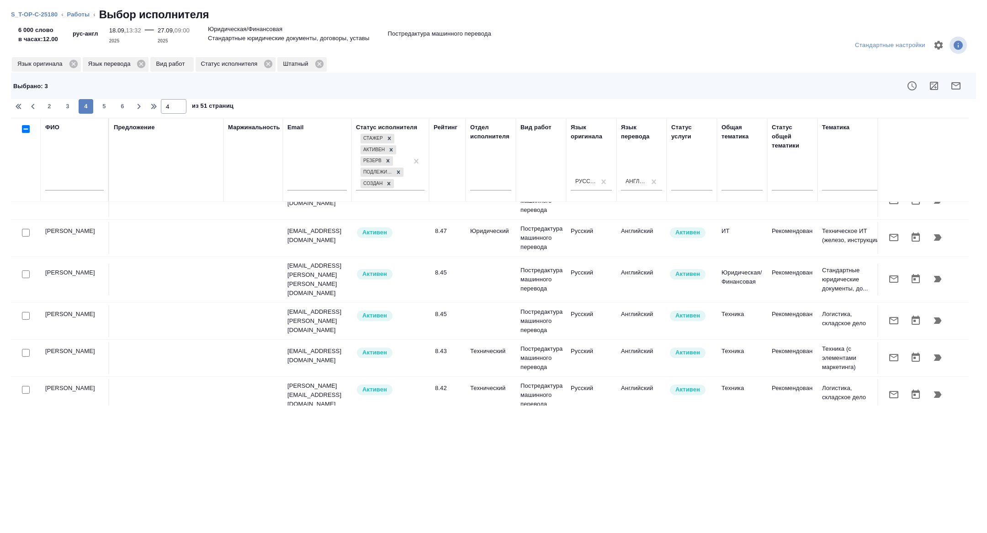
scroll to position [0, 0]
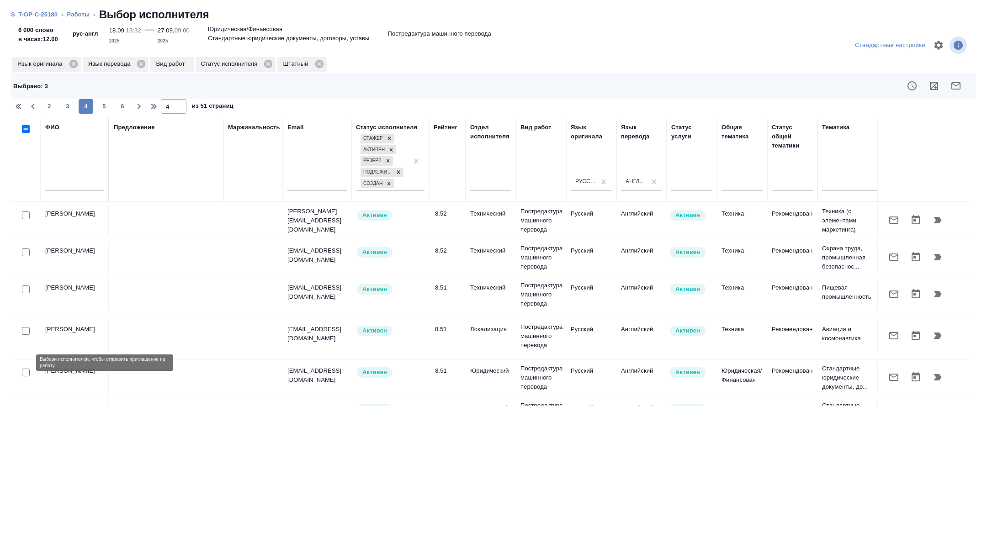
click at [23, 369] on input "checkbox" at bounding box center [26, 373] width 8 height 8
checkbox input "true"
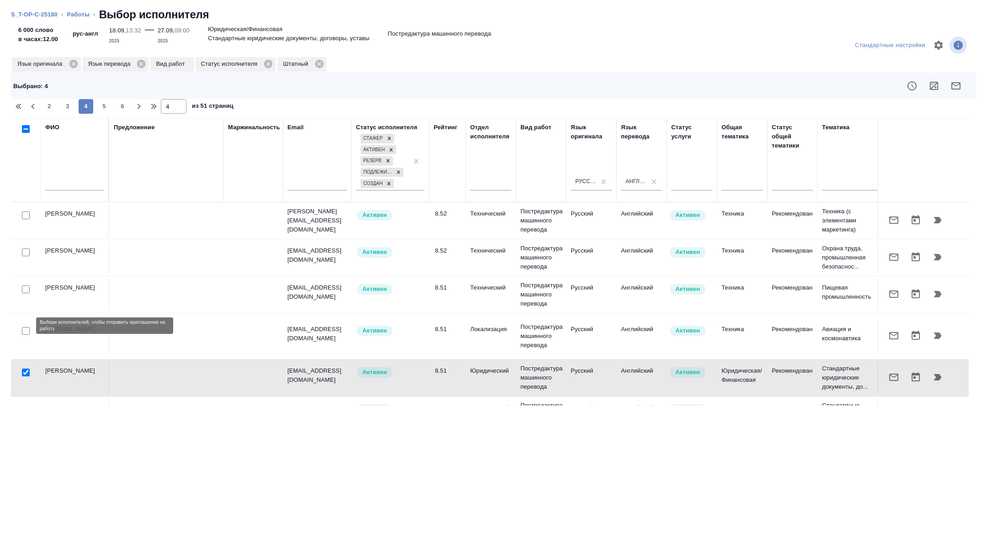
click at [25, 327] on input "checkbox" at bounding box center [26, 331] width 8 height 8
checkbox input "true"
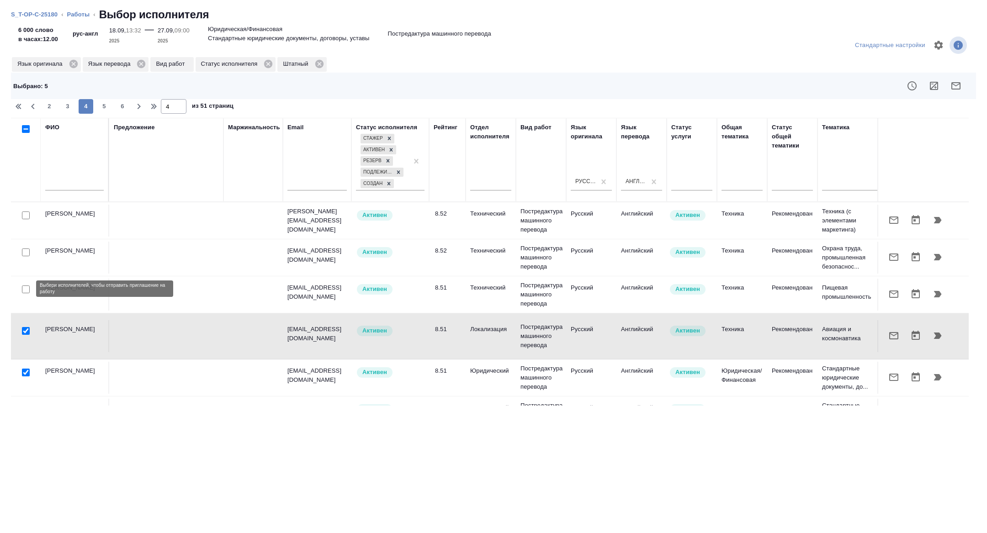
click at [24, 289] on input "checkbox" at bounding box center [26, 289] width 8 height 8
checkbox input "true"
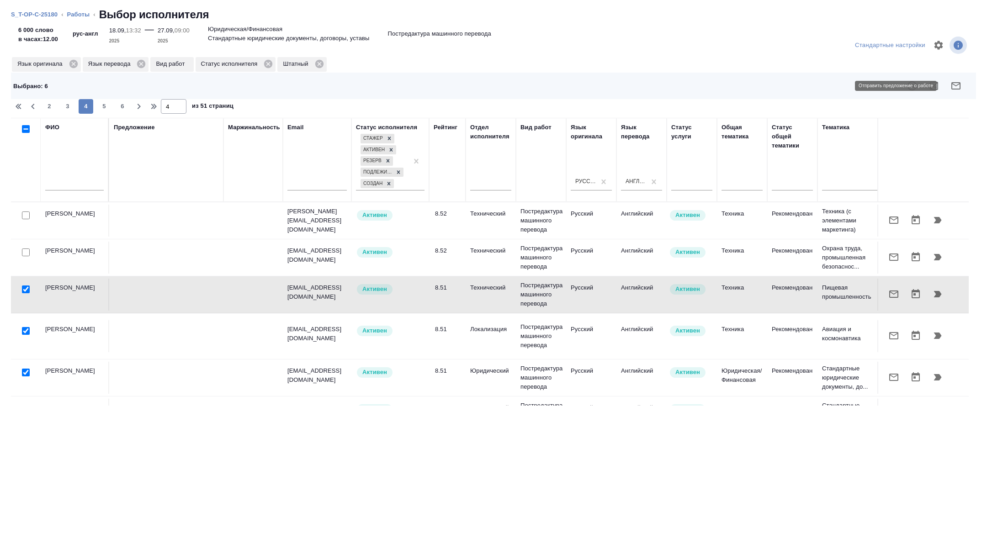
click at [963, 89] on button "button" at bounding box center [956, 86] width 22 height 22
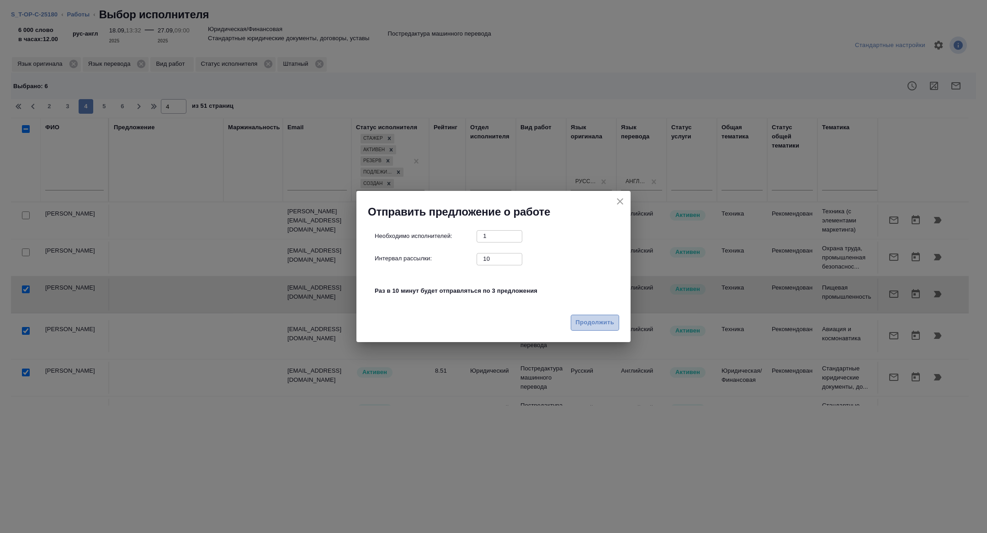
click at [607, 318] on span "Продолжить" at bounding box center [595, 322] width 38 height 11
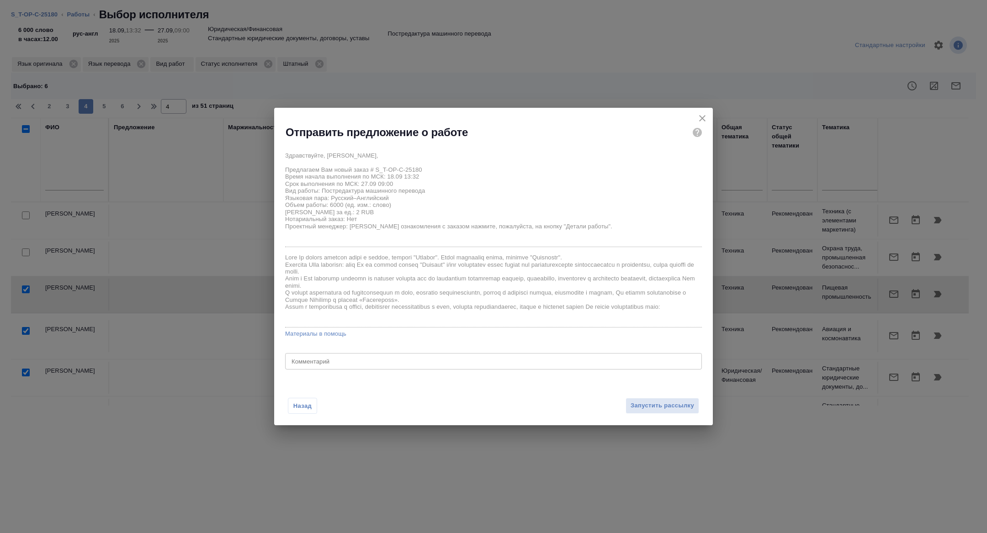
click at [381, 365] on div "x Комментарий" at bounding box center [493, 361] width 417 height 16
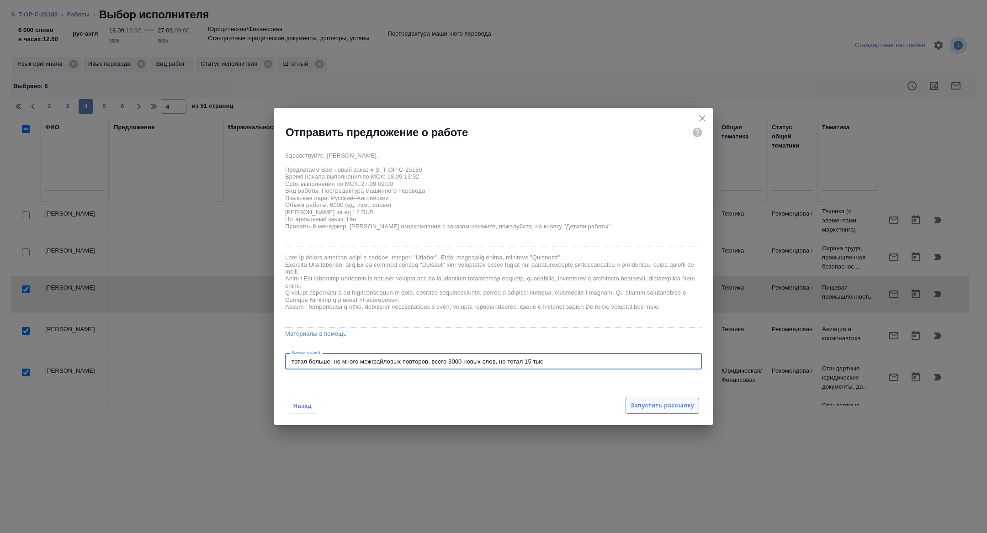
type textarea "тотал больше, но много межфайловых повторов, всего 3000 новых слов, но тотал 15…"
click at [649, 398] on button "Запустить рассылку" at bounding box center [662, 406] width 74 height 16
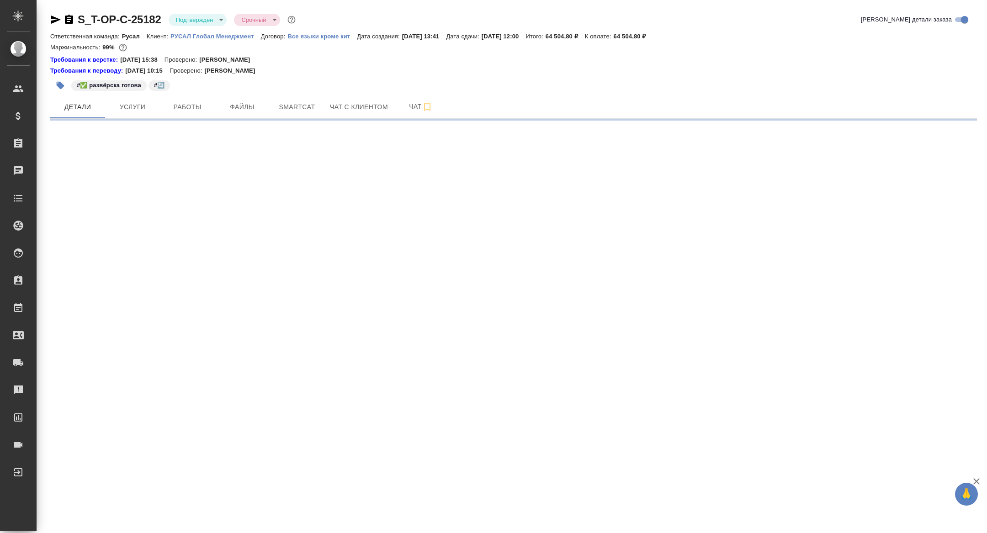
select select "RU"
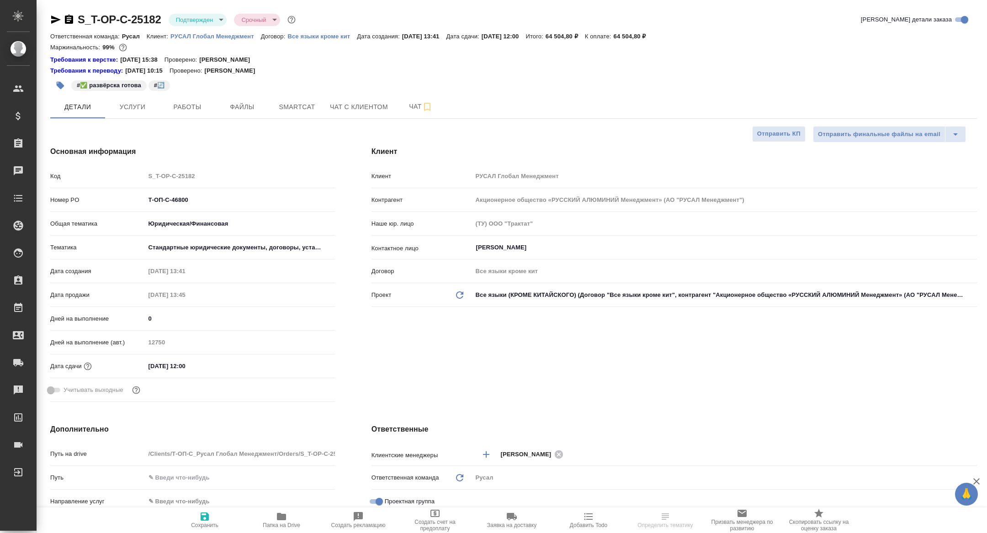
type textarea "x"
type input "[PERSON_NAME]"
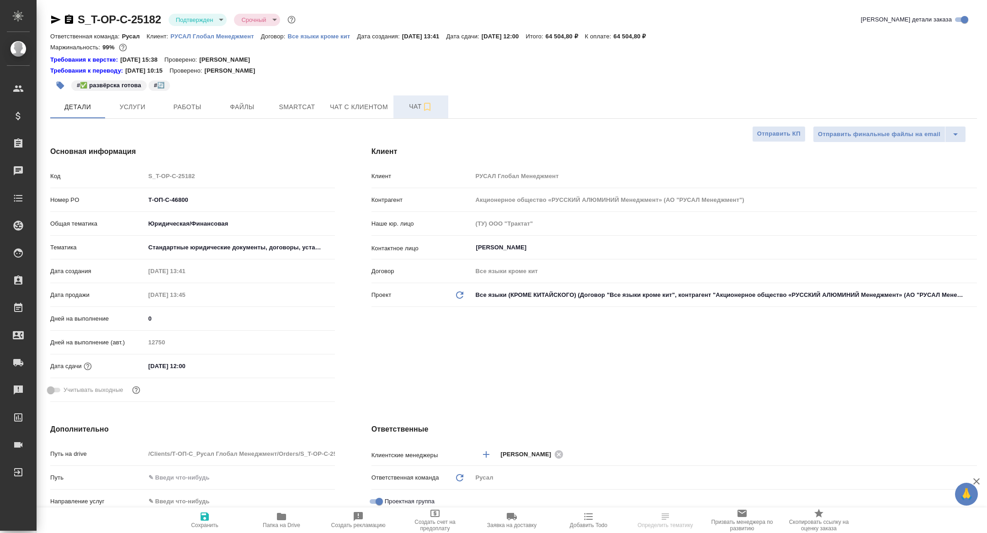
click at [410, 106] on span "Чат" at bounding box center [421, 106] width 44 height 11
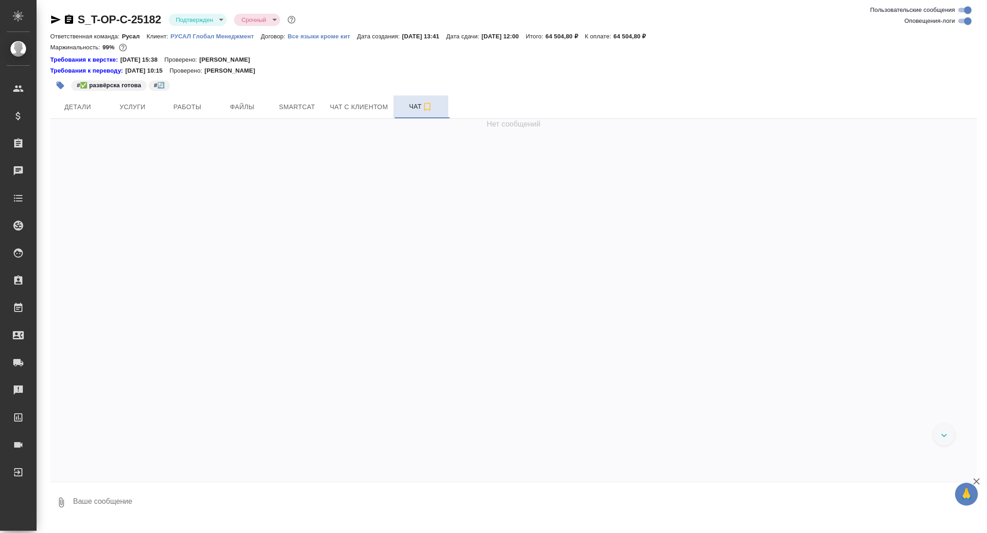
scroll to position [2457, 0]
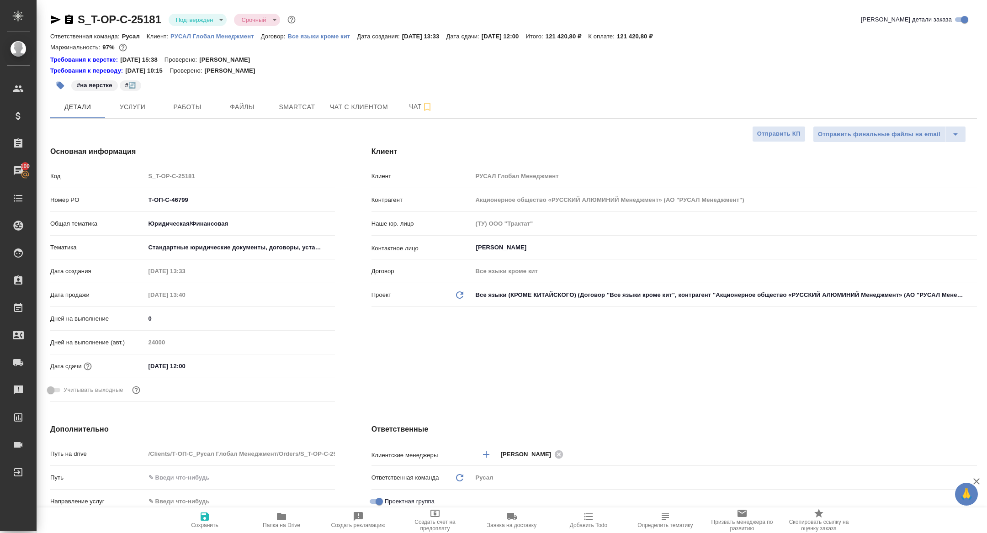
select select "RU"
click at [69, 22] on icon "button" at bounding box center [69, 19] width 8 height 9
click at [135, 119] on div "S_T-OP-C-25181 Подтвержден confirmed Срочный urgent Кратко детали заказа Ответс…" at bounding box center [513, 489] width 936 height 978
click at [133, 112] on button "Услуги" at bounding box center [132, 106] width 55 height 23
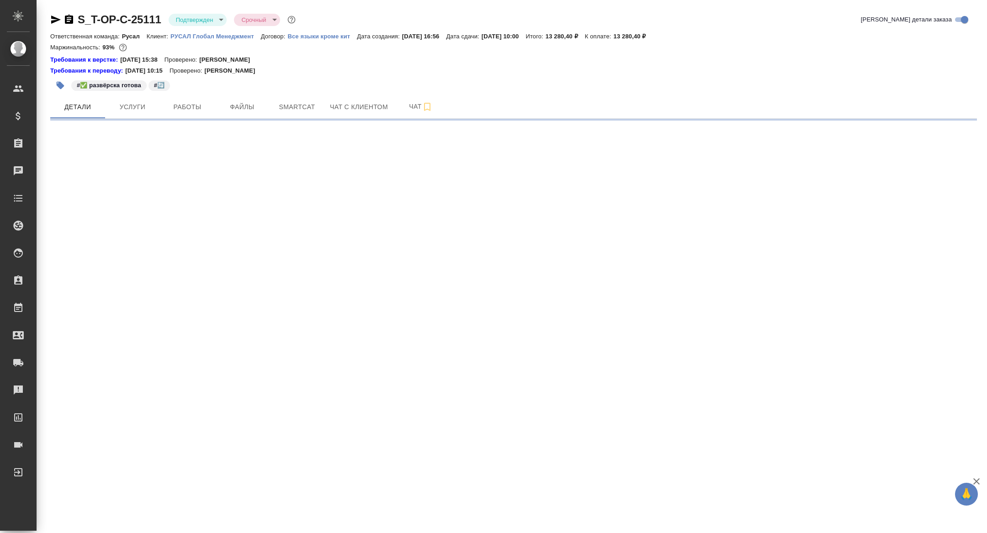
select select "RU"
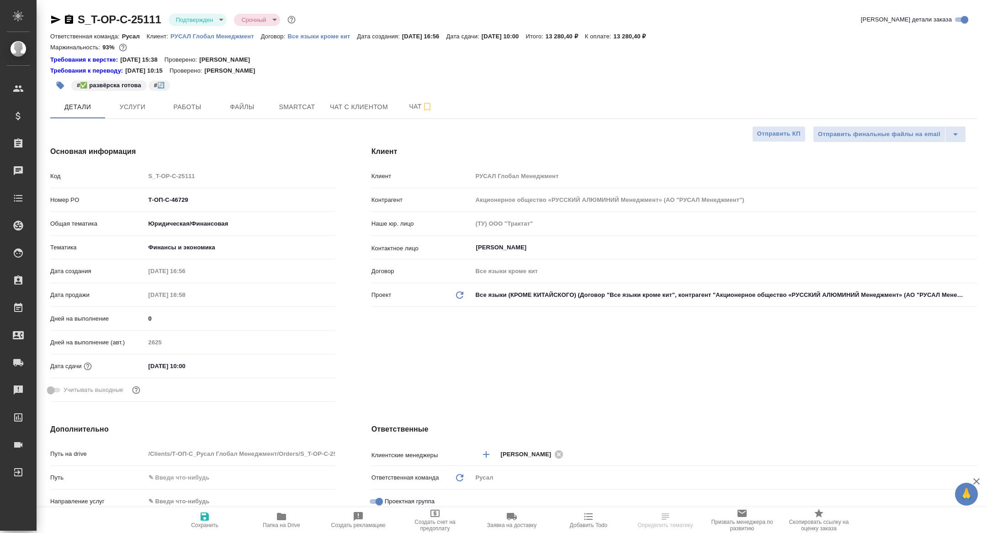
type textarea "x"
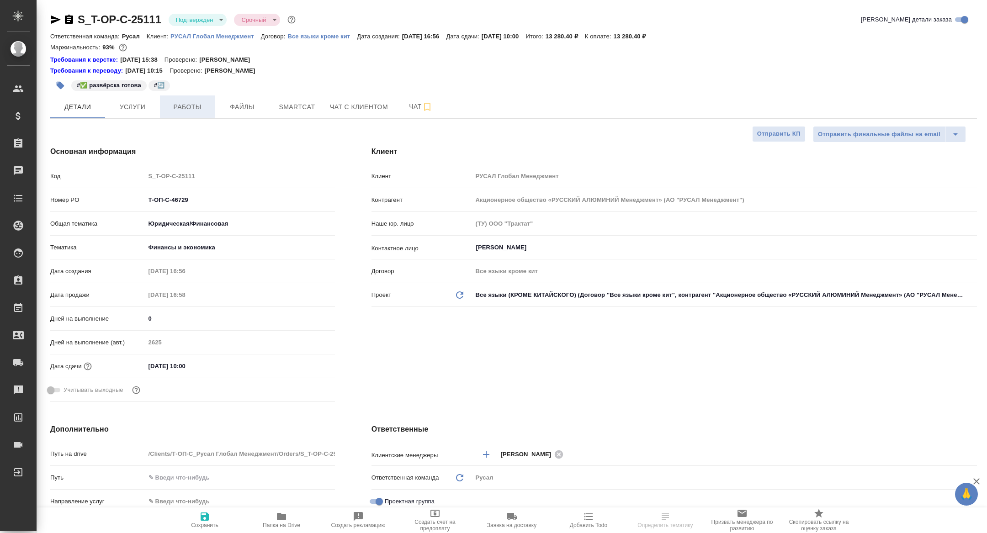
type textarea "x"
click at [188, 98] on button "Работы" at bounding box center [187, 106] width 55 height 23
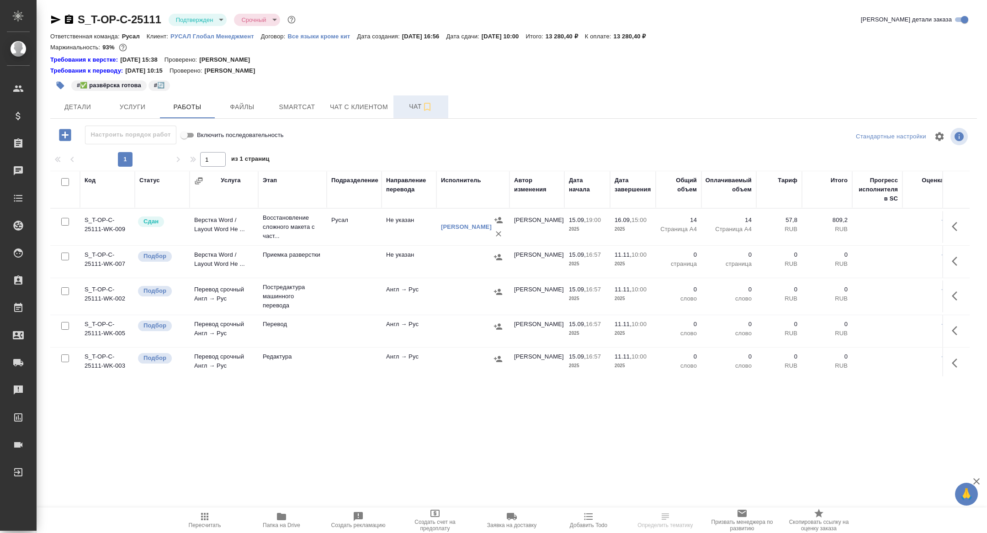
click at [398, 107] on button "Чат" at bounding box center [420, 106] width 55 height 23
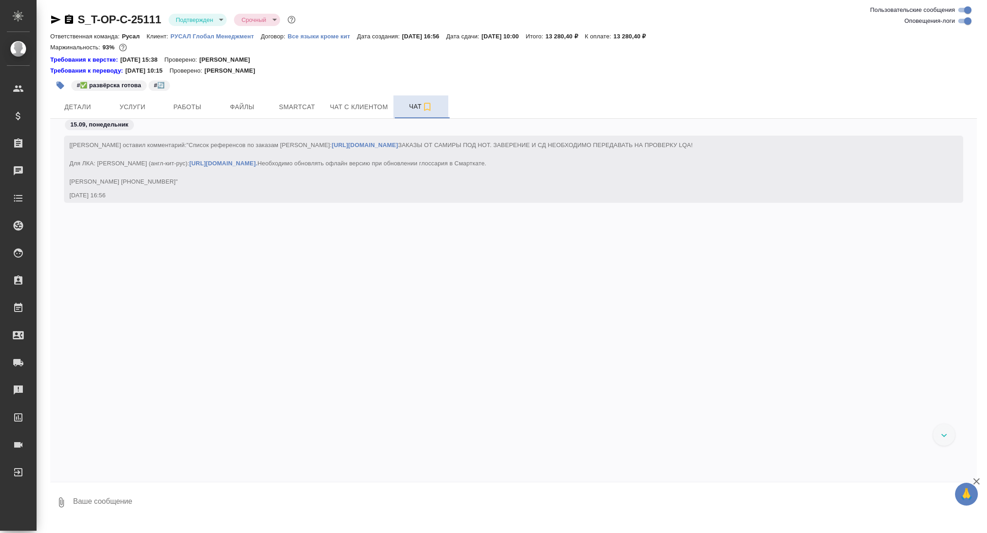
scroll to position [2511, 0]
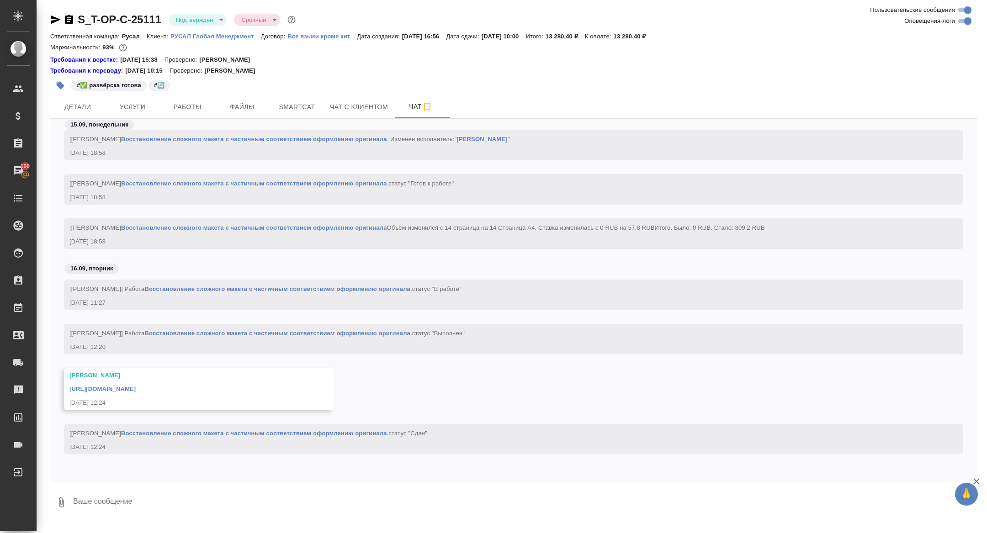
click at [153, 384] on div "[URL][DOMAIN_NAME]" at bounding box center [185, 387] width 232 height 11
click at [136, 386] on link "[URL][DOMAIN_NAME]" at bounding box center [102, 389] width 66 height 7
click at [83, 100] on button "Детали" at bounding box center [77, 106] width 55 height 23
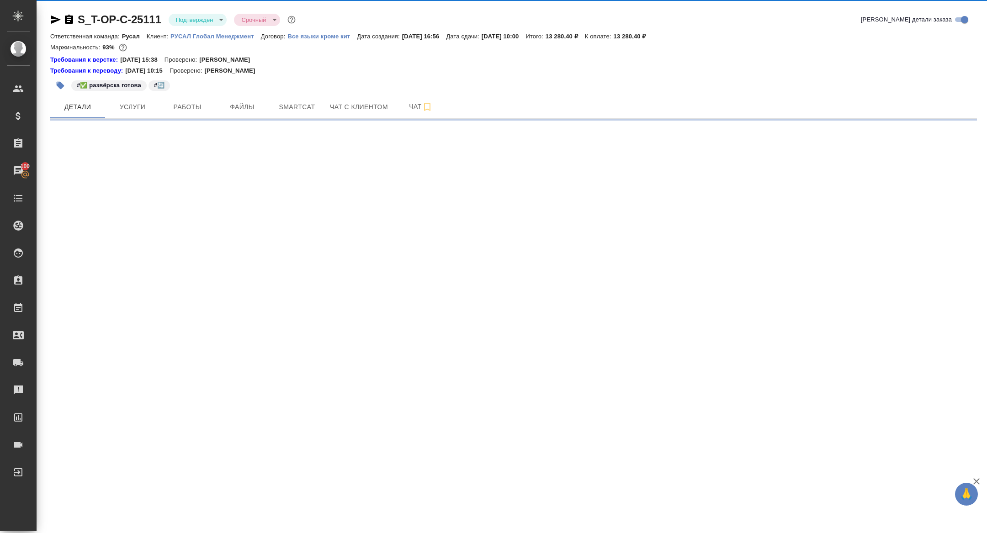
select select "RU"
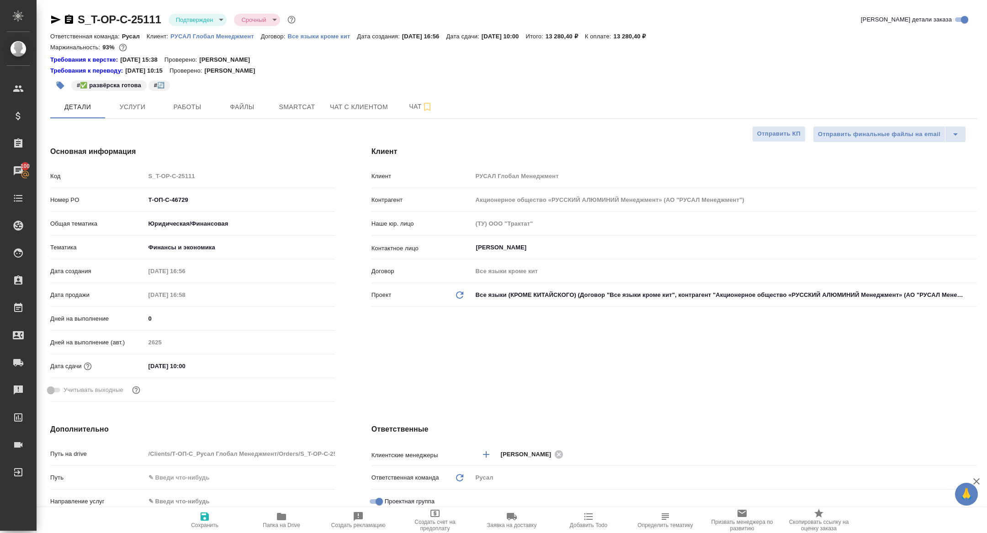
type textarea "x"
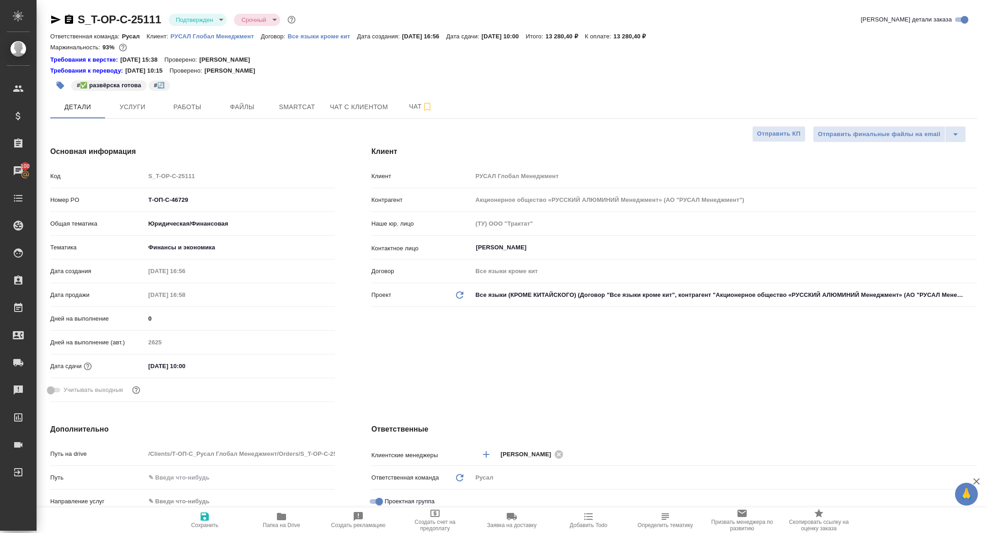
type textarea "x"
click at [68, 18] on icon "button" at bounding box center [68, 19] width 11 height 11
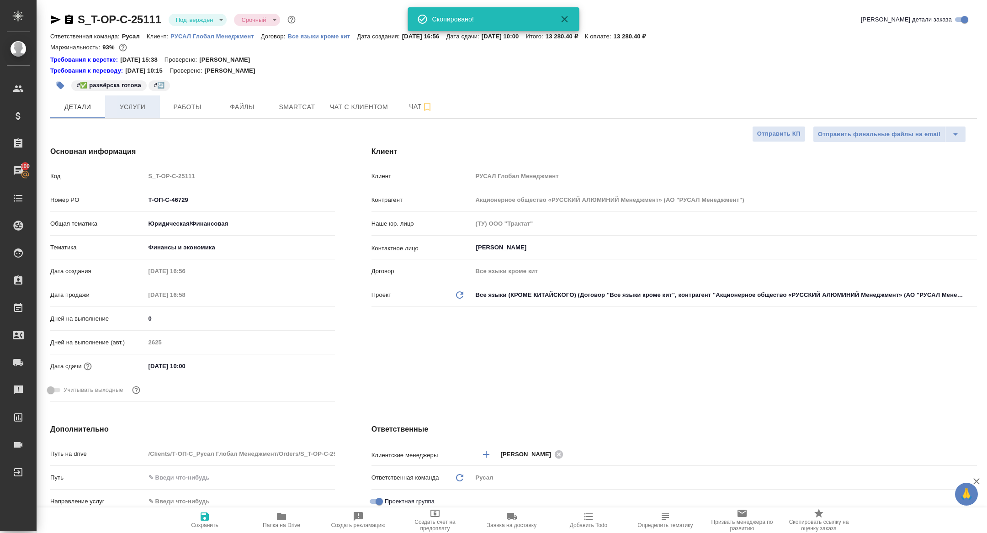
click at [134, 107] on span "Услуги" at bounding box center [133, 106] width 44 height 11
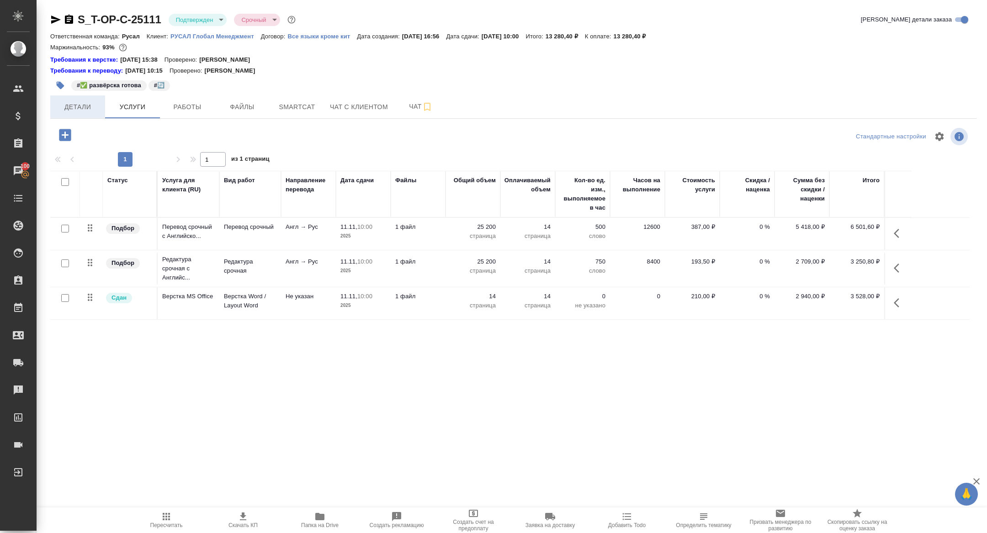
click at [93, 96] on button "Детали" at bounding box center [77, 106] width 55 height 23
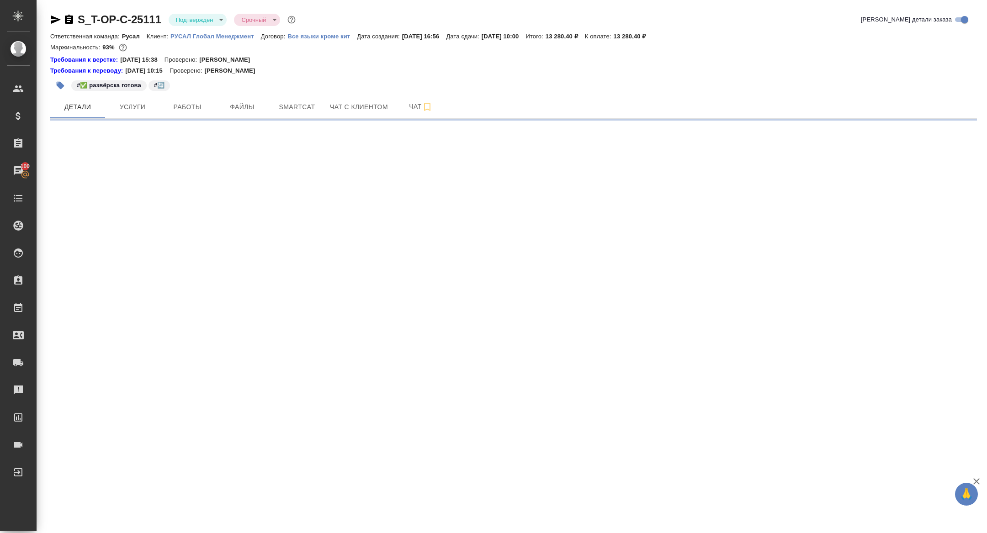
select select "RU"
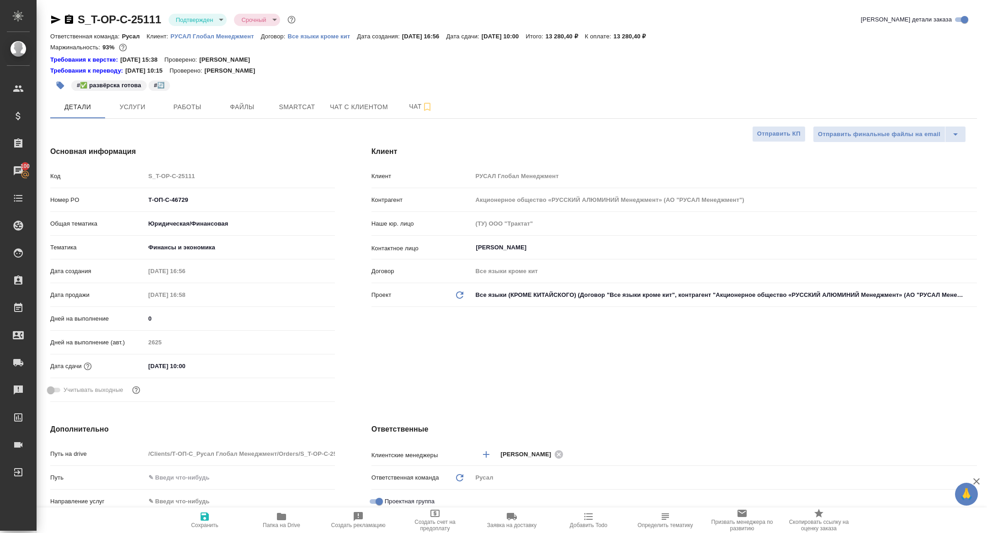
type textarea "x"
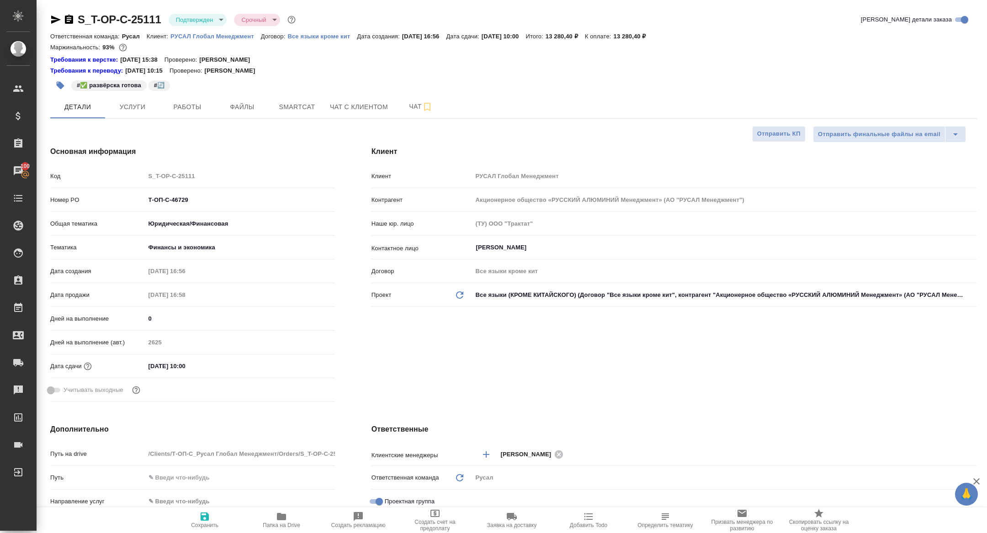
type textarea "x"
click at [205, 104] on span "Работы" at bounding box center [187, 106] width 44 height 11
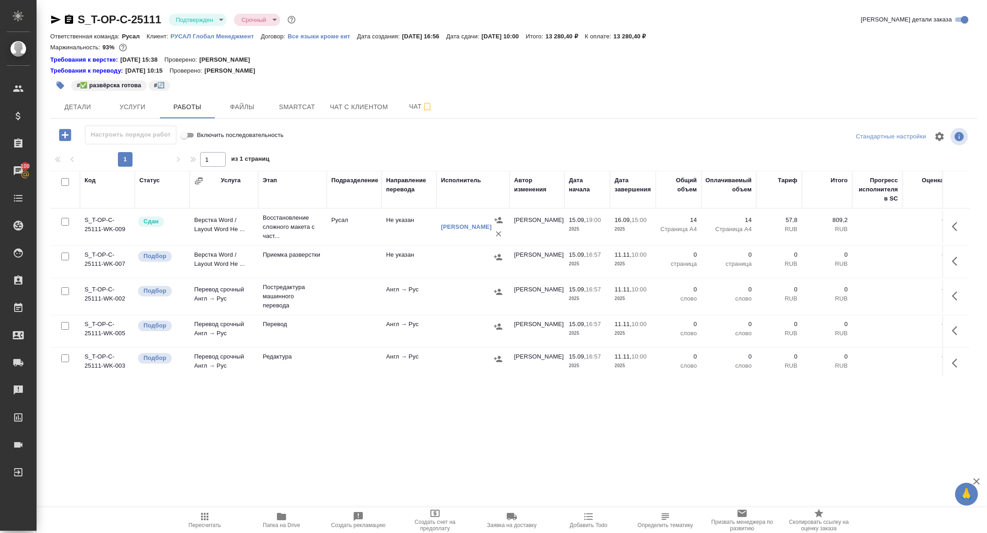
drag, startPoint x: 63, startPoint y: 182, endPoint x: 63, endPoint y: 224, distance: 42.5
click at [63, 182] on input "checkbox" at bounding box center [65, 182] width 8 height 8
checkbox input "true"
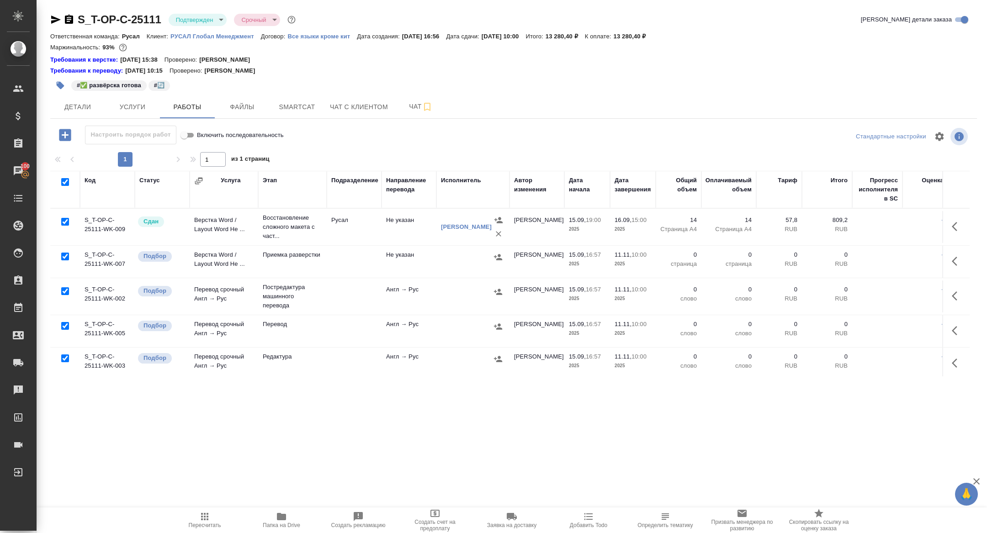
checkbox input "true"
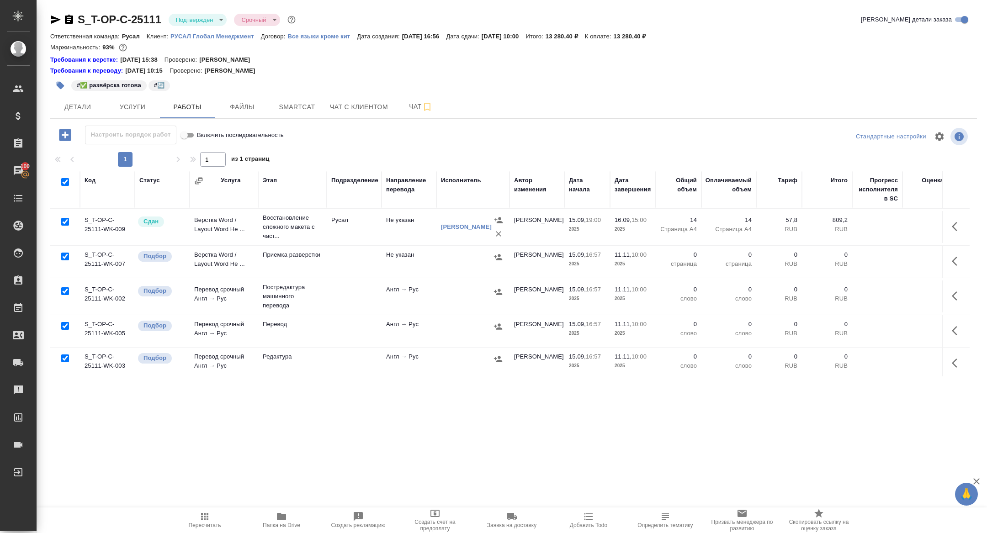
checkbox input "true"
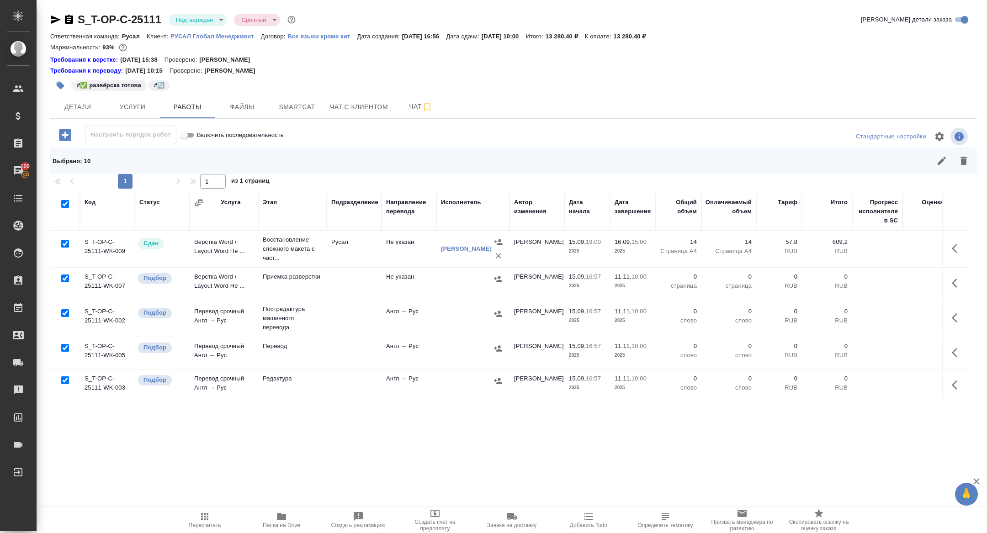
click at [65, 245] on input "checkbox" at bounding box center [65, 244] width 8 height 8
checkbox input "false"
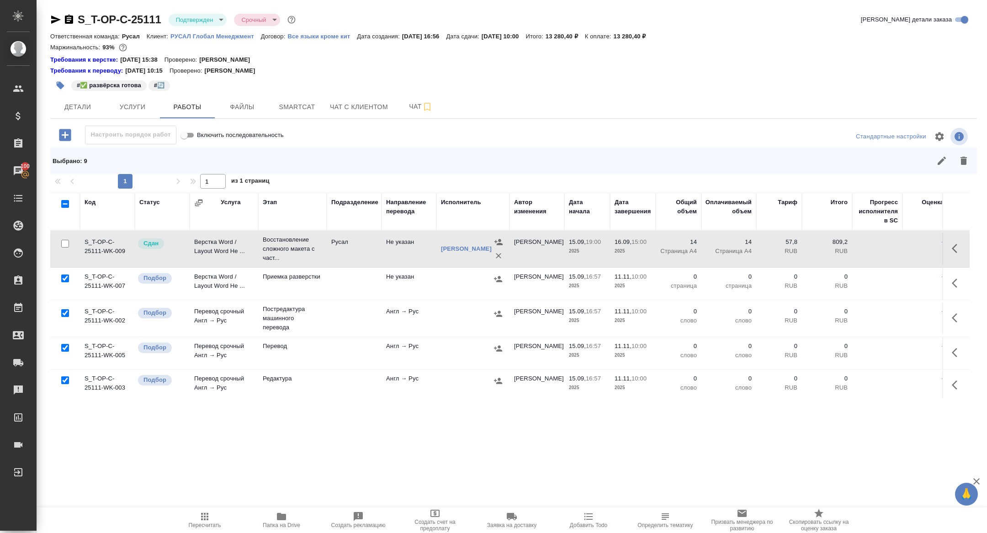
click at [64, 313] on input "checkbox" at bounding box center [65, 313] width 8 height 8
checkbox input "false"
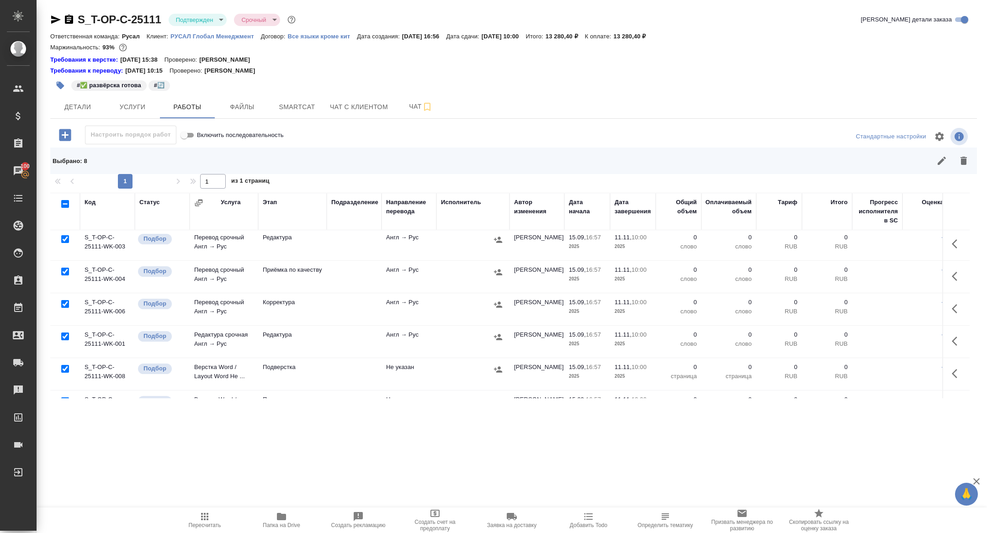
scroll to position [164, 0]
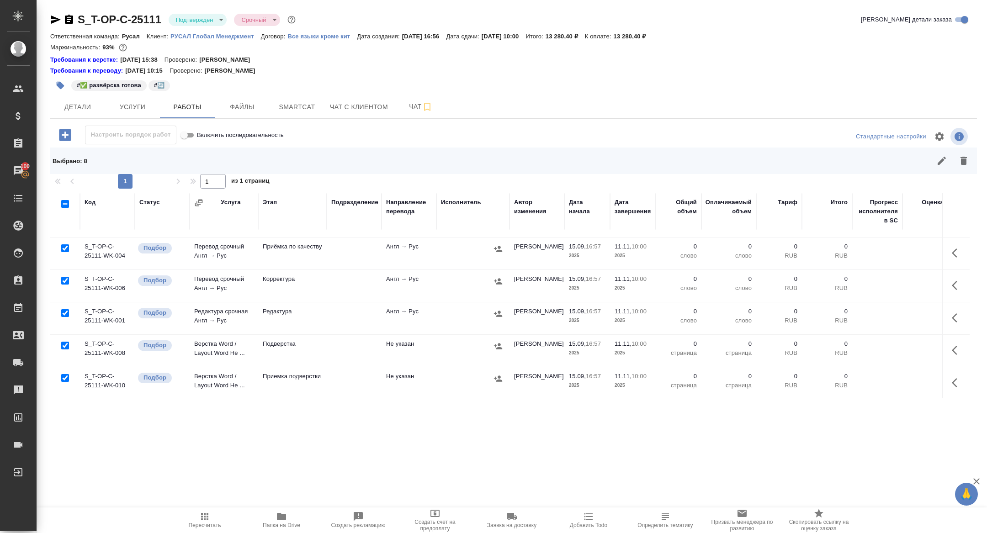
click at [959, 164] on icon "button" at bounding box center [963, 160] width 11 height 11
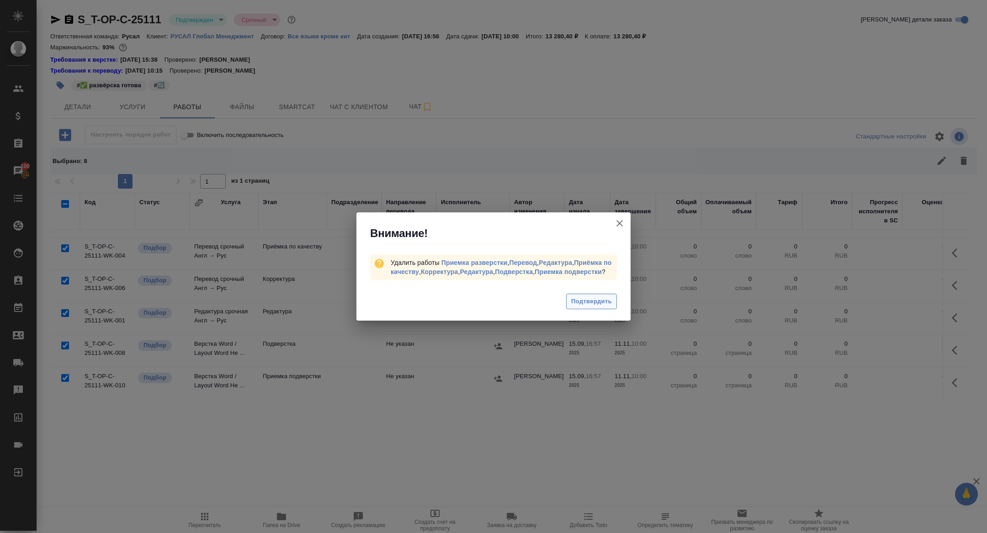
click at [587, 307] on span "Подтвердить" at bounding box center [591, 301] width 41 height 11
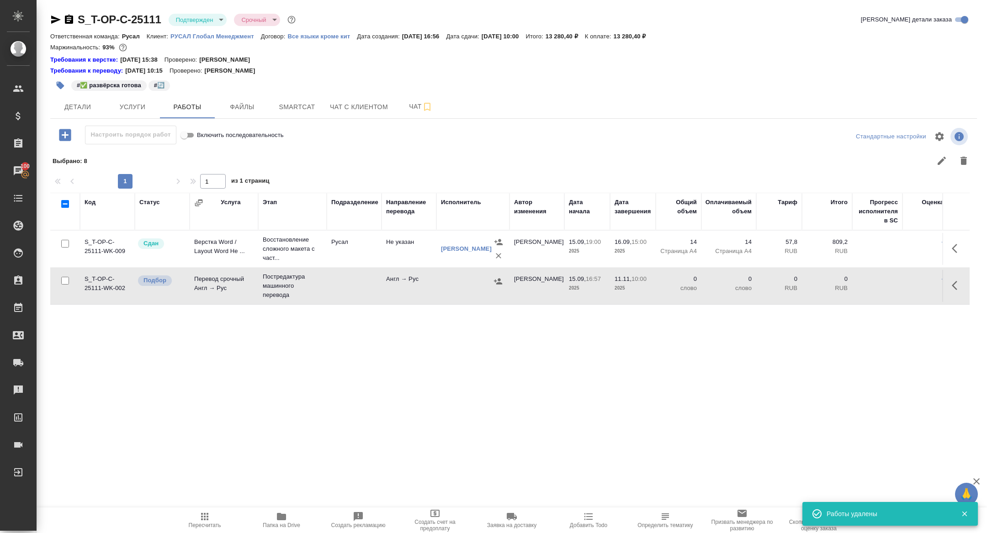
scroll to position [0, 0]
click at [957, 283] on icon "button" at bounding box center [956, 285] width 11 height 11
click at [891, 288] on icon "button" at bounding box center [889, 285] width 11 height 11
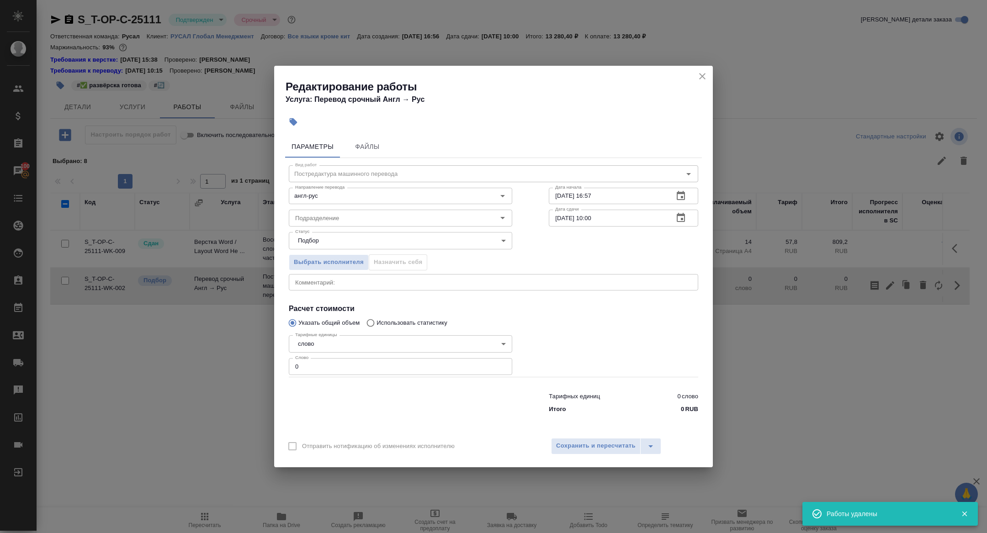
drag, startPoint x: 320, startPoint y: 370, endPoint x: 223, endPoint y: 333, distance: 103.8
click at [224, 334] on div "Редактирование работы Услуга: Перевод срочный Англ → Рус Параметры Файлы Вид ра…" at bounding box center [493, 266] width 987 height 533
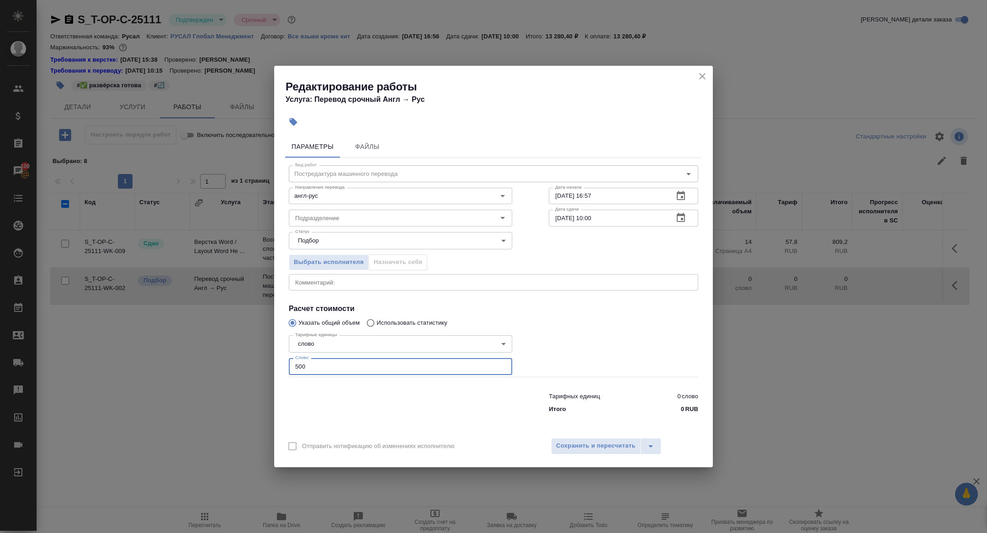
type input "500"
click at [679, 220] on icon "button" at bounding box center [680, 217] width 11 height 11
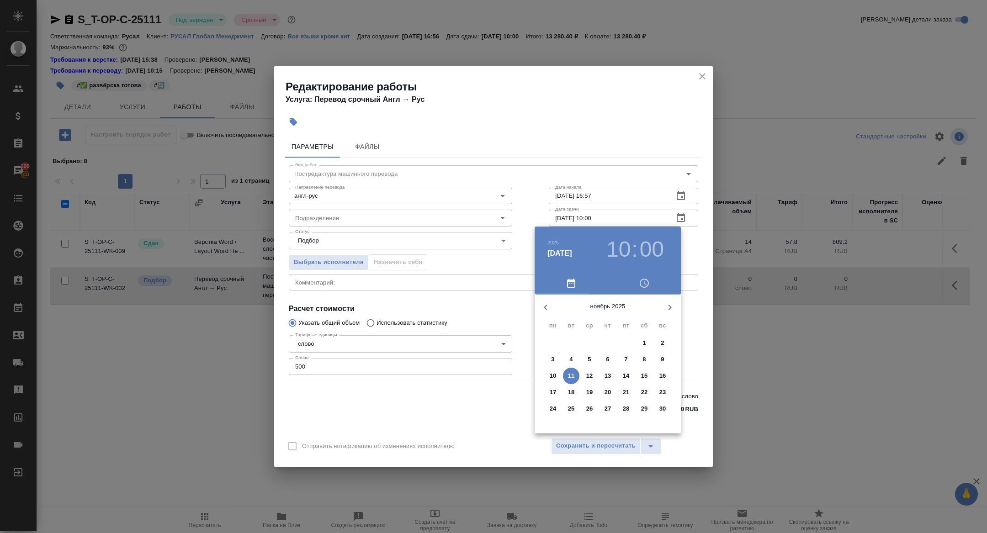
click at [643, 344] on p "1" at bounding box center [643, 342] width 3 height 9
type input "01.11.2025 10:00"
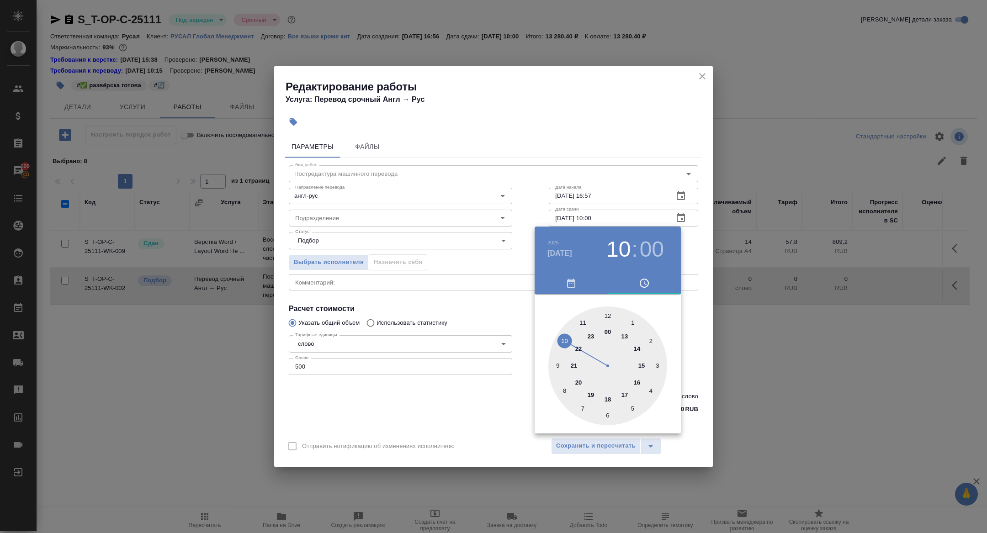
click at [449, 349] on div at bounding box center [493, 266] width 987 height 533
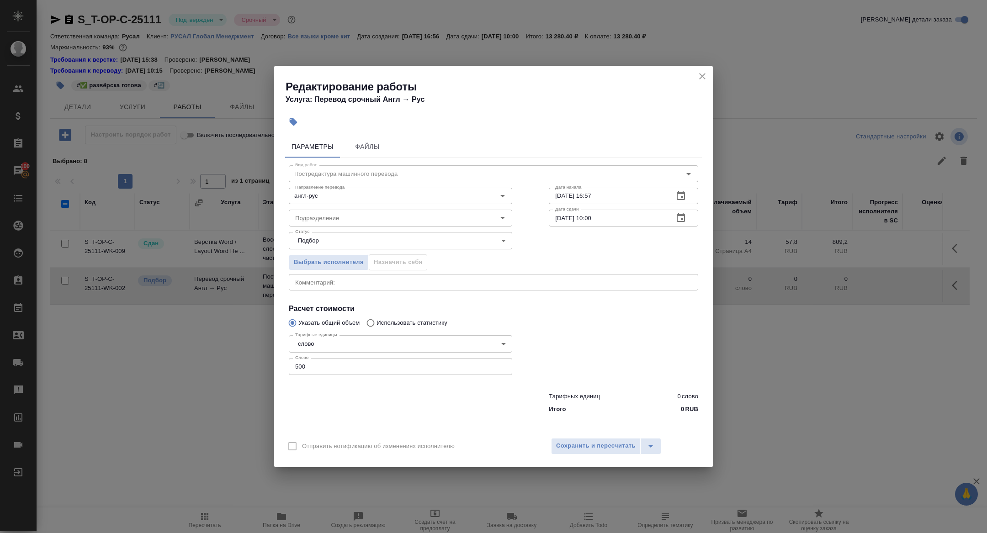
click at [599, 437] on div "Отправить нотификацию об изменениях исполнителю Сохранить и пересчитать" at bounding box center [493, 449] width 439 height 35
click at [597, 452] on button "Сохранить и пересчитать" at bounding box center [596, 446] width 90 height 16
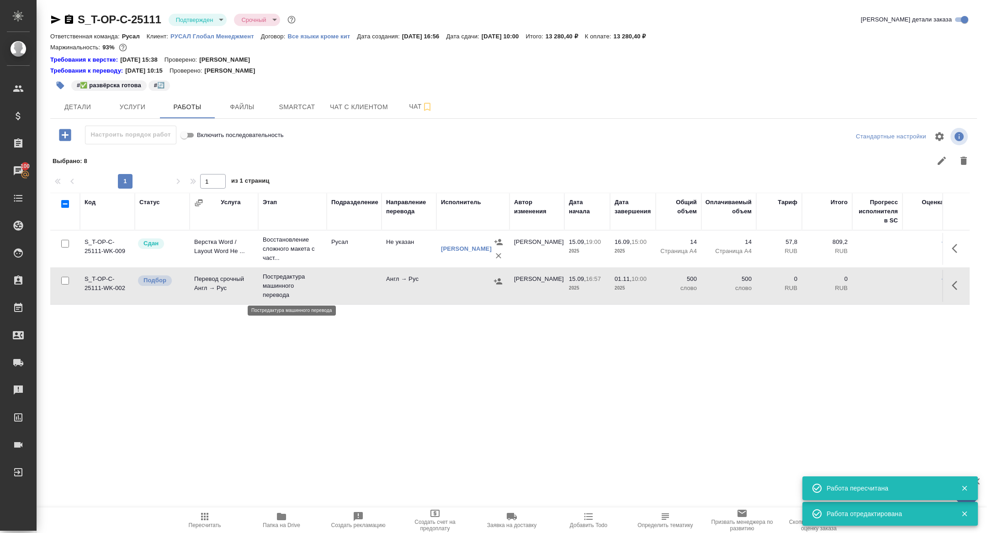
click at [268, 296] on p "Постредактура машинного перевода" at bounding box center [292, 285] width 59 height 27
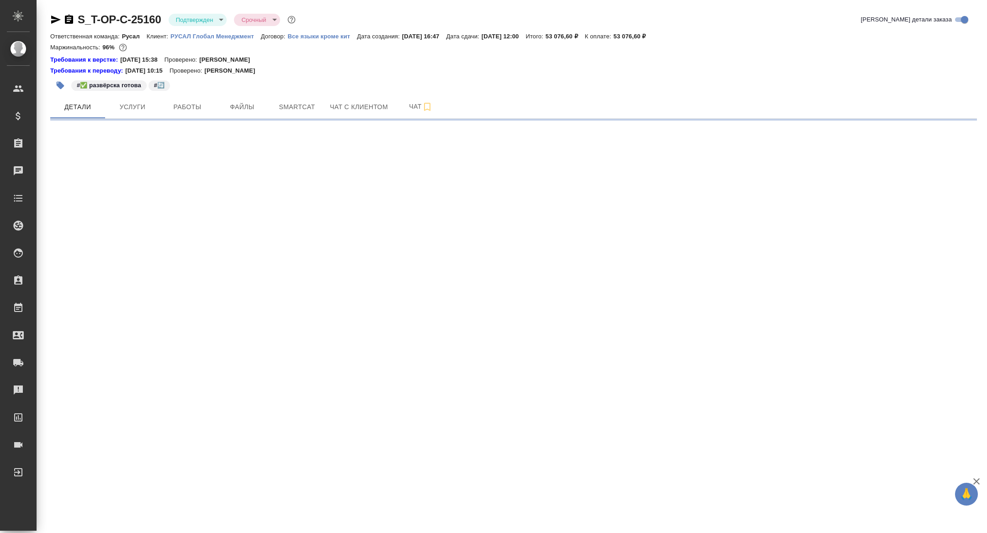
select select "RU"
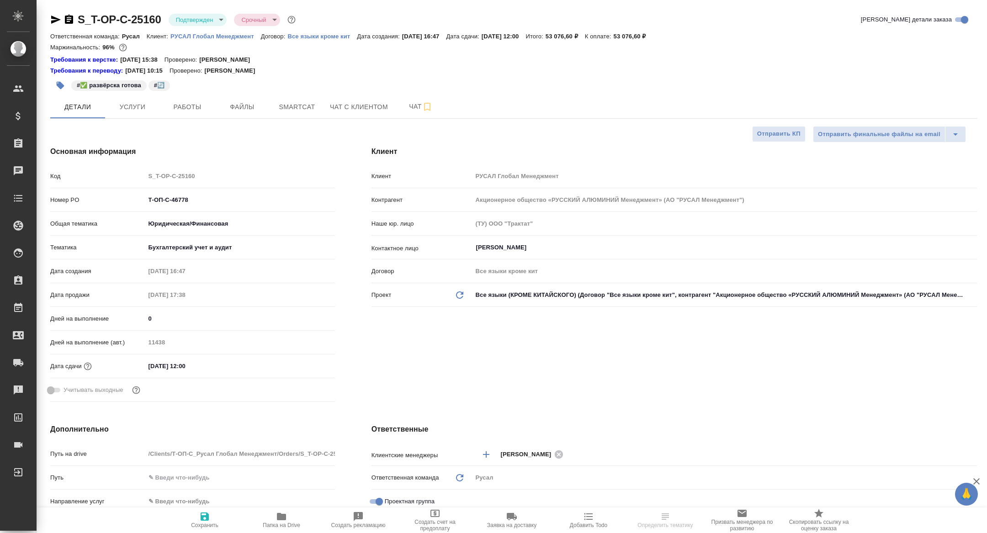
type textarea "x"
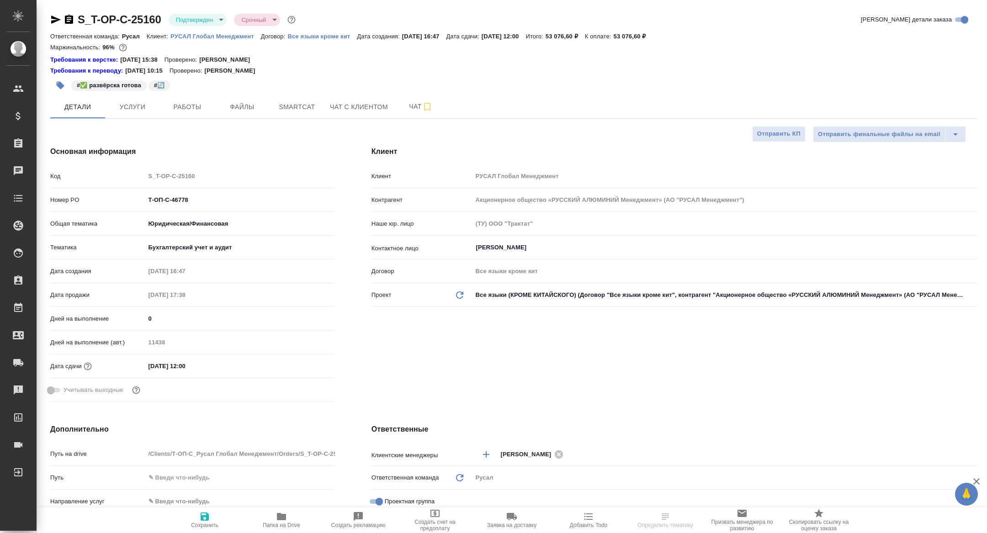
type textarea "x"
click at [192, 101] on span "Работы" at bounding box center [187, 106] width 44 height 11
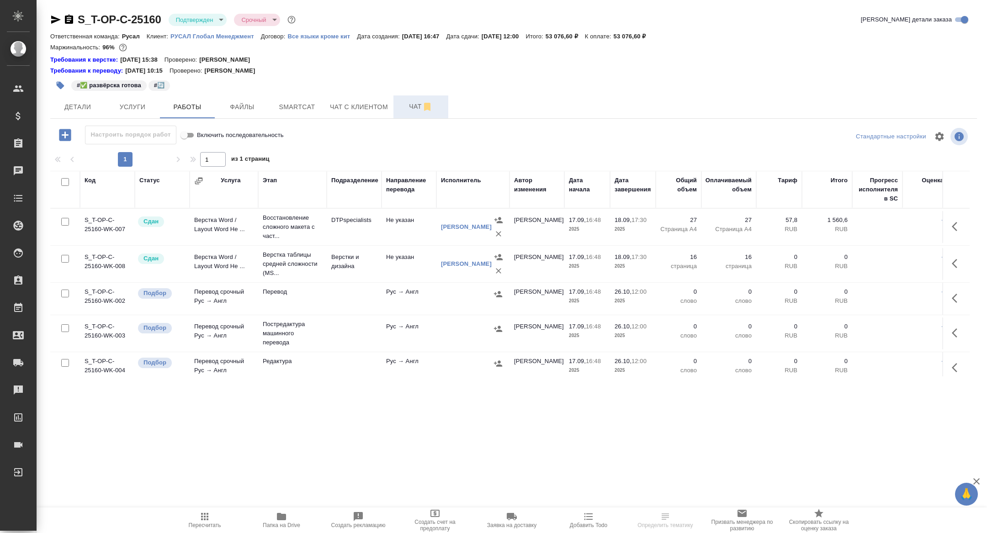
click at [410, 107] on span "Чат" at bounding box center [421, 106] width 44 height 11
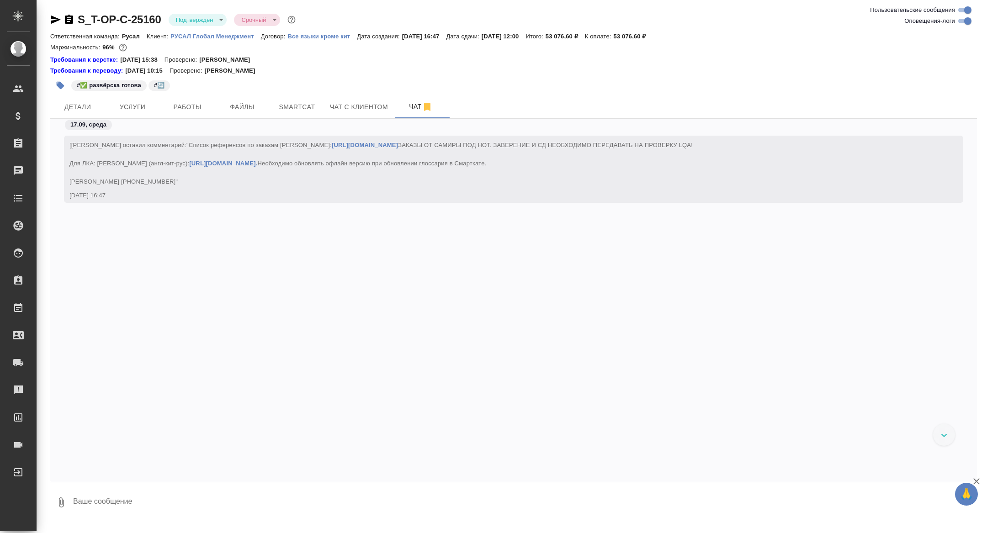
scroll to position [3692, 0]
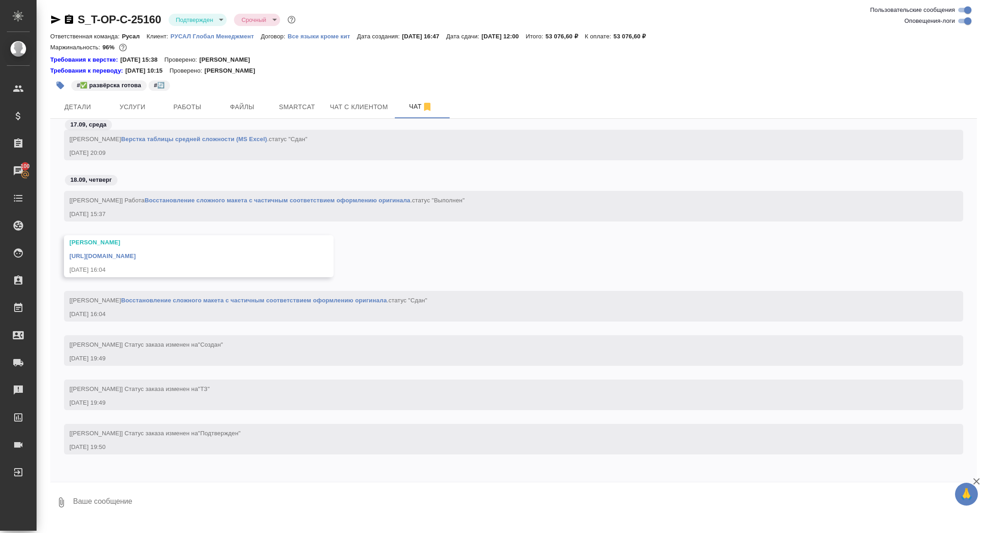
click at [136, 255] on link "[URL][DOMAIN_NAME]" at bounding box center [102, 256] width 66 height 7
click at [186, 110] on span "Работы" at bounding box center [187, 106] width 44 height 11
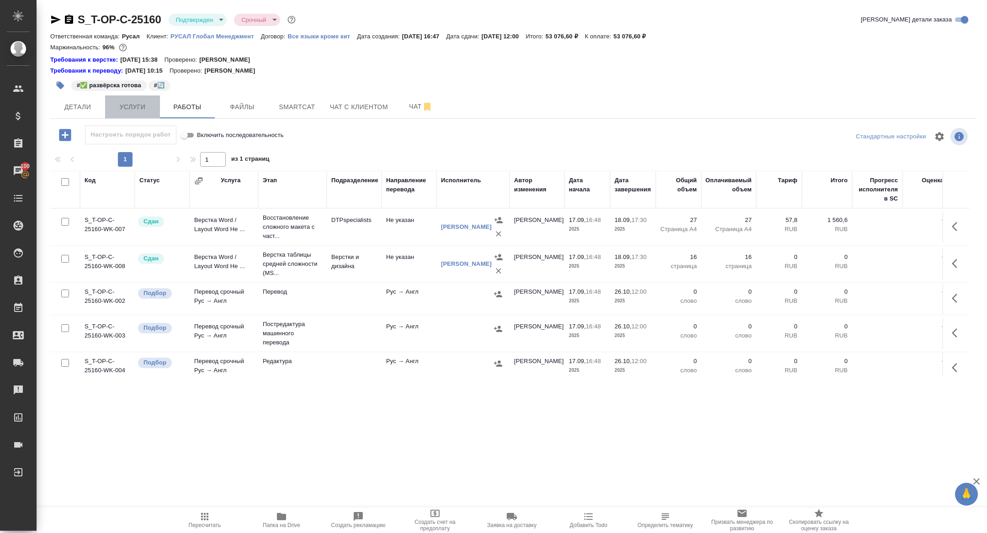
click at [112, 103] on span "Услуги" at bounding box center [133, 106] width 44 height 11
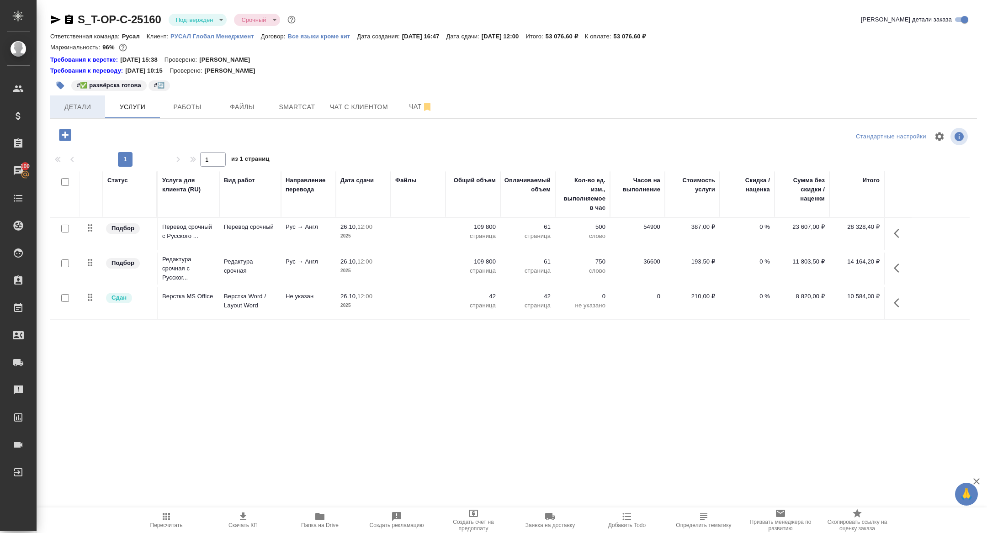
click at [80, 107] on span "Детали" at bounding box center [78, 106] width 44 height 11
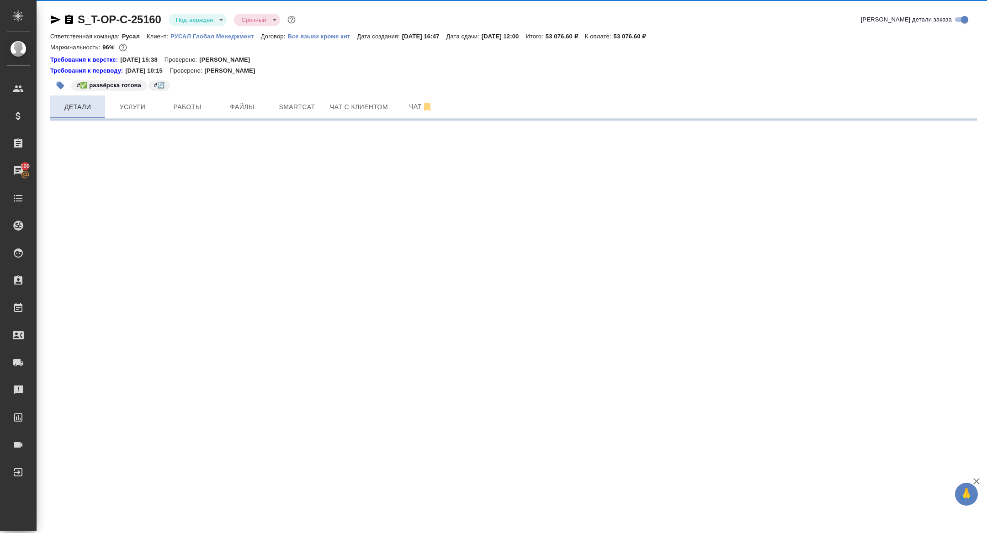
select select "RU"
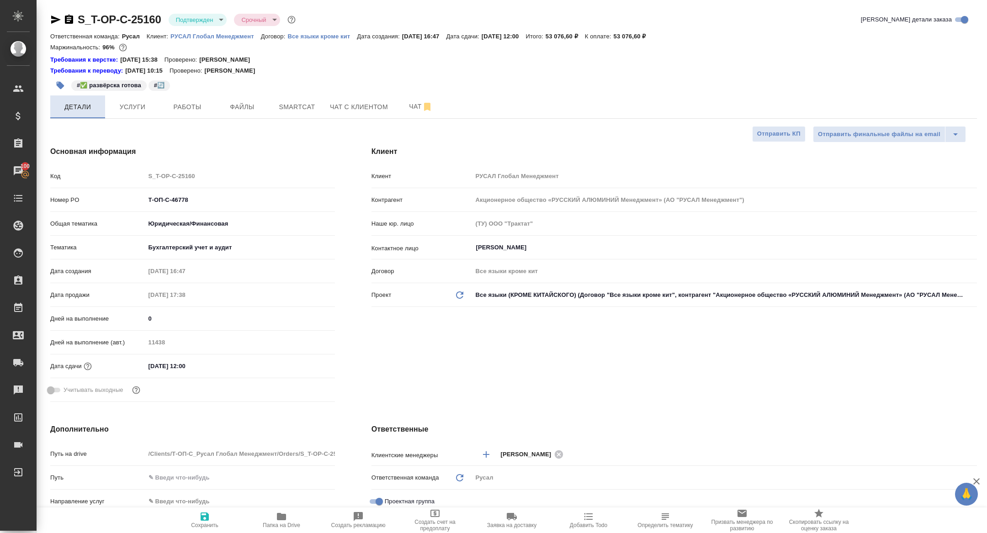
type textarea "x"
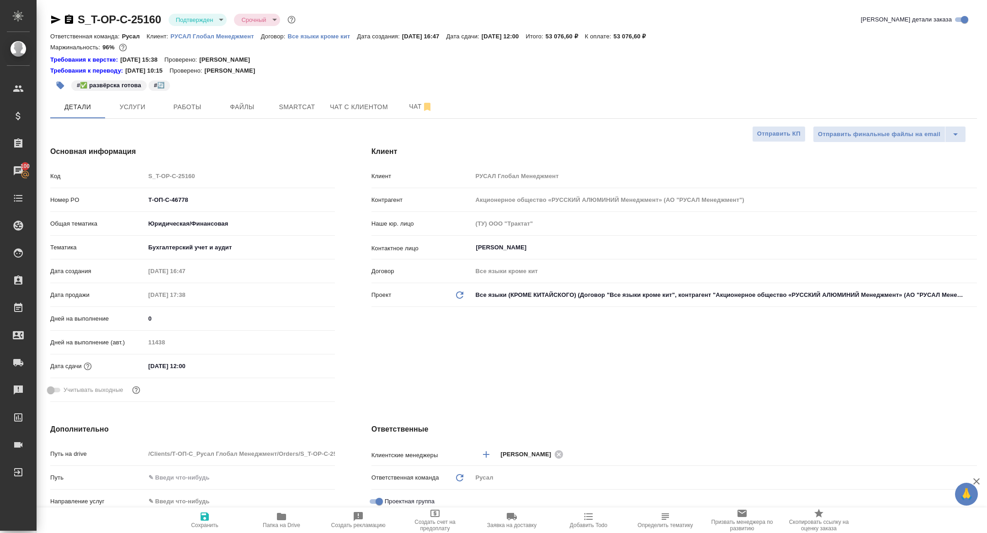
type textarea "x"
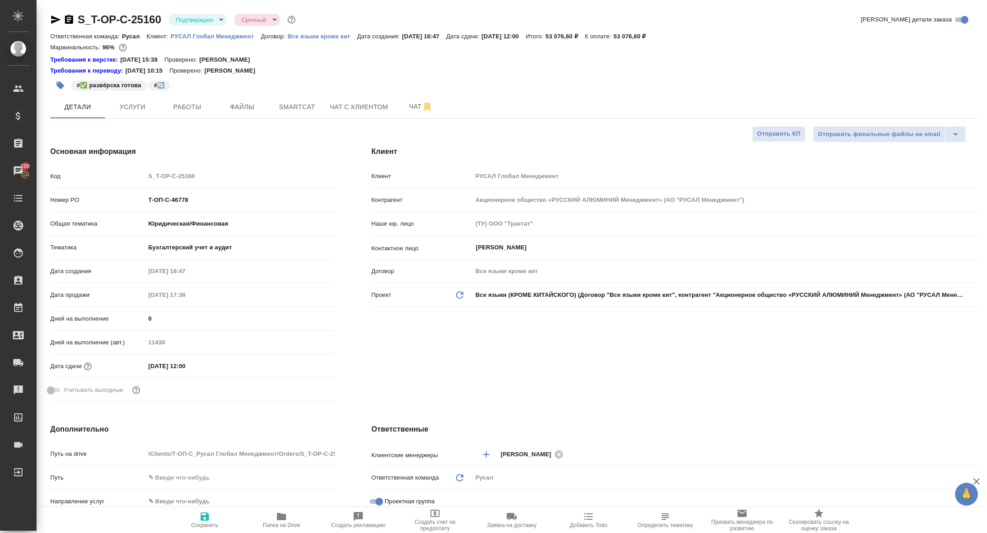
type textarea "x"
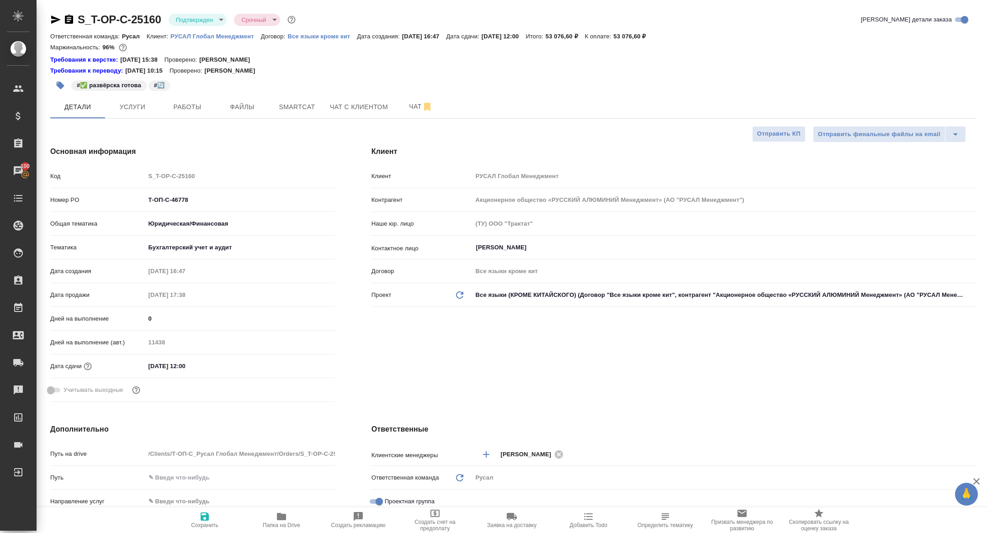
type textarea "x"
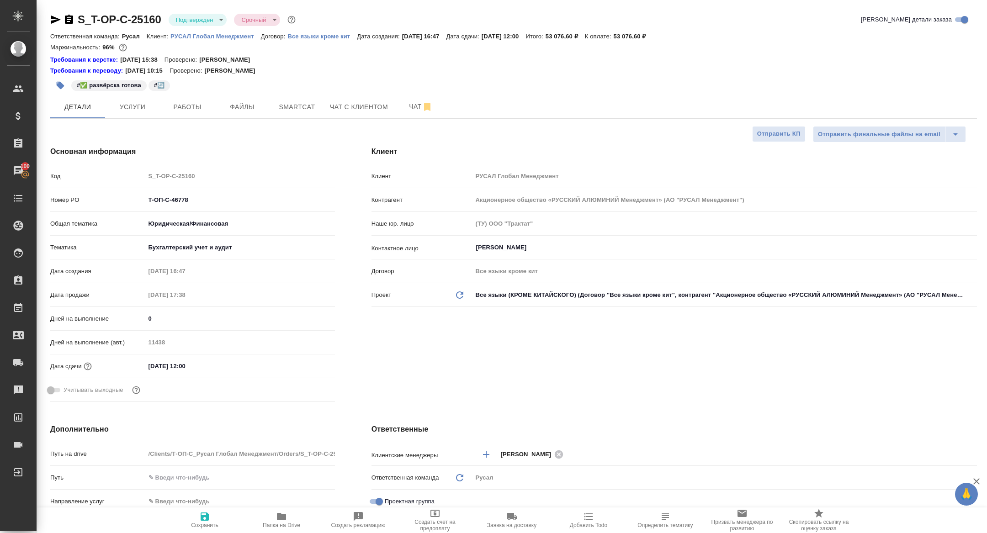
type textarea "x"
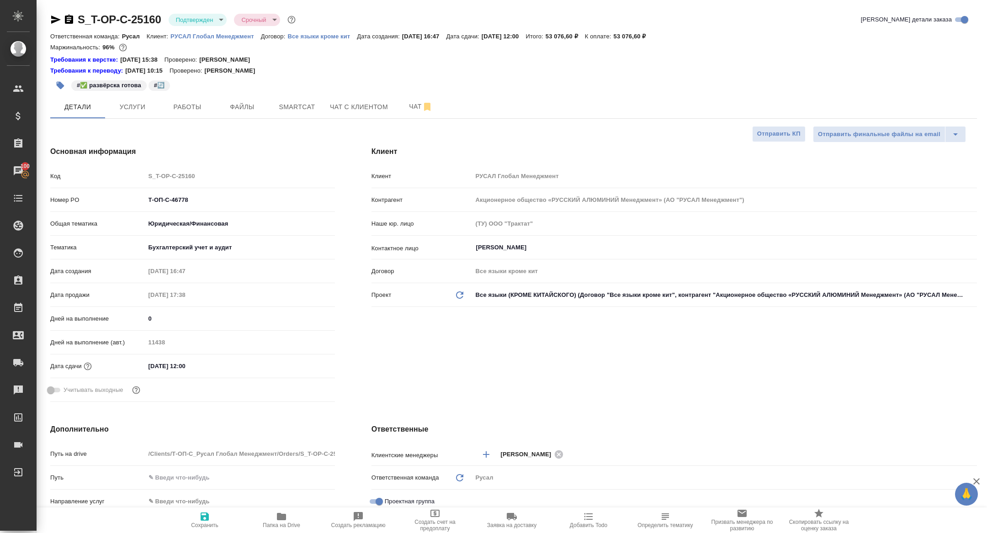
type textarea "x"
click at [66, 26] on div "S_T-OP-C-25160 Подтвержден confirmed Срочный urgent" at bounding box center [173, 19] width 247 height 15
click at [68, 17] on icon "button" at bounding box center [69, 19] width 8 height 9
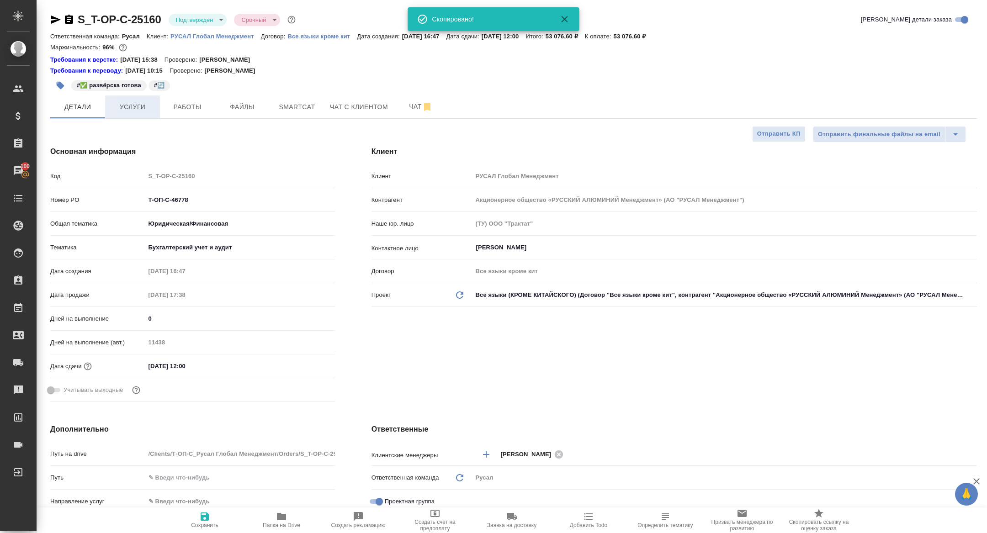
click at [125, 107] on span "Услуги" at bounding box center [133, 106] width 44 height 11
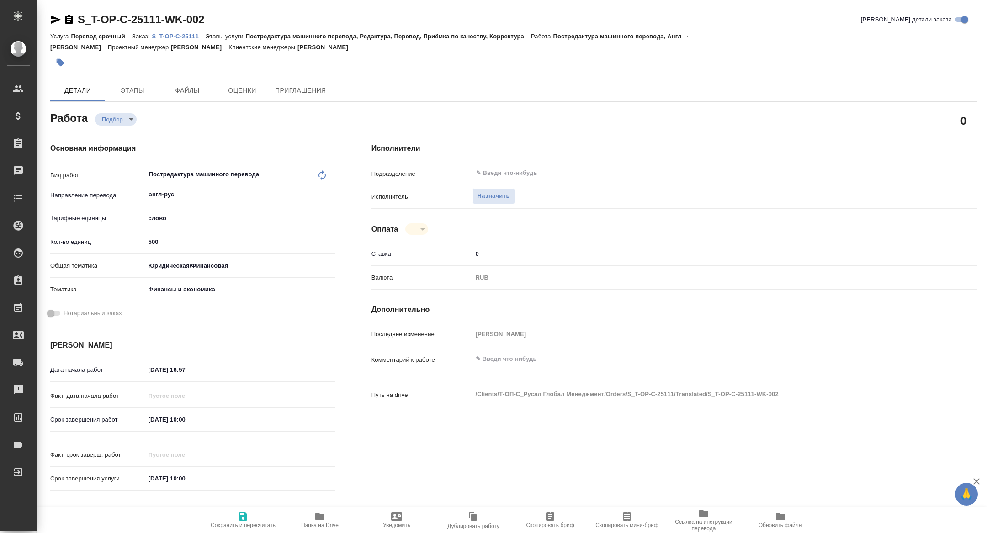
type textarea "x"
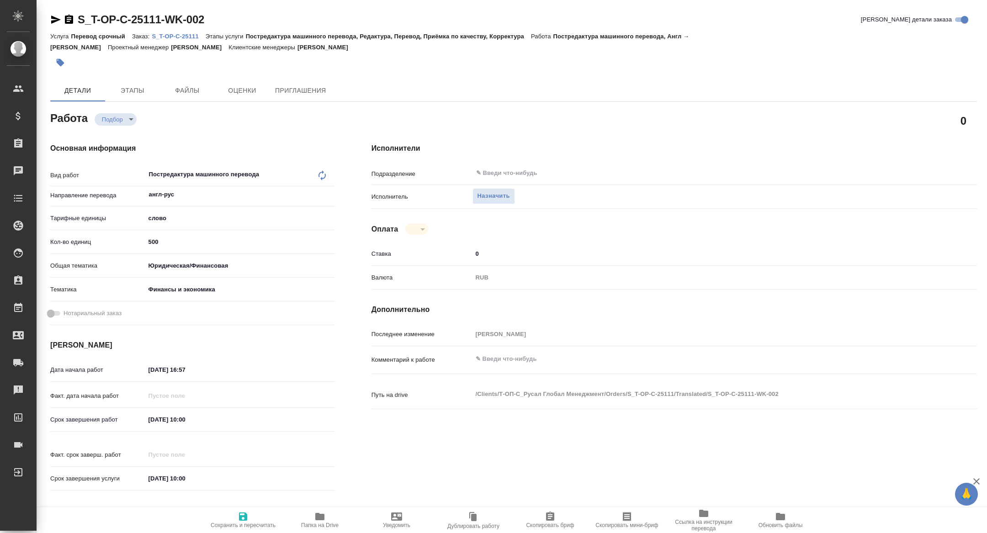
type textarea "x"
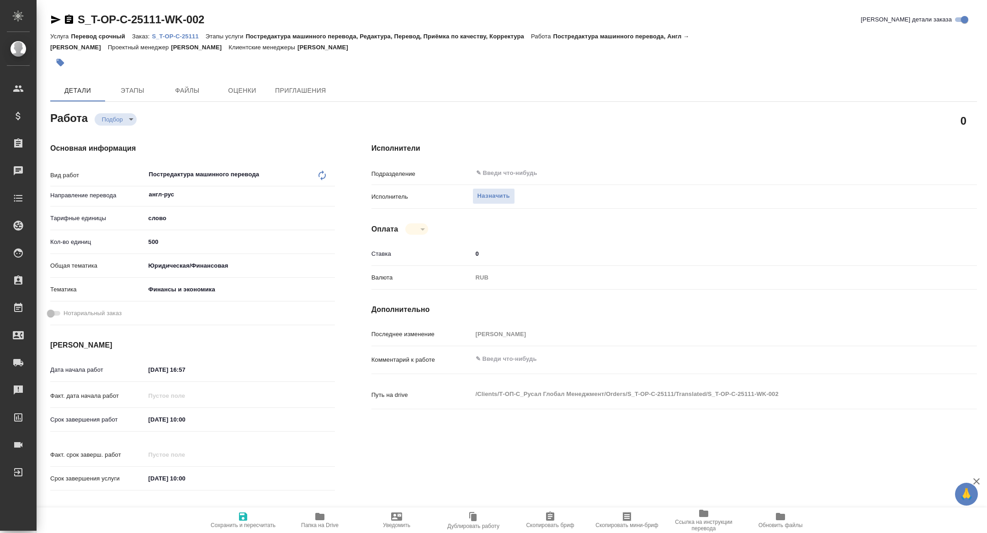
type textarea "x"
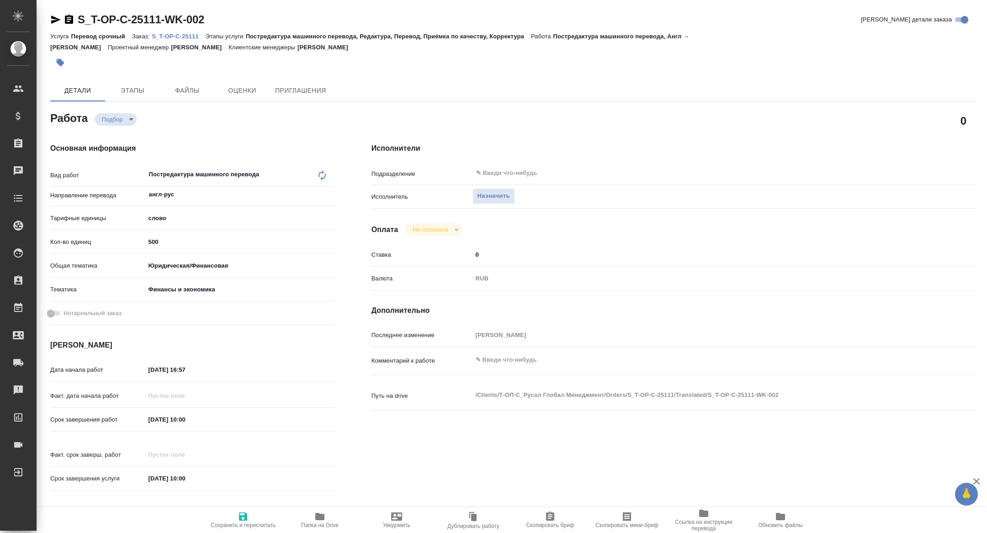
type textarea "x"
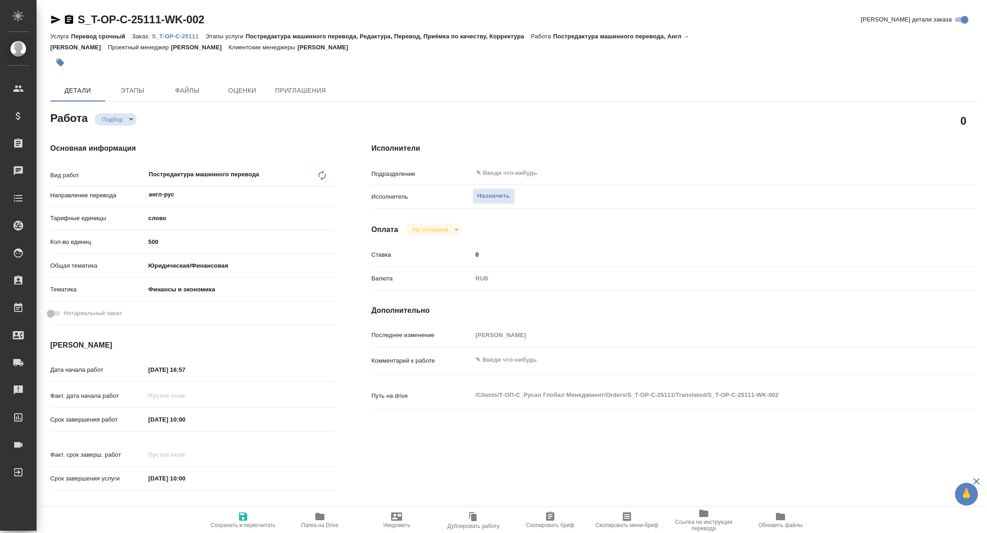
type textarea "x"
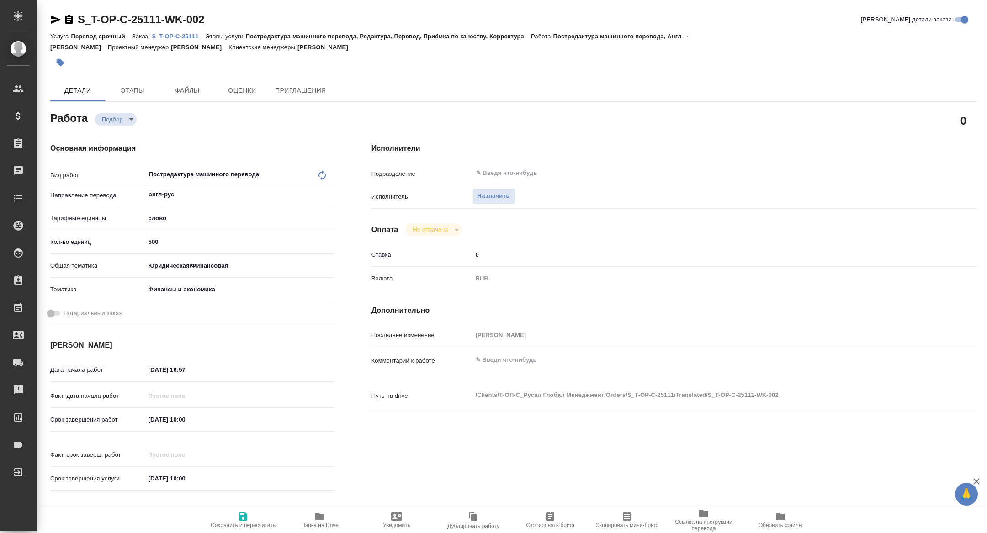
click at [636, 521] on span "Скопировать мини-бриф" at bounding box center [627, 519] width 66 height 17
type textarea "x"
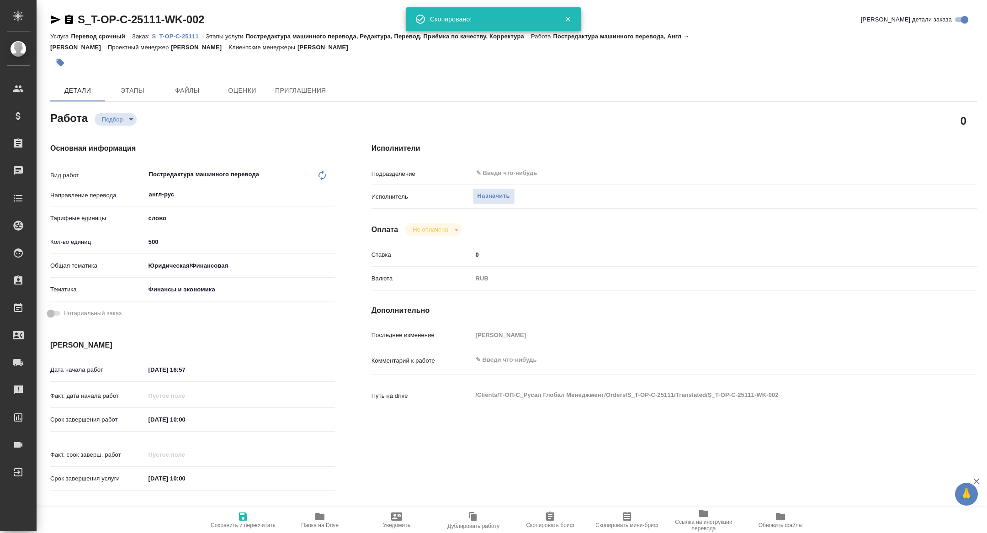
type textarea "x"
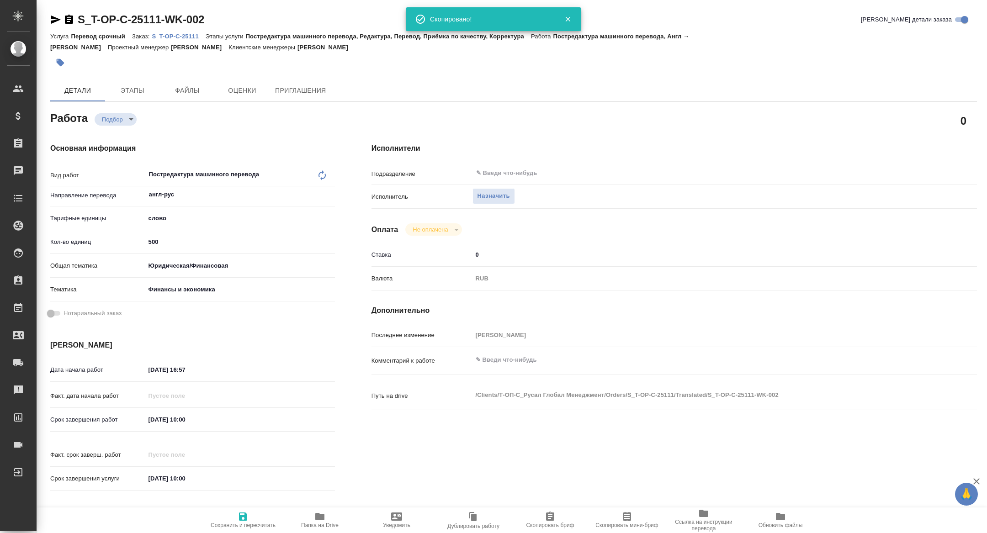
type textarea "x"
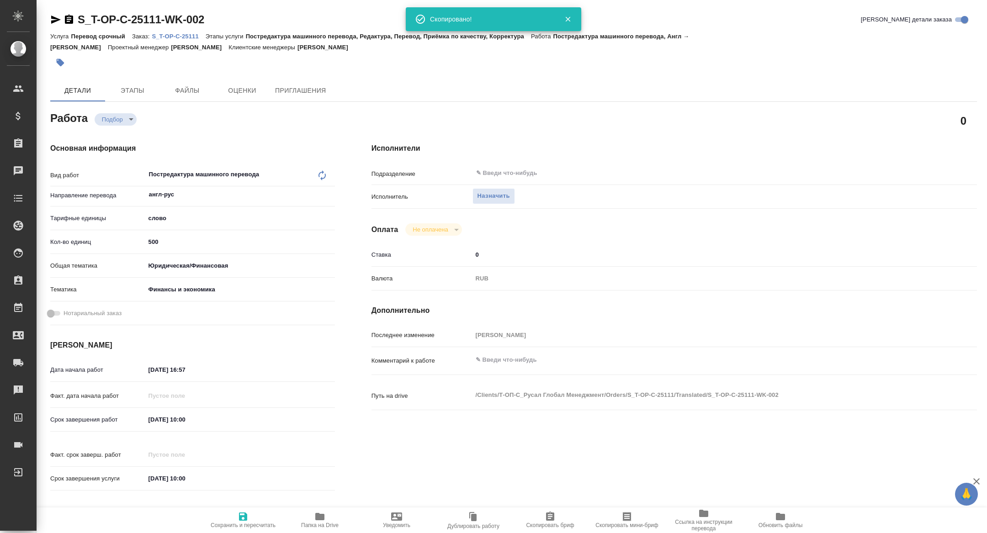
type textarea "x"
